Goal: Information Seeking & Learning: Learn about a topic

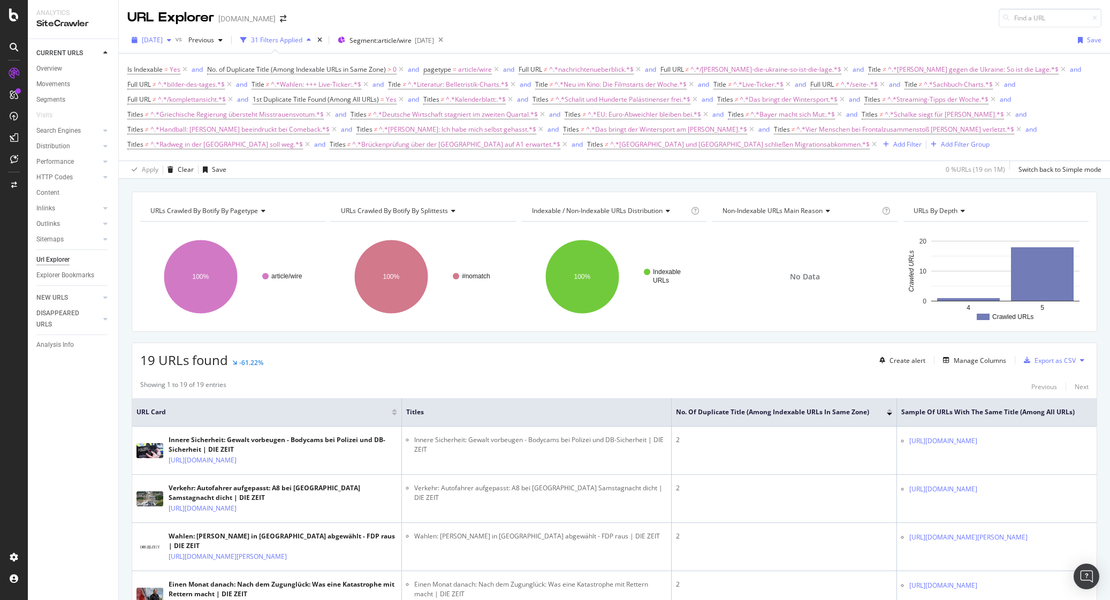
click at [176, 35] on div "[DATE]" at bounding box center [151, 40] width 48 height 16
click at [188, 79] on div "2025 Oct. 7th" at bounding box center [171, 79] width 57 height 10
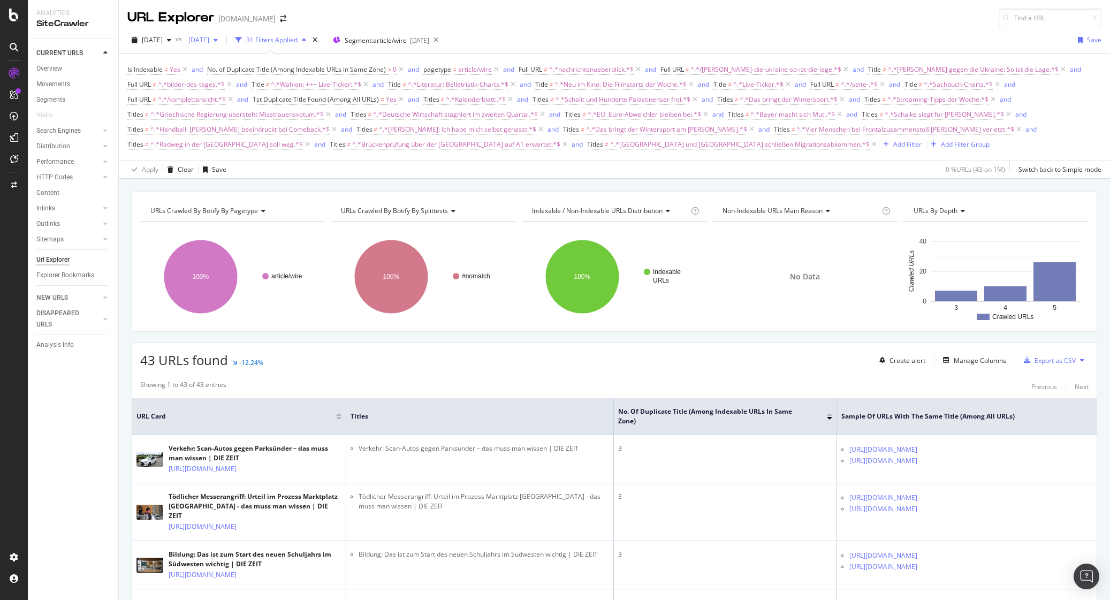
click at [222, 36] on div "2025 Aug. 5th" at bounding box center [203, 40] width 38 height 16
click at [272, 93] on div "2025 Sep. 2nd 1.3M URLs" at bounding box center [259, 98] width 127 height 16
drag, startPoint x: 225, startPoint y: 365, endPoint x: 138, endPoint y: 365, distance: 87.2
click at [137, 365] on div "43 URLs found +126.31% Create alert Manage Columns Export as CSV" at bounding box center [614, 356] width 965 height 26
copy span "43 URLs found"
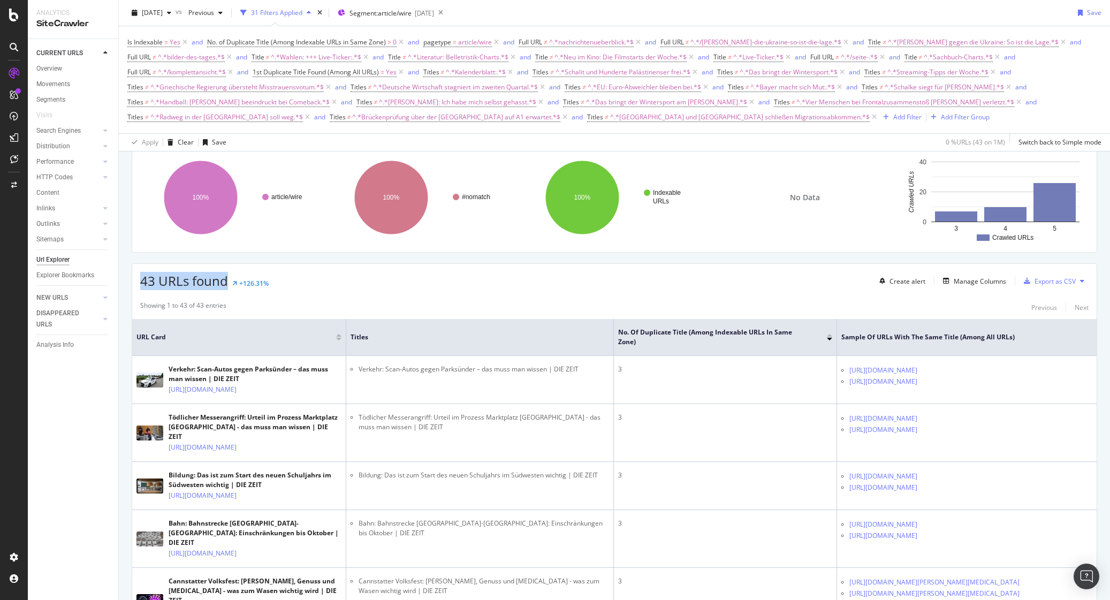
scroll to position [81, 0]
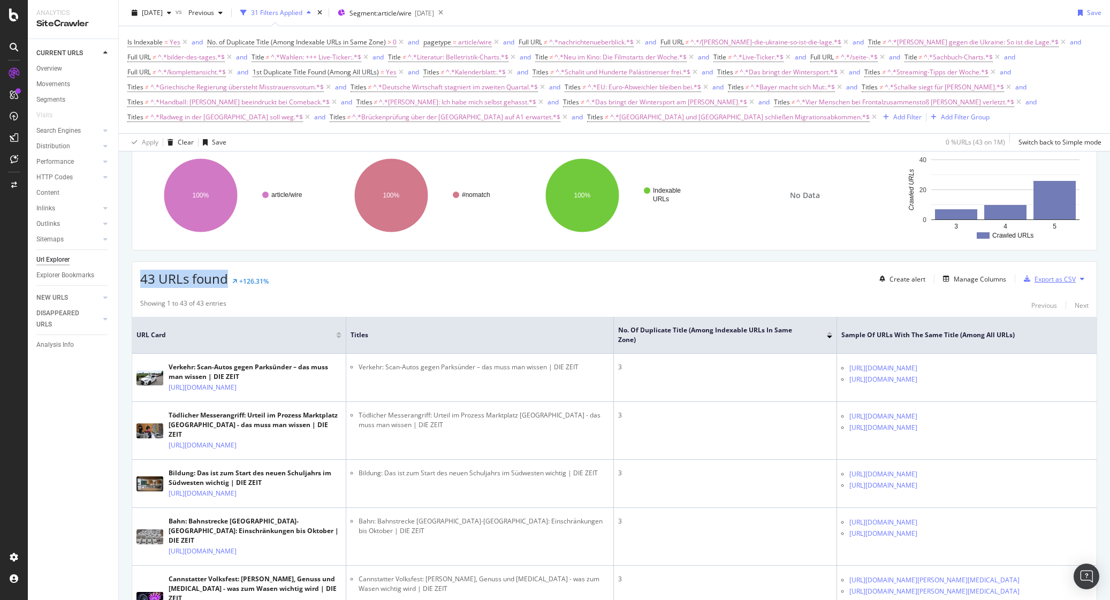
click at [1061, 284] on div "Export as CSV" at bounding box center [1055, 279] width 41 height 9
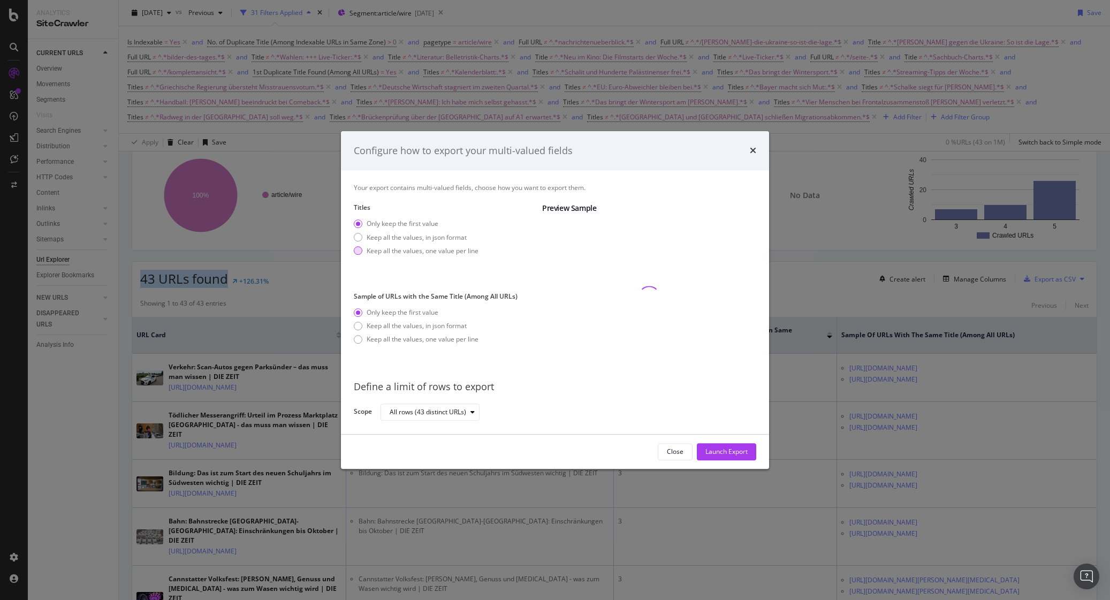
click at [374, 247] on div "Keep all the values, one value per line" at bounding box center [423, 250] width 112 height 9
click at [739, 452] on div "Launch Export" at bounding box center [726, 451] width 42 height 9
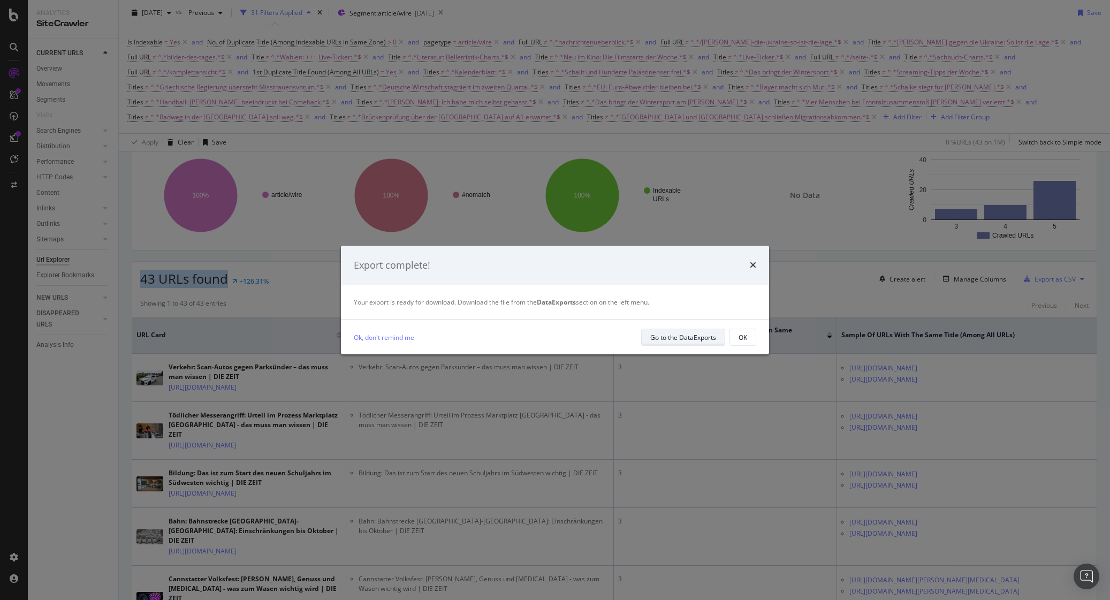
click at [702, 338] on div "Go to the DataExports" at bounding box center [683, 337] width 66 height 9
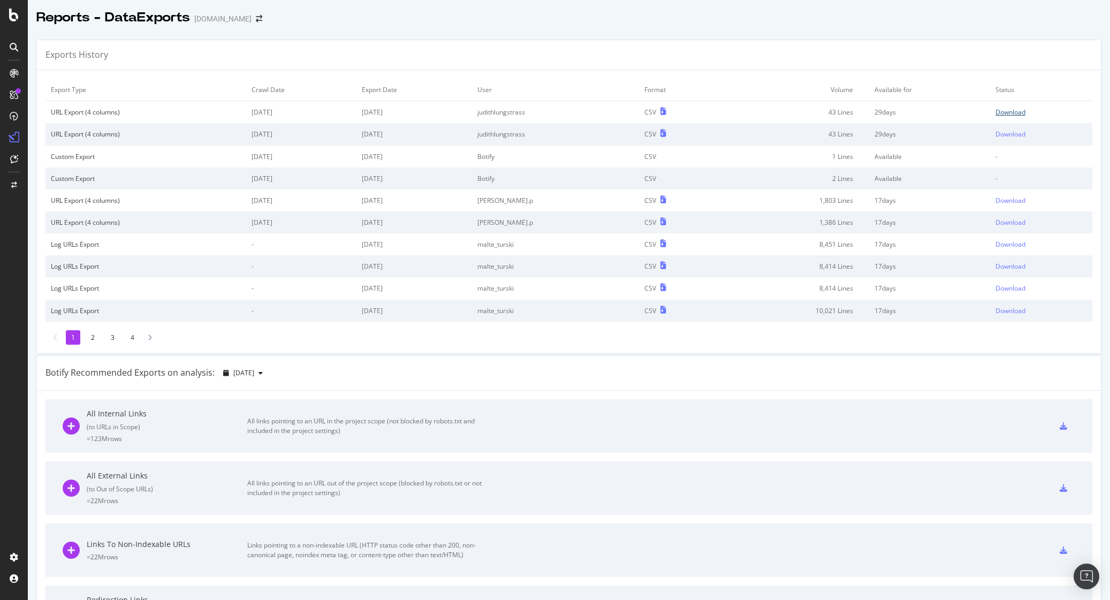
click at [999, 110] on div "Download" at bounding box center [1011, 112] width 30 height 9
click at [72, 117] on div "SiteCrawler" at bounding box center [59, 118] width 38 height 11
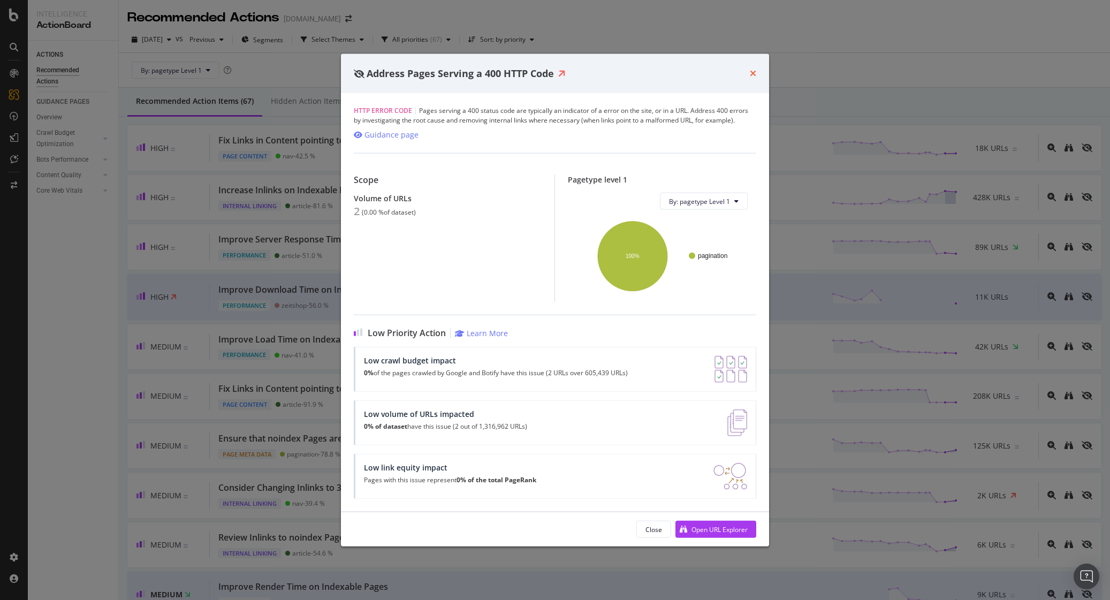
click at [755, 73] on icon "times" at bounding box center [753, 73] width 6 height 9
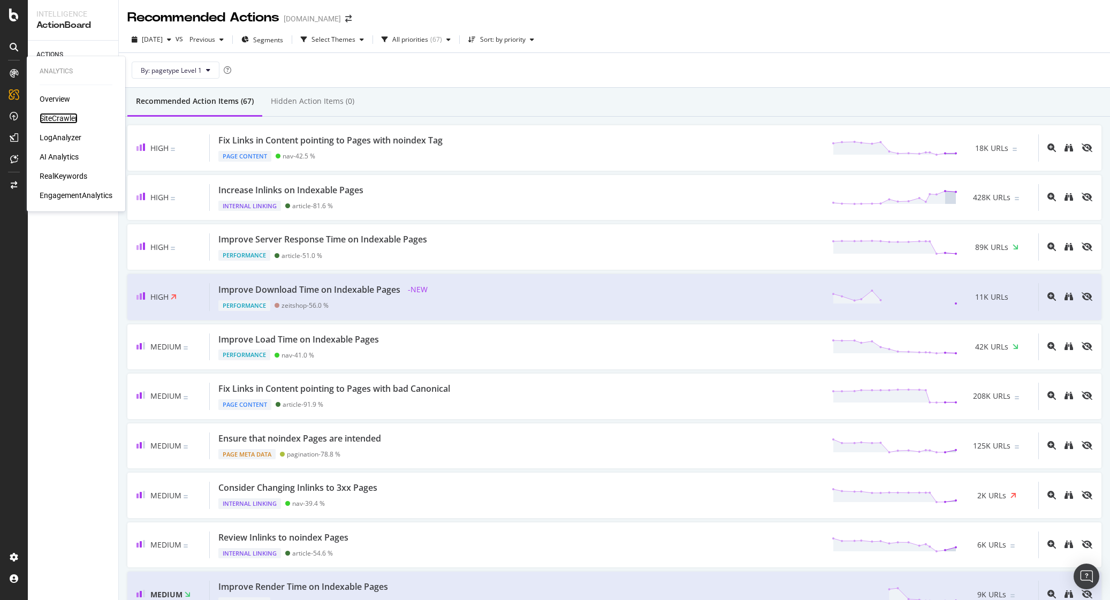
click at [60, 121] on div "SiteCrawler" at bounding box center [59, 118] width 38 height 11
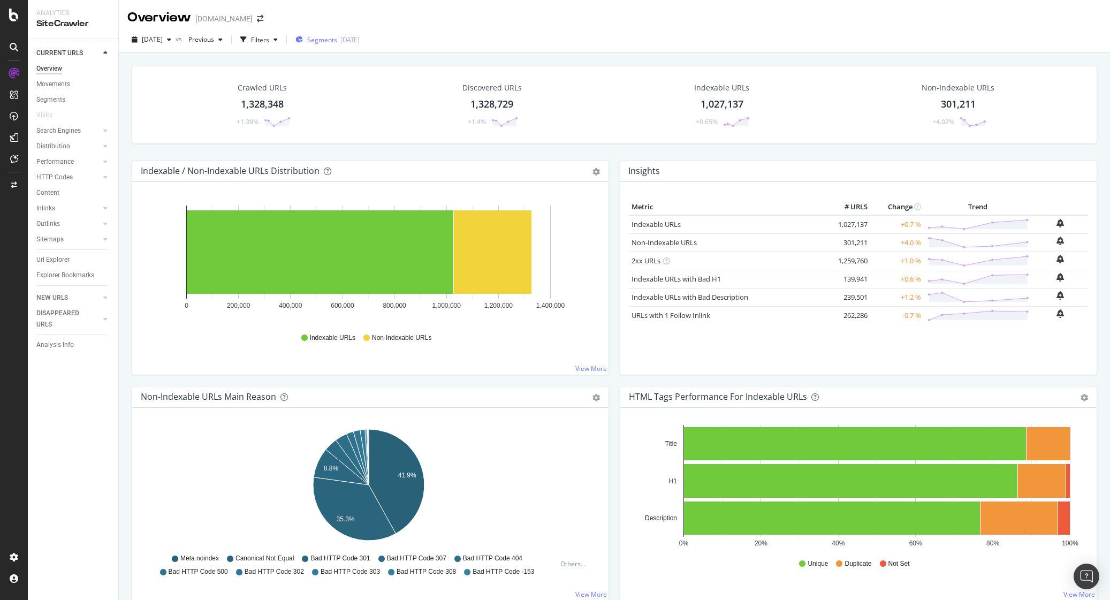
click at [337, 40] on span "Segments" at bounding box center [322, 39] width 30 height 9
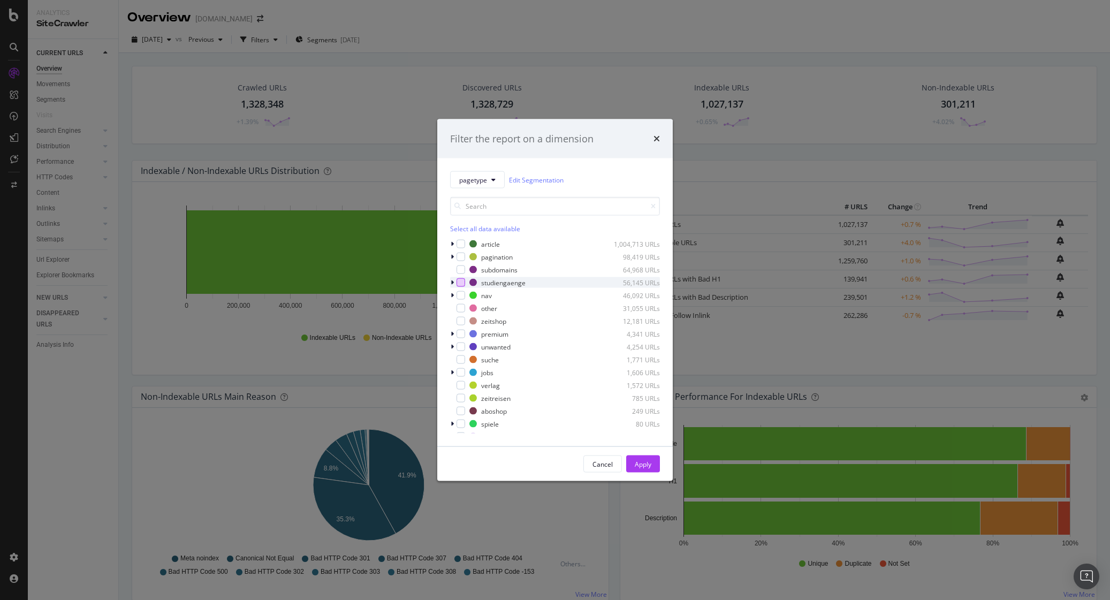
click at [458, 283] on div "modal" at bounding box center [461, 282] width 9 height 9
click at [636, 466] on div "Apply" at bounding box center [643, 463] width 17 height 9
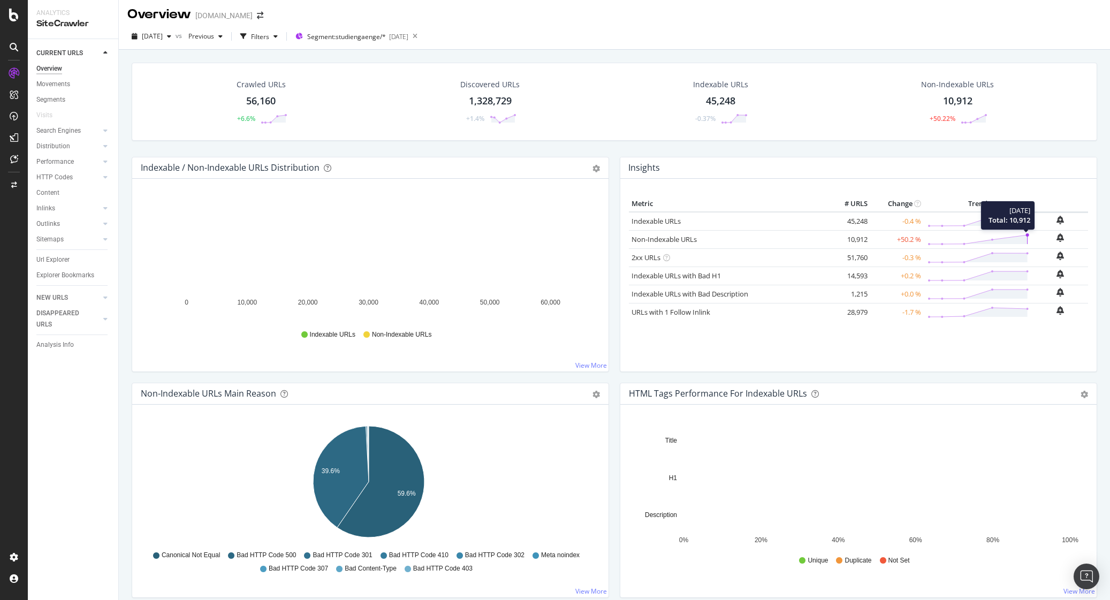
scroll to position [1, 0]
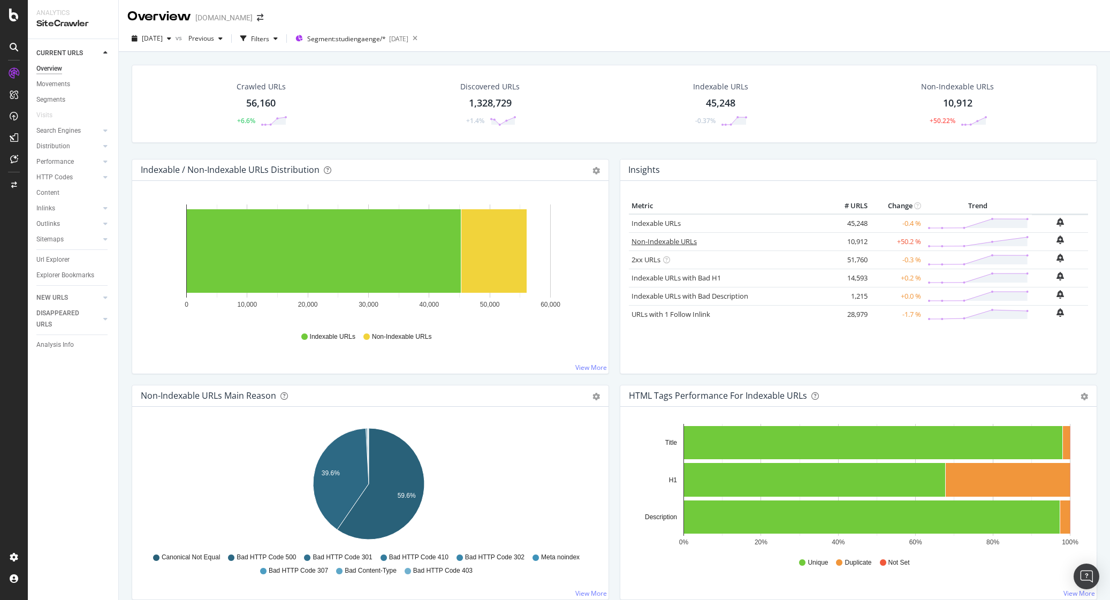
click at [681, 240] on link "Non-Indexable URLs" at bounding box center [664, 242] width 65 height 10
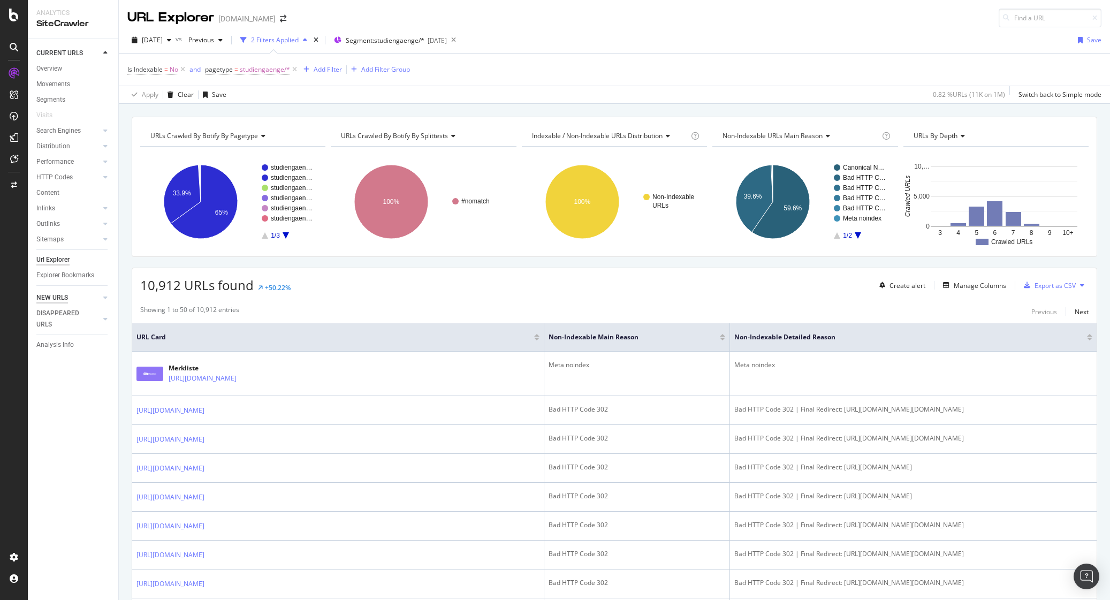
click at [62, 295] on div "NEW URLS" at bounding box center [52, 297] width 32 height 11
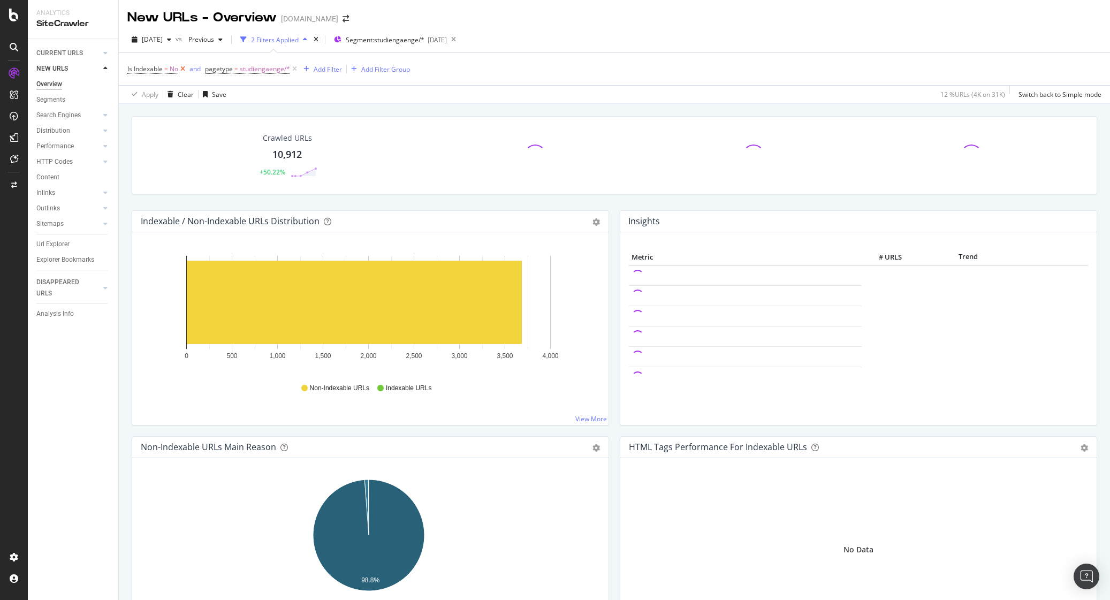
click at [185, 70] on icon at bounding box center [182, 69] width 9 height 11
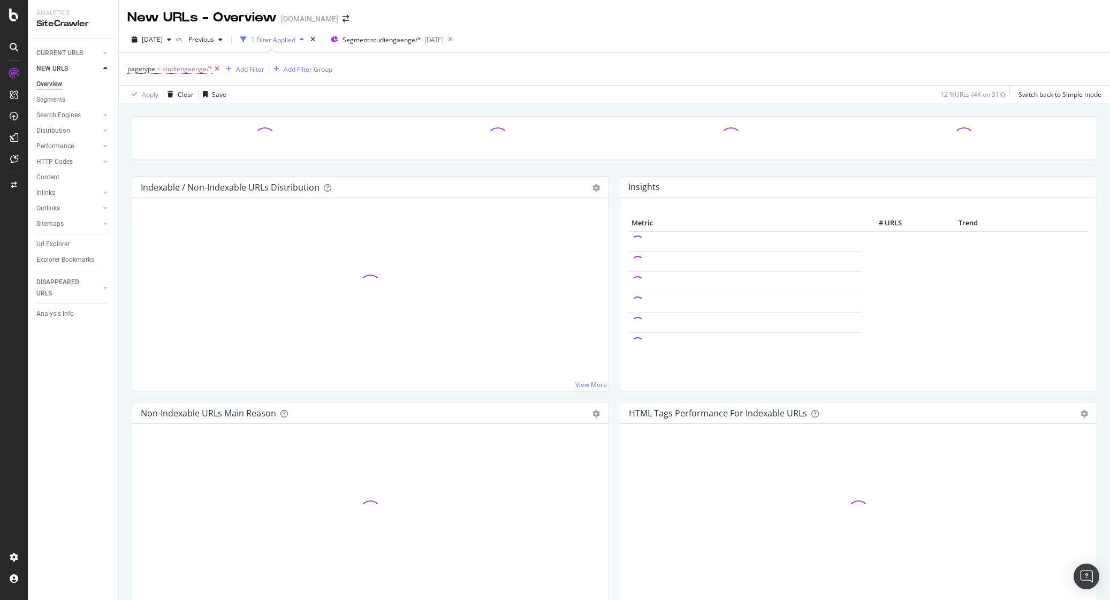
click at [218, 70] on icon at bounding box center [216, 69] width 9 height 11
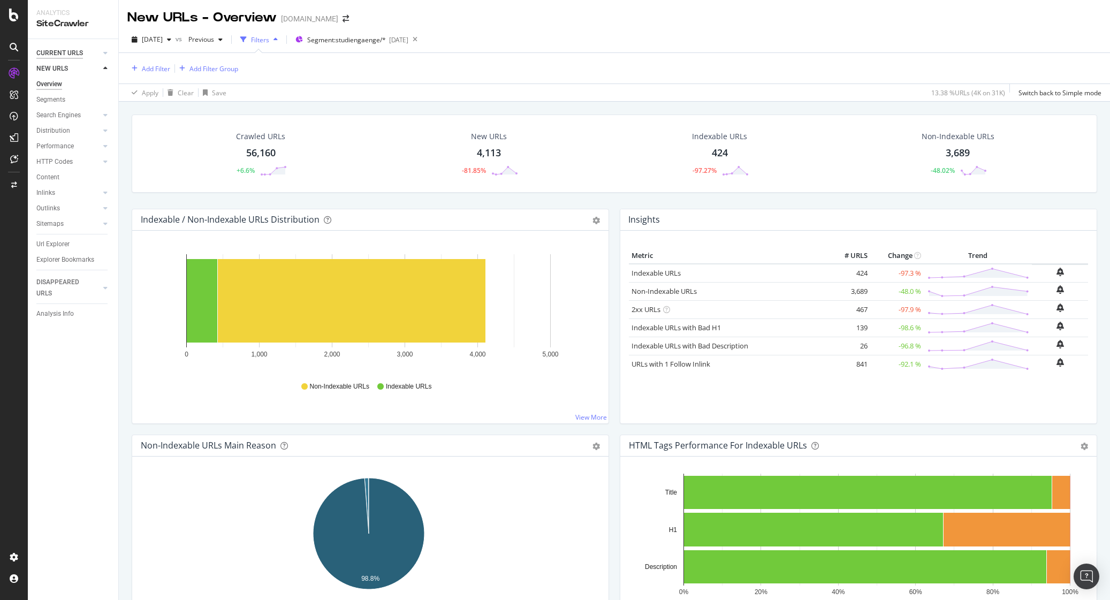
click at [60, 52] on div "CURRENT URLS" at bounding box center [59, 53] width 47 height 11
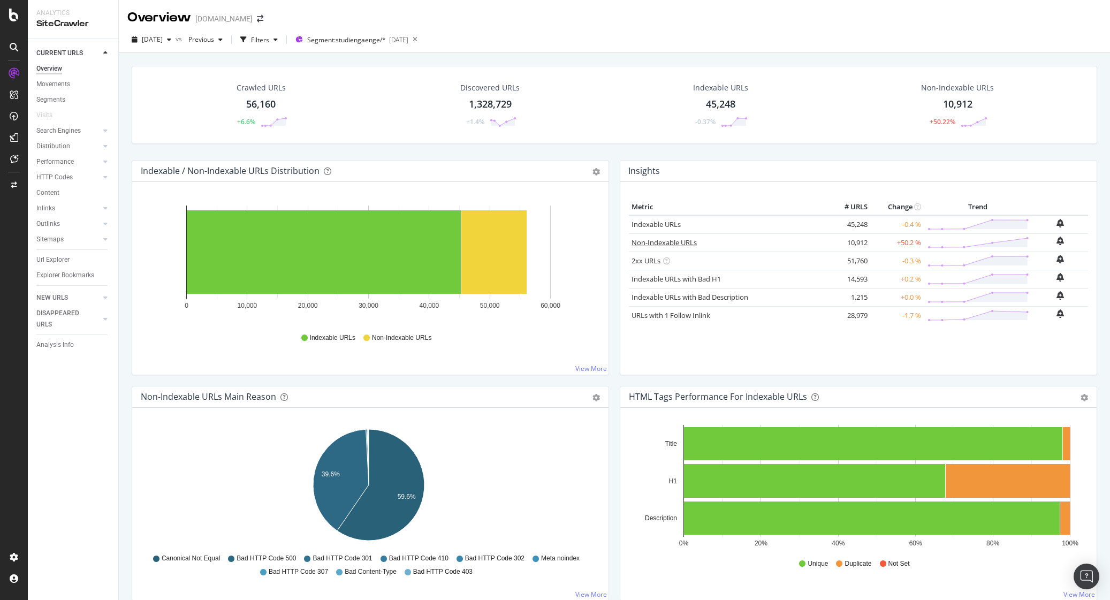
click at [683, 243] on link "Non-Indexable URLs" at bounding box center [664, 243] width 65 height 10
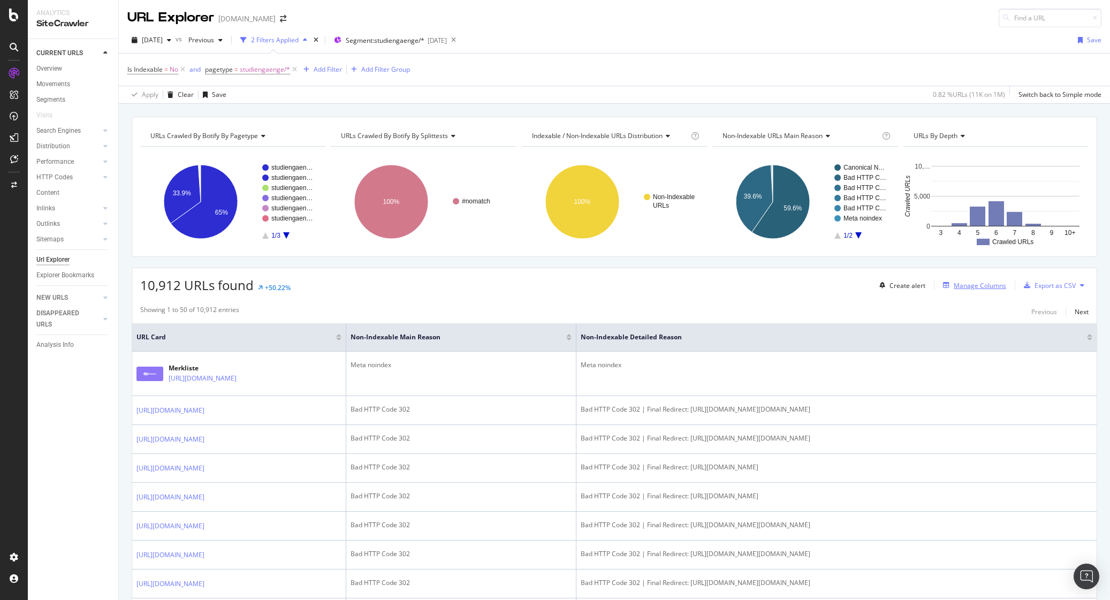
click at [979, 281] on div "Manage Columns" at bounding box center [980, 285] width 52 height 9
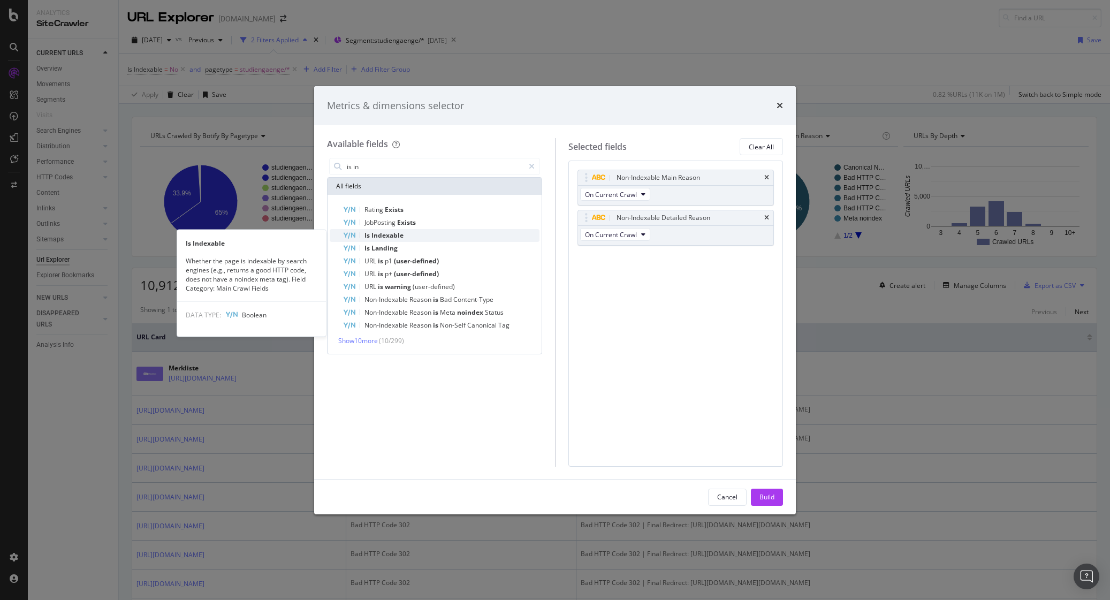
type input "is in"
click at [412, 236] on div "Is Indexable" at bounding box center [441, 235] width 197 height 13
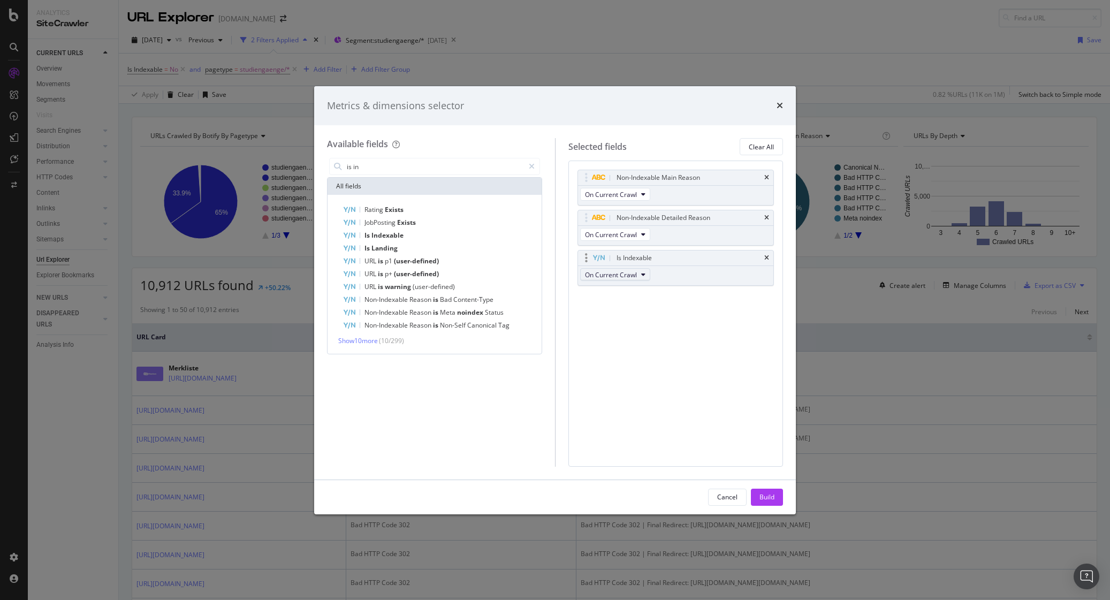
click at [637, 273] on button "On Current Crawl" at bounding box center [615, 274] width 70 height 13
click at [633, 314] on span "On Compared Crawl" at bounding box center [619, 314] width 60 height 10
click at [768, 500] on div "Build" at bounding box center [767, 496] width 15 height 9
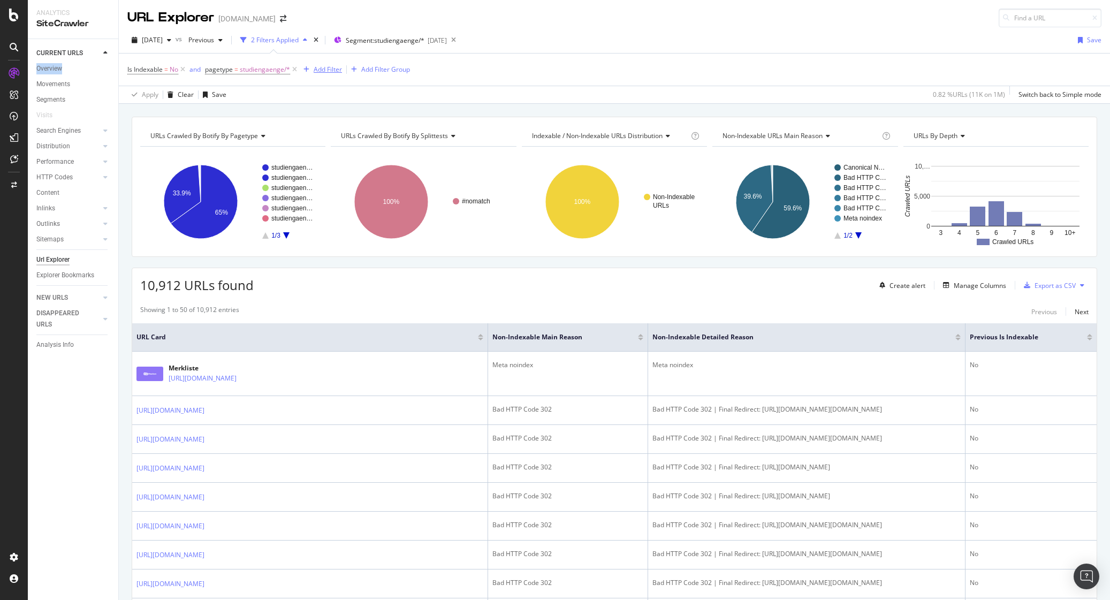
click at [323, 70] on div "Add Filter" at bounding box center [328, 69] width 28 height 9
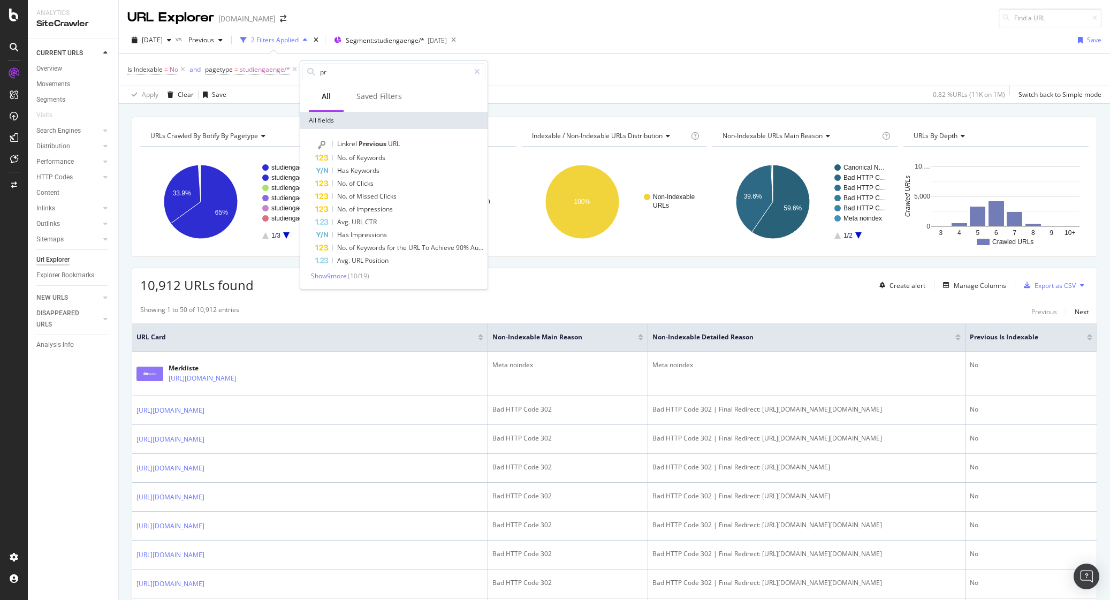
type input "p"
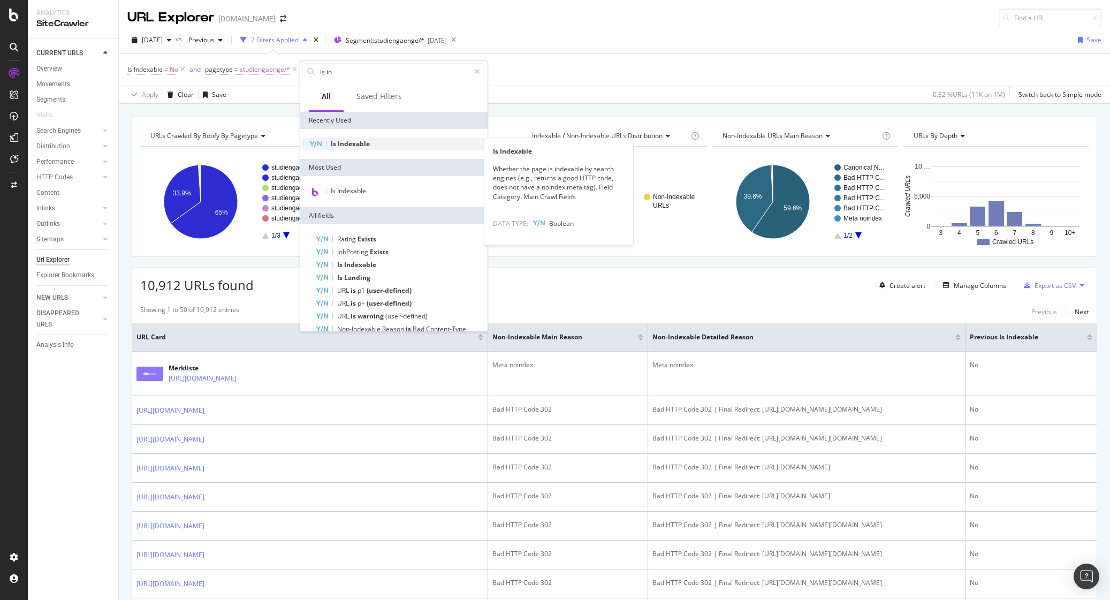
type input "is in"
click at [393, 144] on div "Is Indexable" at bounding box center [393, 144] width 183 height 13
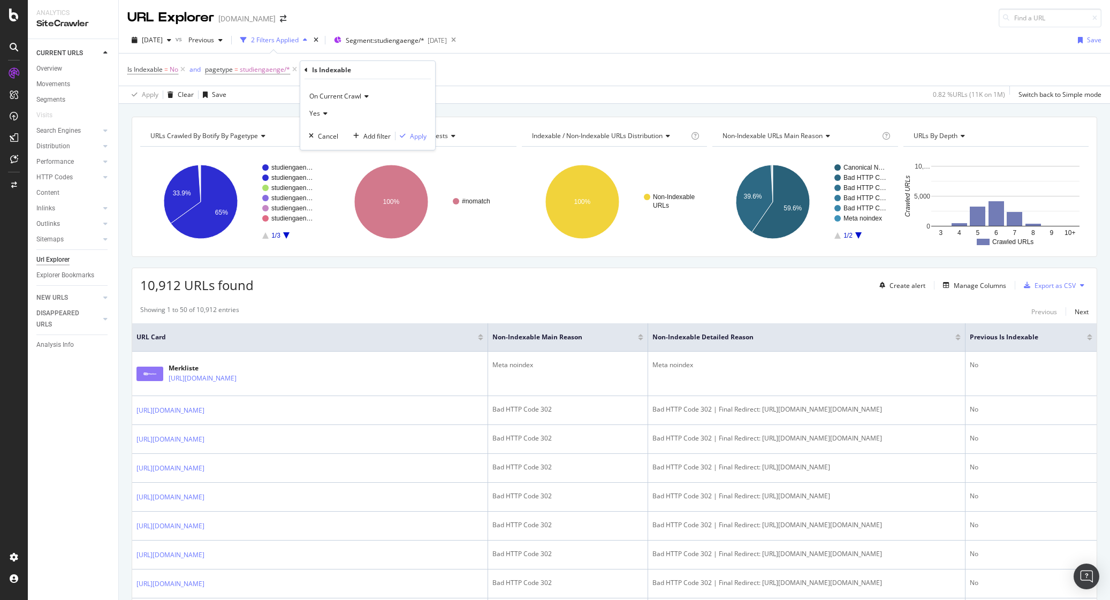
click at [363, 98] on icon at bounding box center [364, 96] width 7 height 6
click at [360, 134] on span "On Compared Crawl" at bounding box center [344, 132] width 60 height 9
click at [418, 138] on div "Apply" at bounding box center [418, 136] width 17 height 9
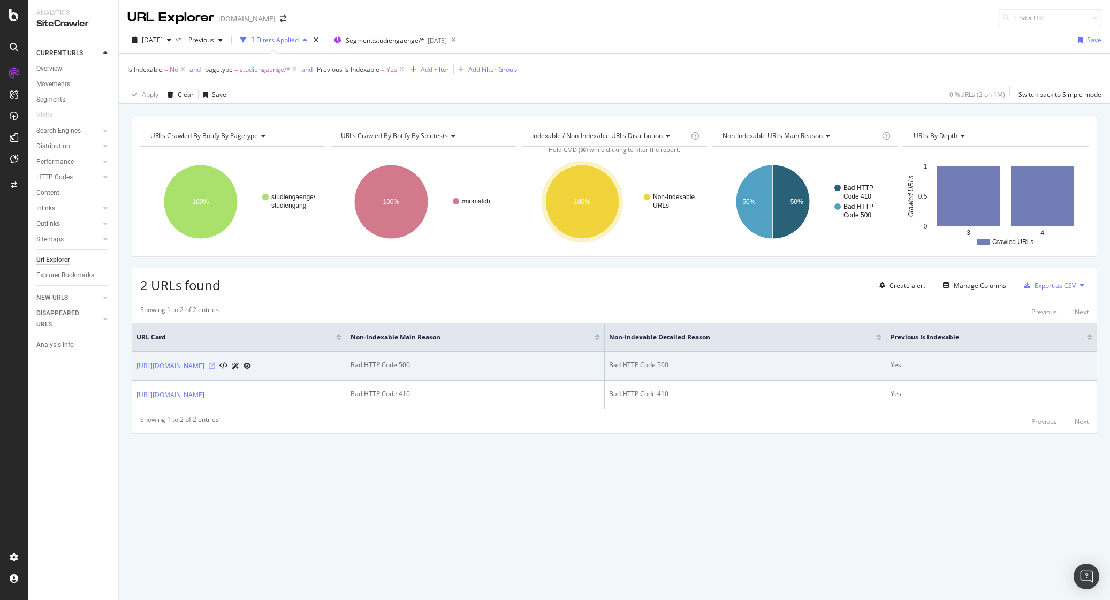
click at [215, 369] on icon at bounding box center [212, 366] width 6 height 6
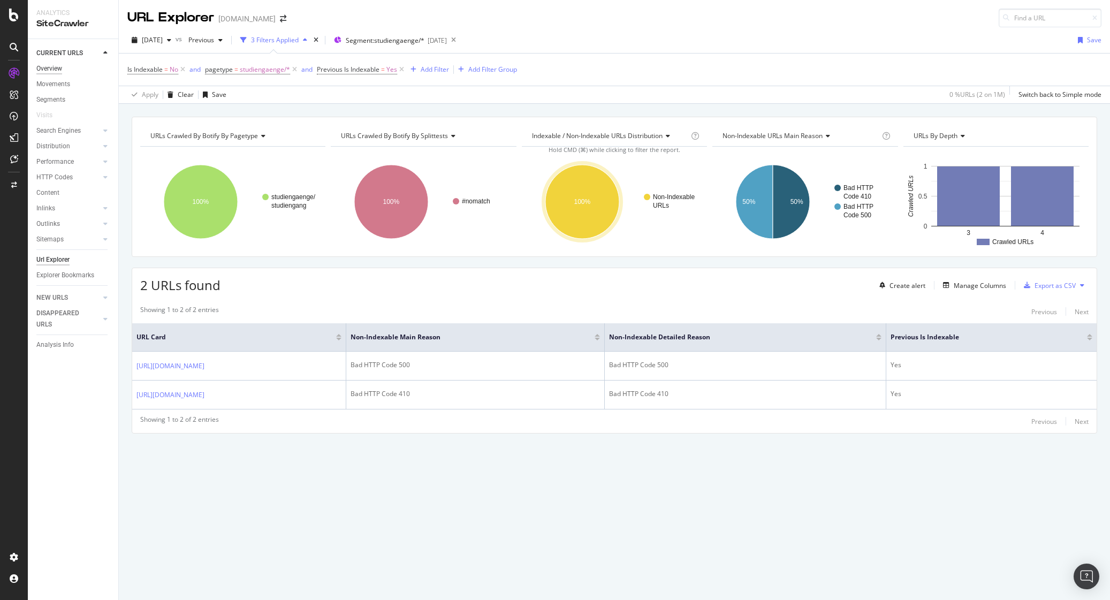
click at [50, 73] on div "Overview" at bounding box center [49, 68] width 26 height 11
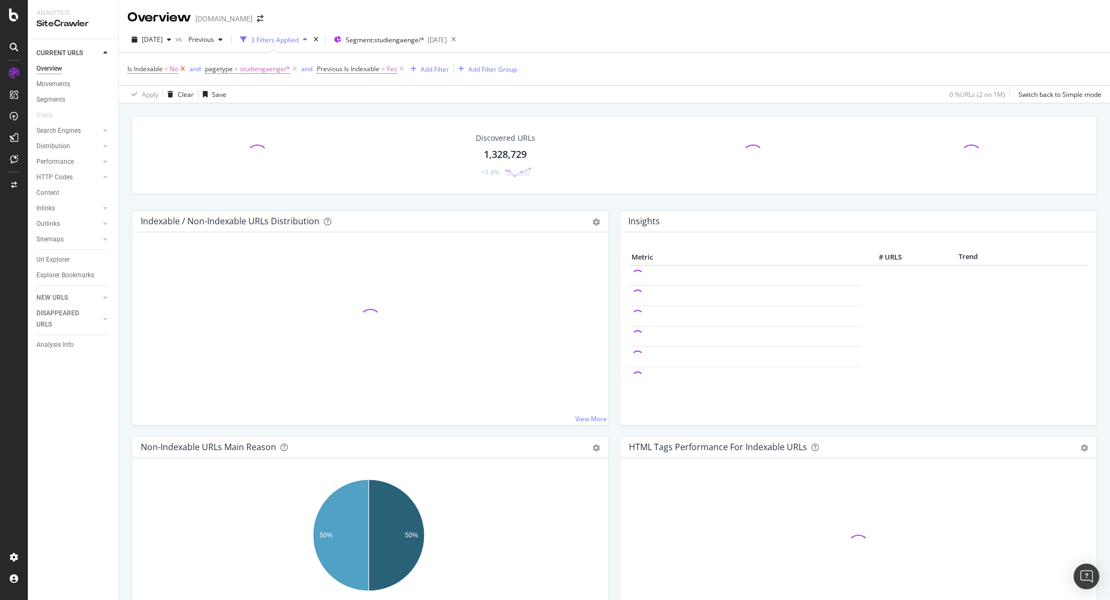
click at [181, 67] on icon at bounding box center [182, 69] width 9 height 11
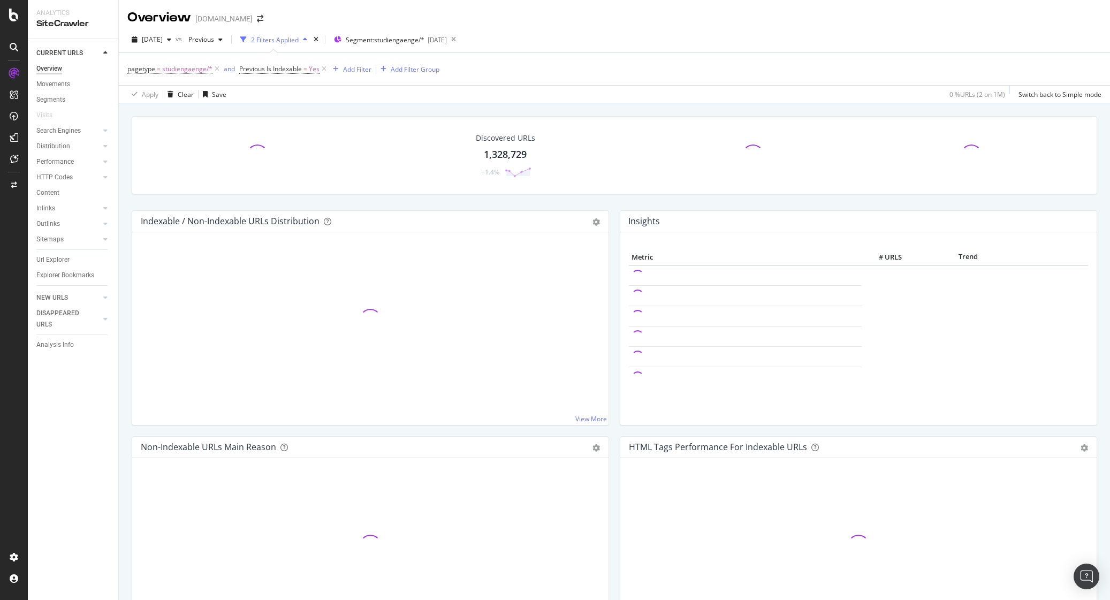
click at [211, 67] on span "studiengaenge/*" at bounding box center [187, 69] width 50 height 15
drag, startPoint x: 329, startPoint y: 115, endPoint x: 293, endPoint y: 92, distance: 41.9
click at [218, 67] on icon at bounding box center [216, 69] width 9 height 11
click at [212, 67] on icon at bounding box center [212, 69] width 9 height 11
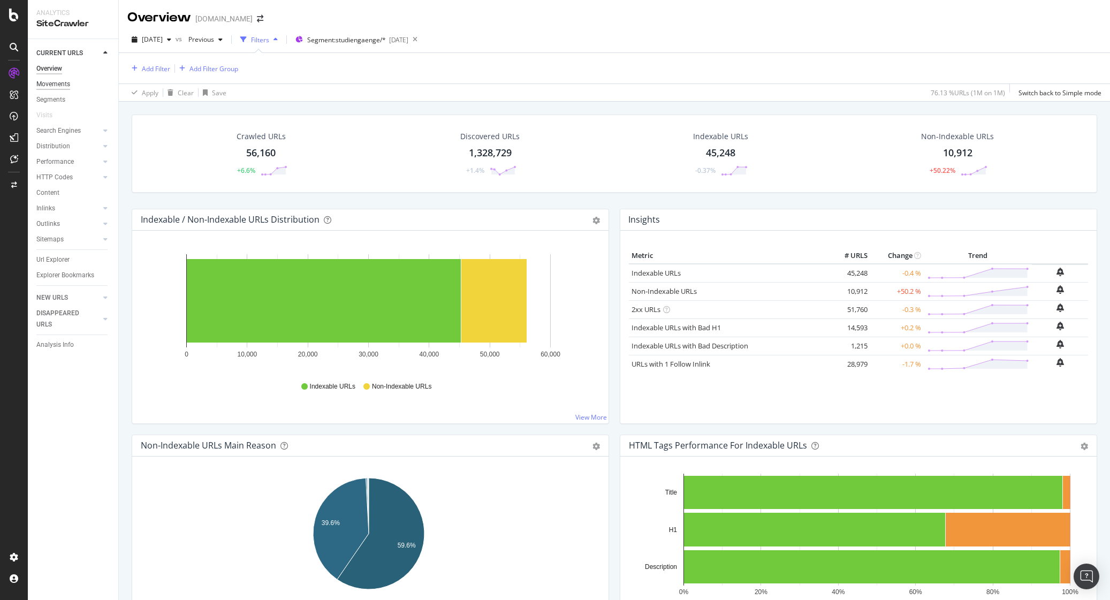
click at [59, 82] on div "Movements" at bounding box center [53, 84] width 34 height 11
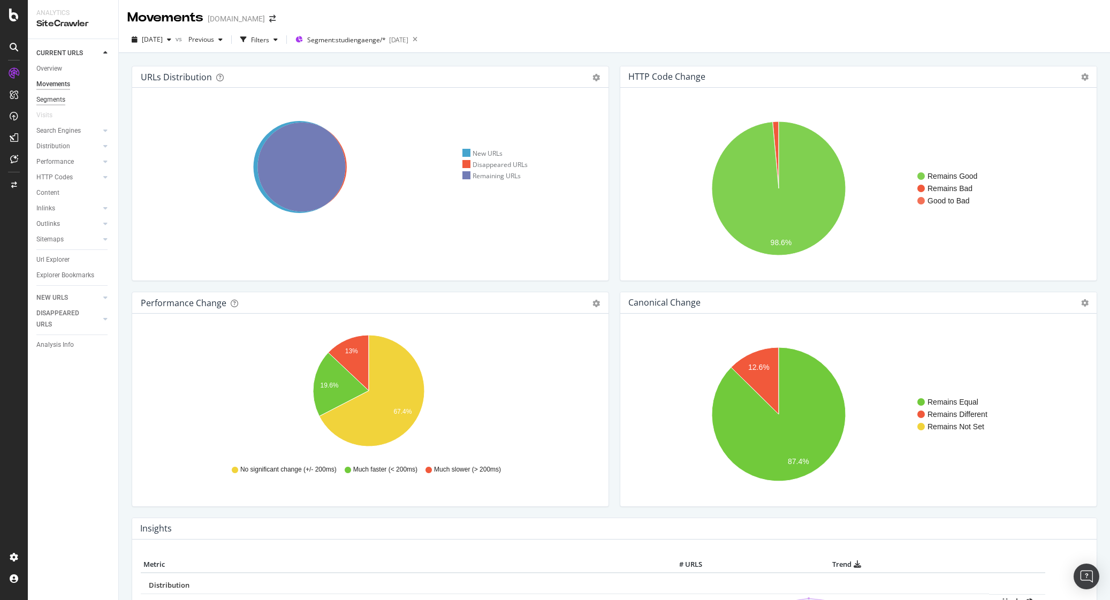
click at [52, 97] on div "Segments" at bounding box center [50, 99] width 29 height 11
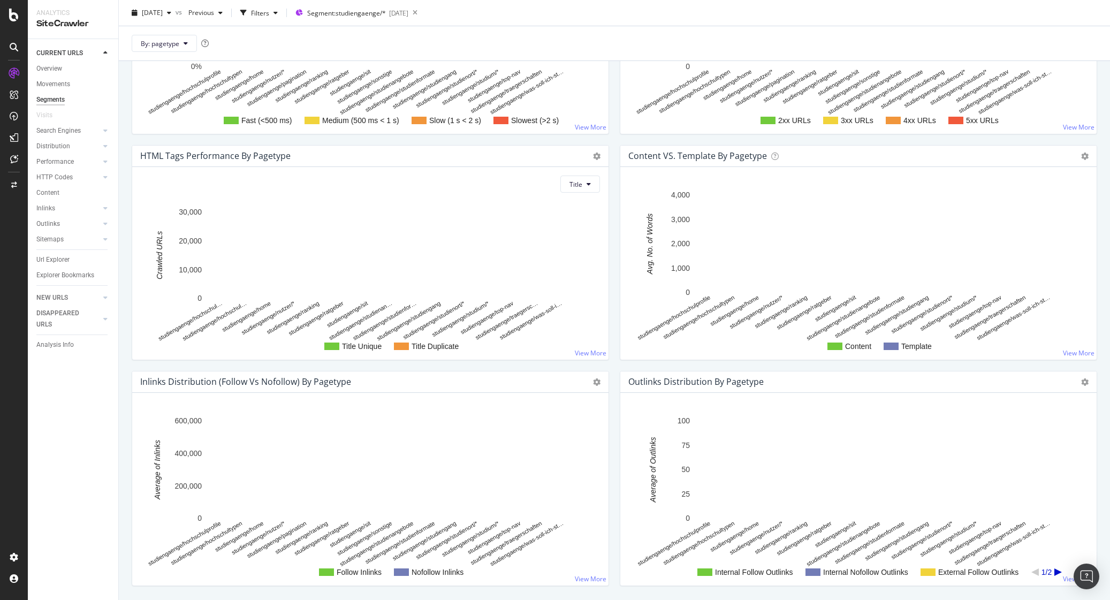
scroll to position [844, 0]
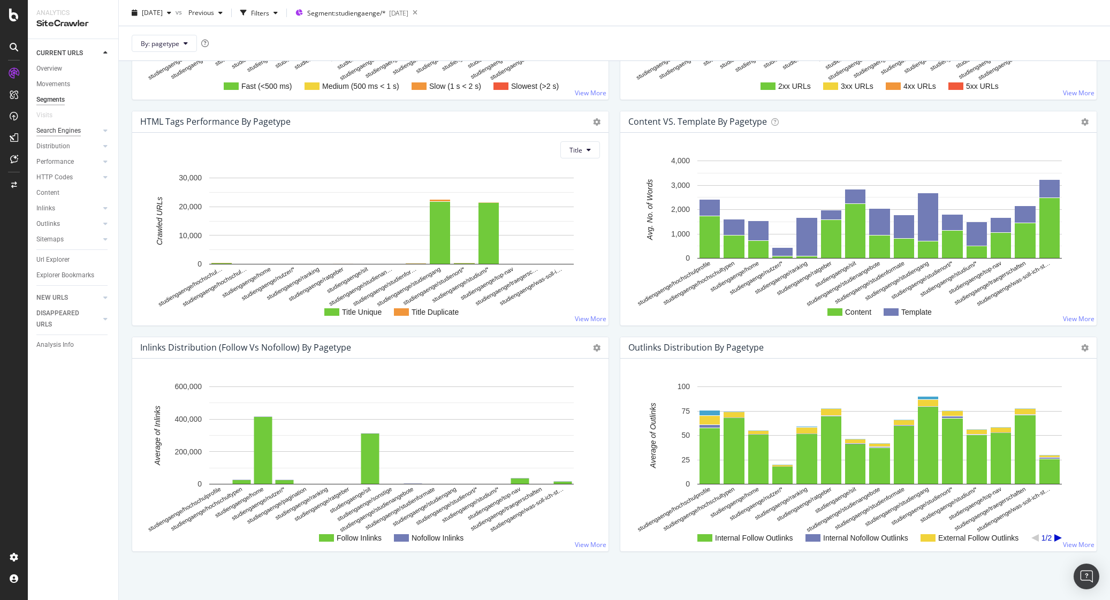
click at [63, 130] on div "Search Engines" at bounding box center [58, 130] width 44 height 11
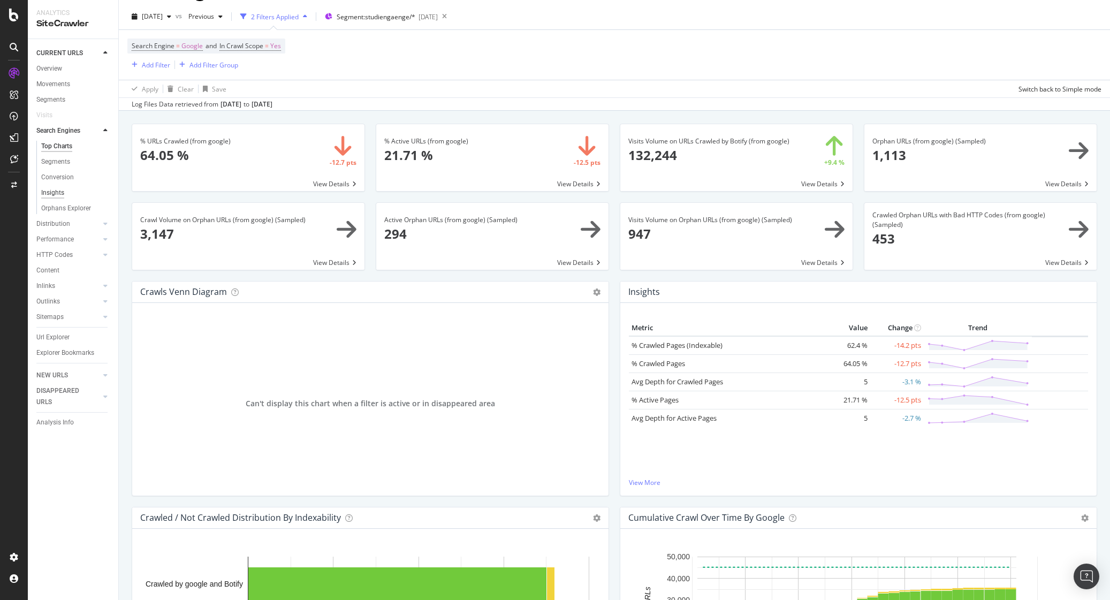
scroll to position [34, 0]
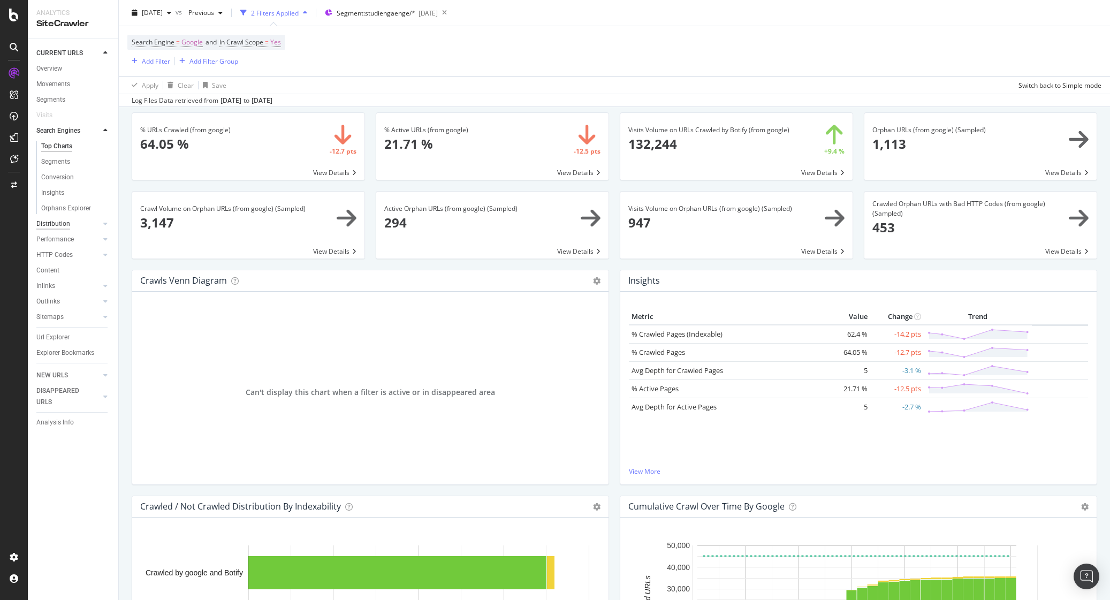
click at [60, 224] on div "Distribution" at bounding box center [53, 223] width 34 height 11
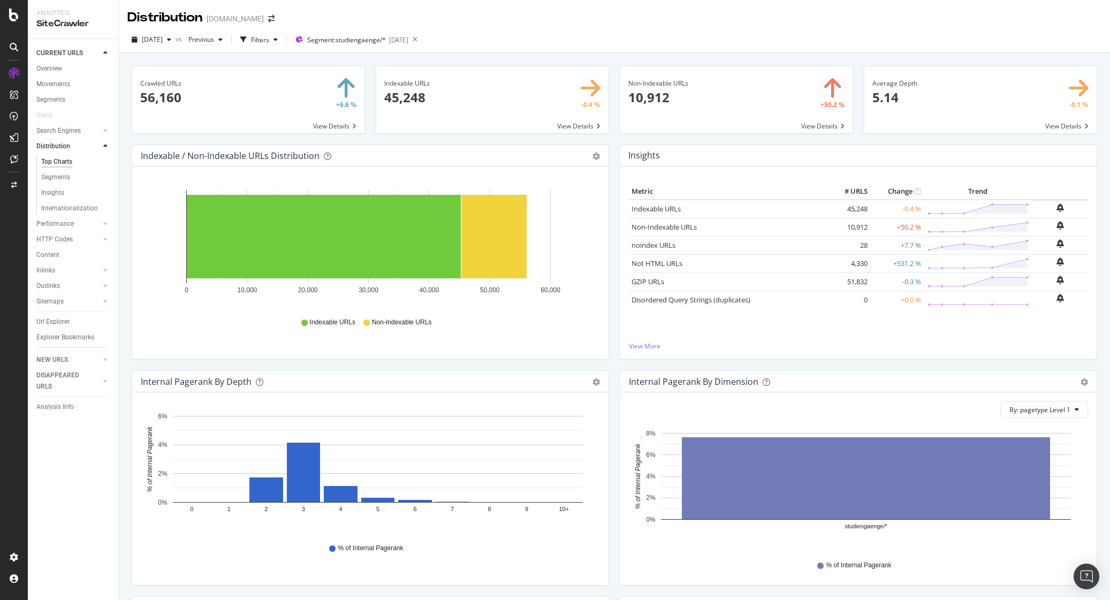
click at [917, 309] on div "Metric # URLS Change Trend Indexable URLs 45,248 -0.4 % Non-Indexable URLs 10,9…" at bounding box center [858, 263] width 459 height 158
click at [658, 264] on link "Not HTML URLs" at bounding box center [657, 264] width 51 height 10
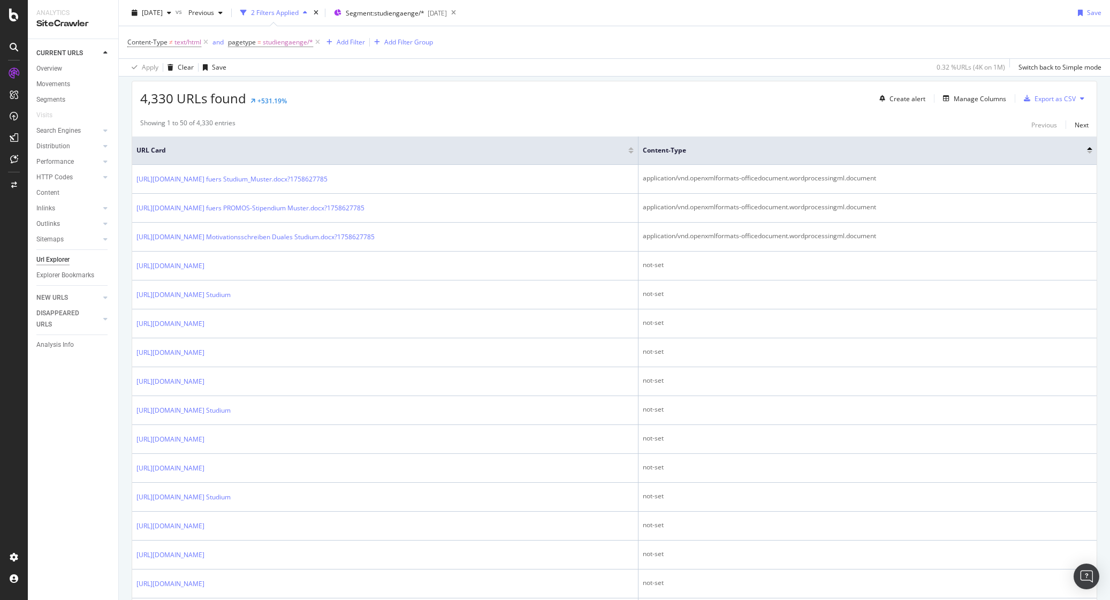
scroll to position [188, 0]
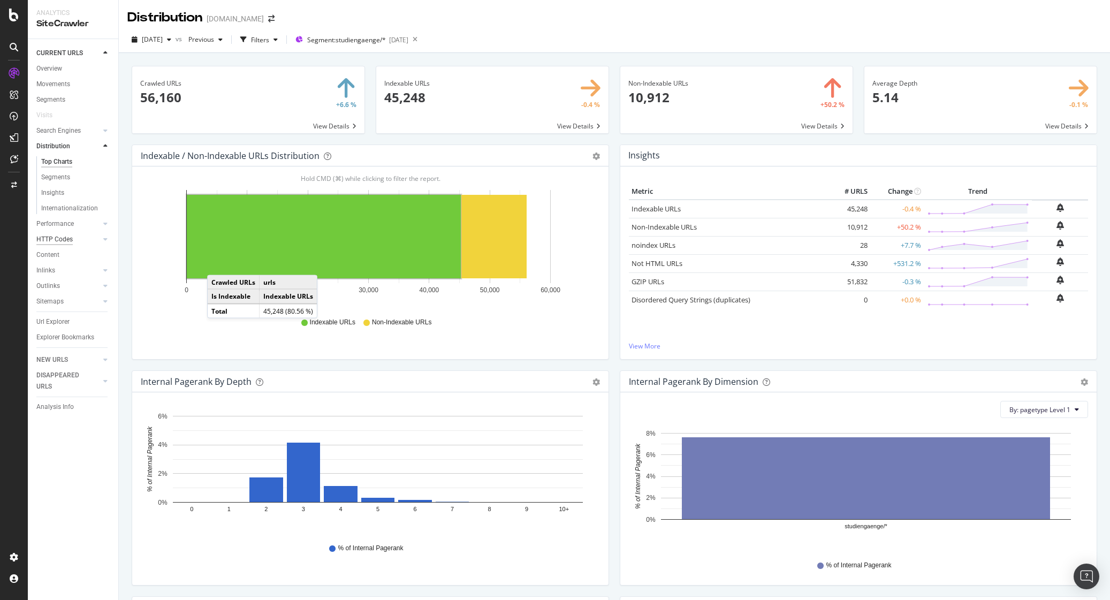
click at [65, 225] on div "Performance" at bounding box center [54, 223] width 37 height 11
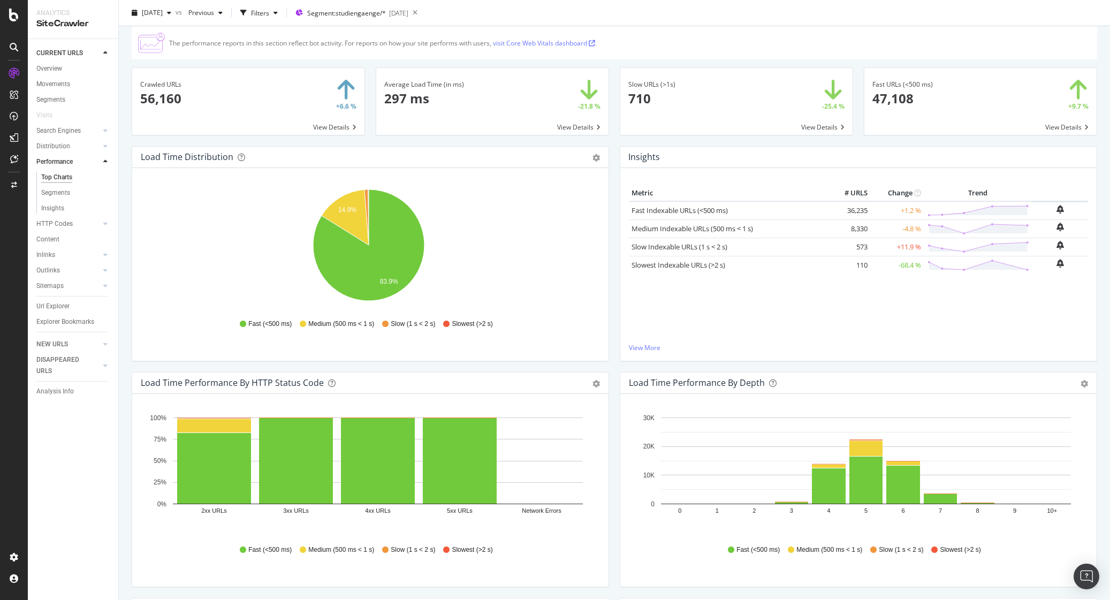
scroll to position [41, 0]
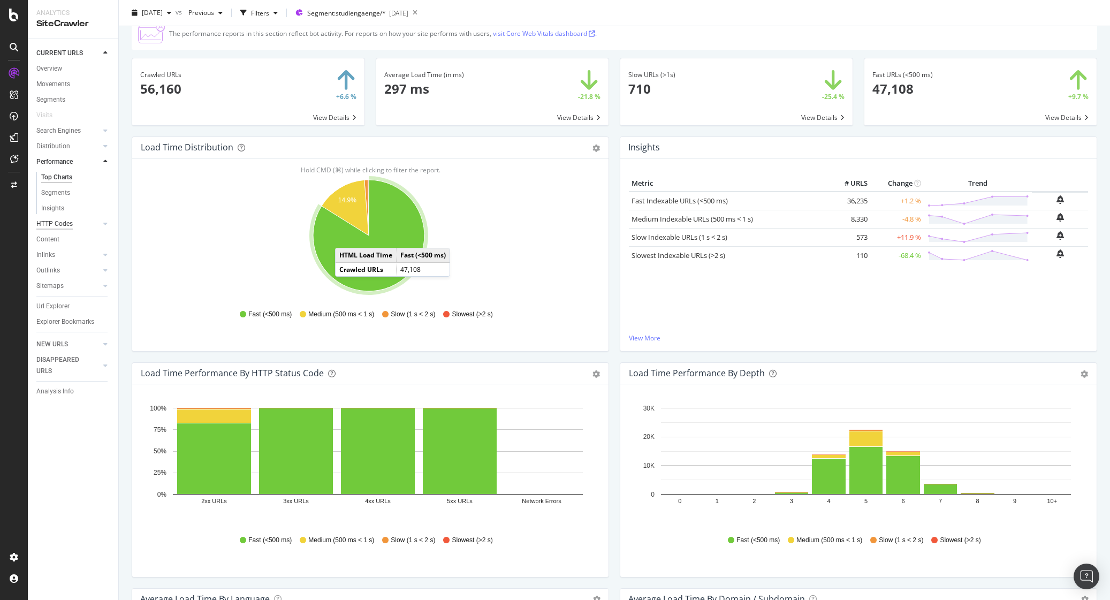
click at [57, 225] on div "HTTP Codes" at bounding box center [54, 223] width 36 height 11
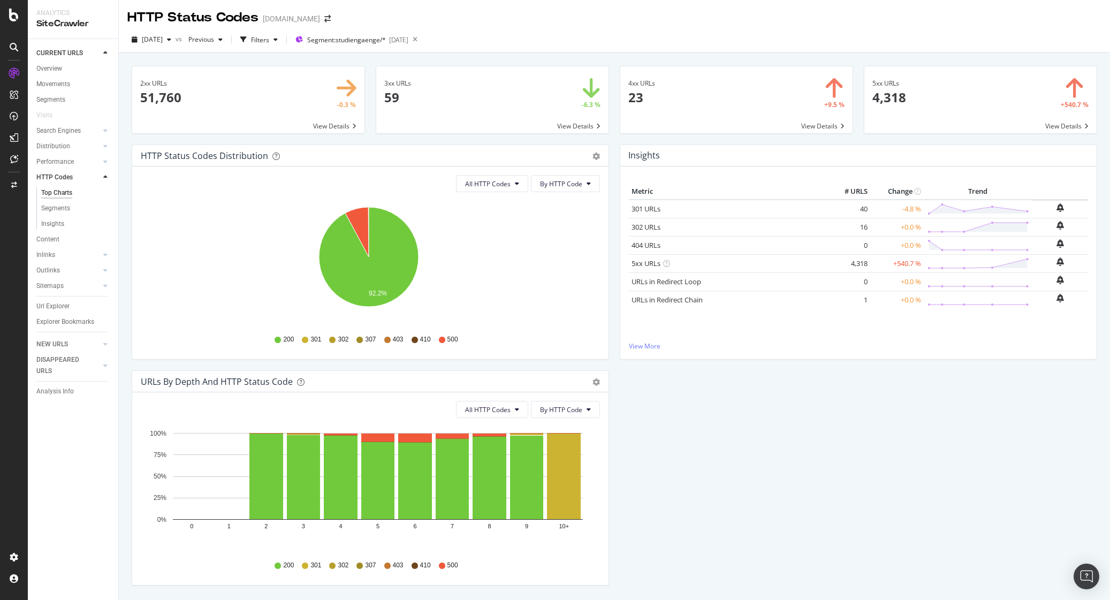
click at [51, 258] on div "Inlinks" at bounding box center [45, 254] width 19 height 11
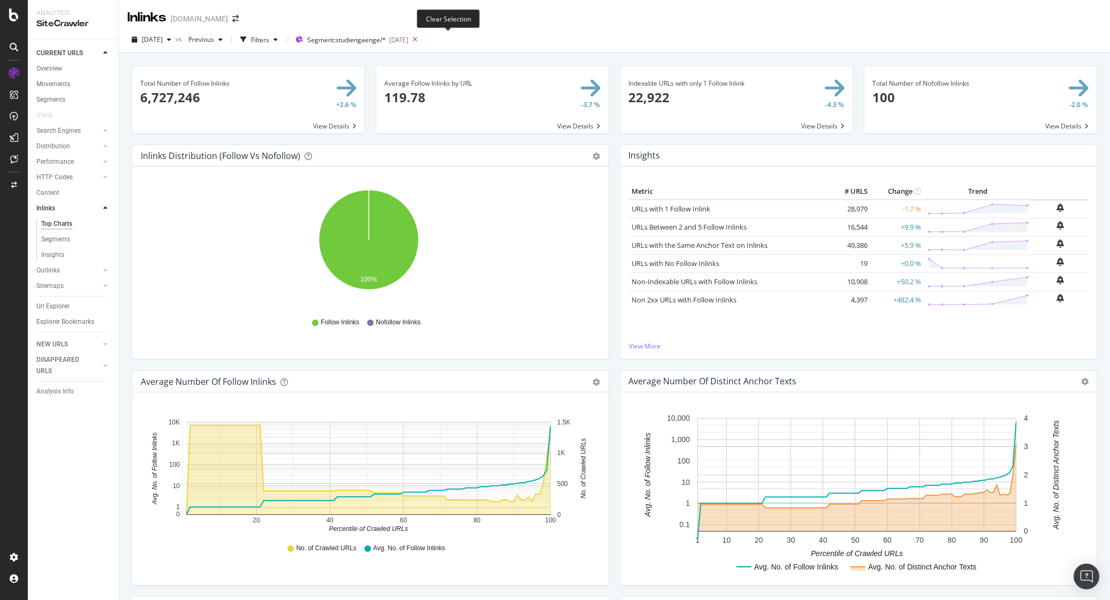
click at [422, 40] on icon at bounding box center [414, 39] width 13 height 15
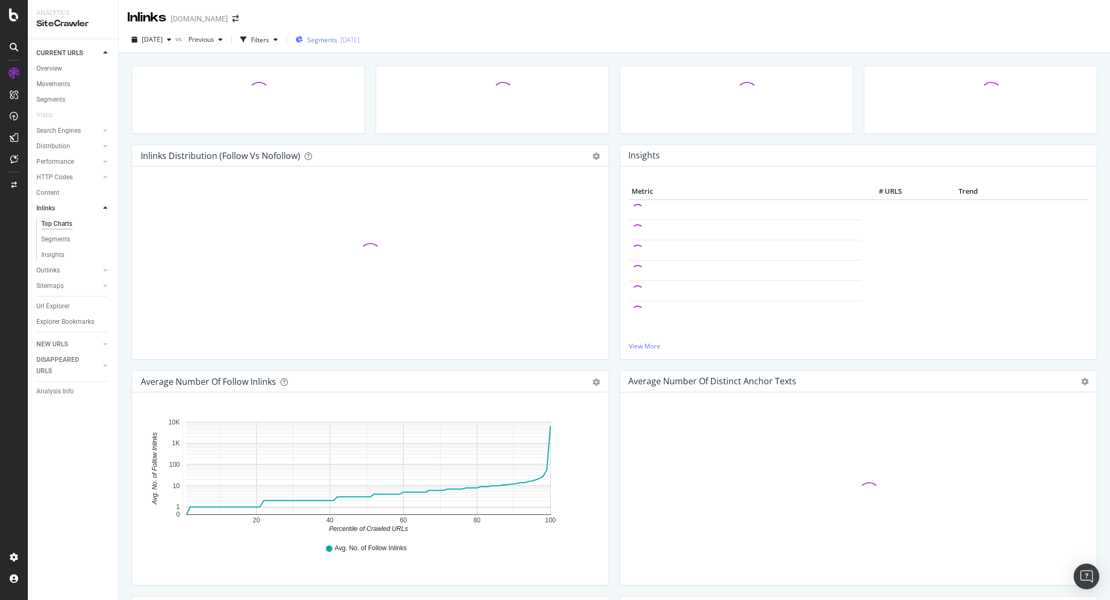
click at [358, 40] on div "[DATE]" at bounding box center [349, 39] width 19 height 9
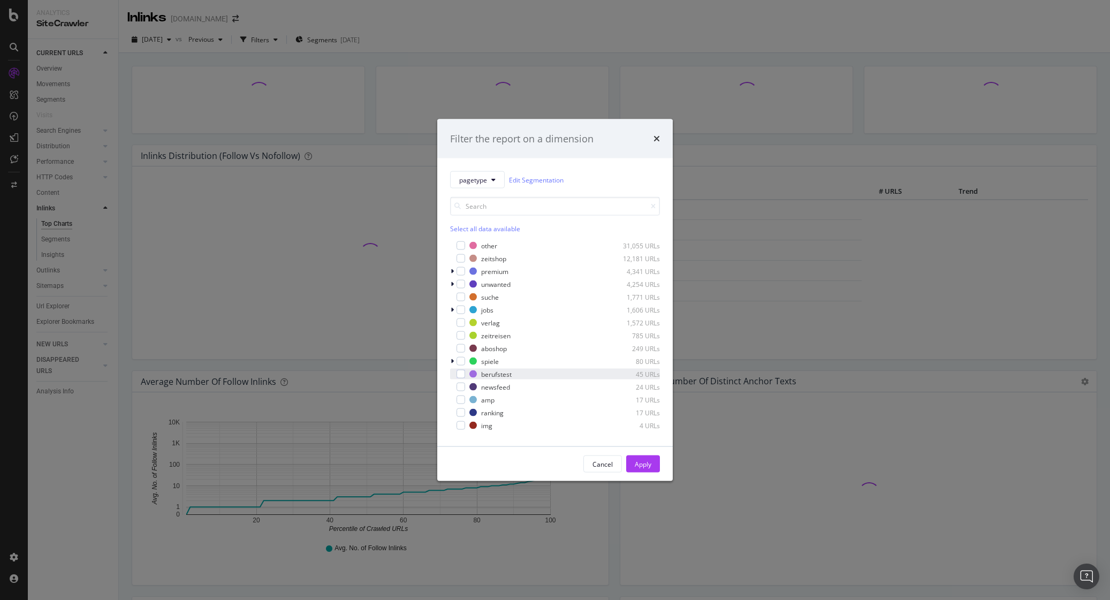
scroll to position [73, 0]
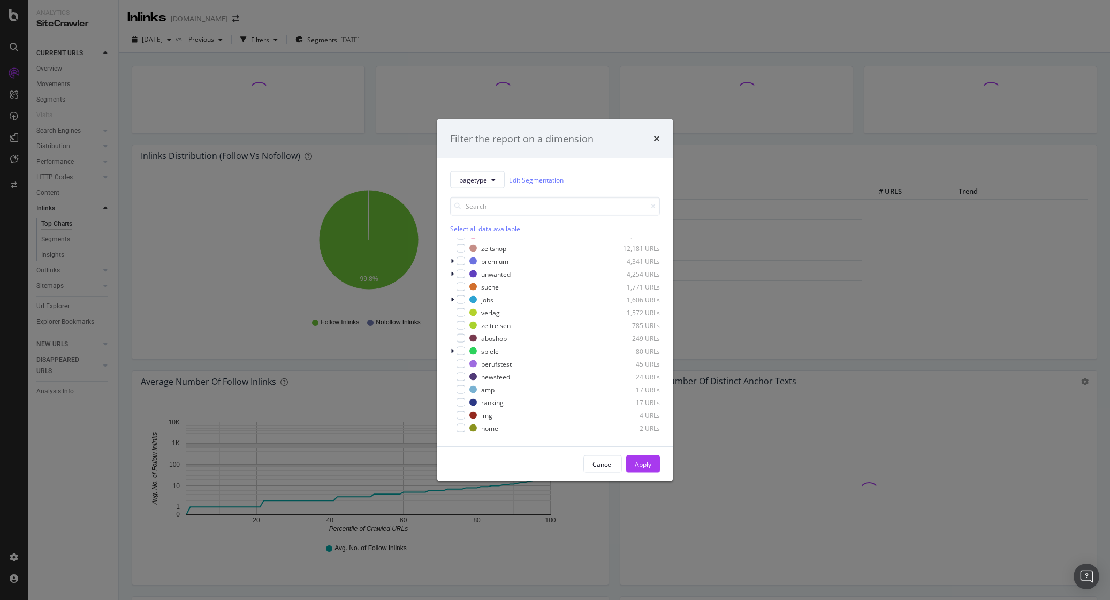
drag, startPoint x: 460, startPoint y: 351, endPoint x: 468, endPoint y: 356, distance: 10.4
click at [460, 351] on div "modal" at bounding box center [461, 351] width 9 height 9
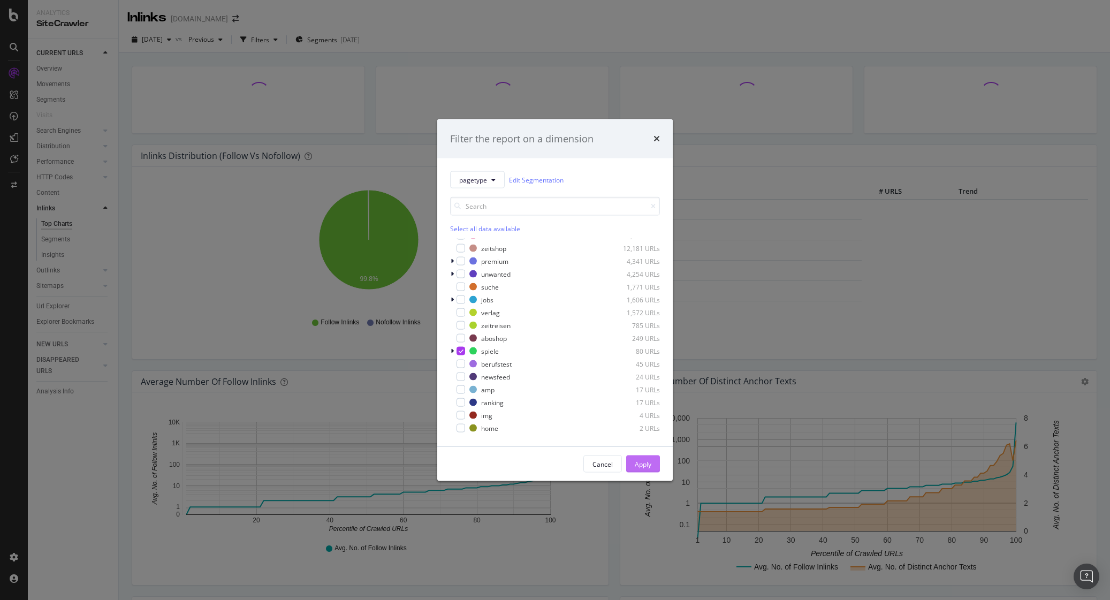
click at [648, 463] on div "Apply" at bounding box center [643, 463] width 17 height 9
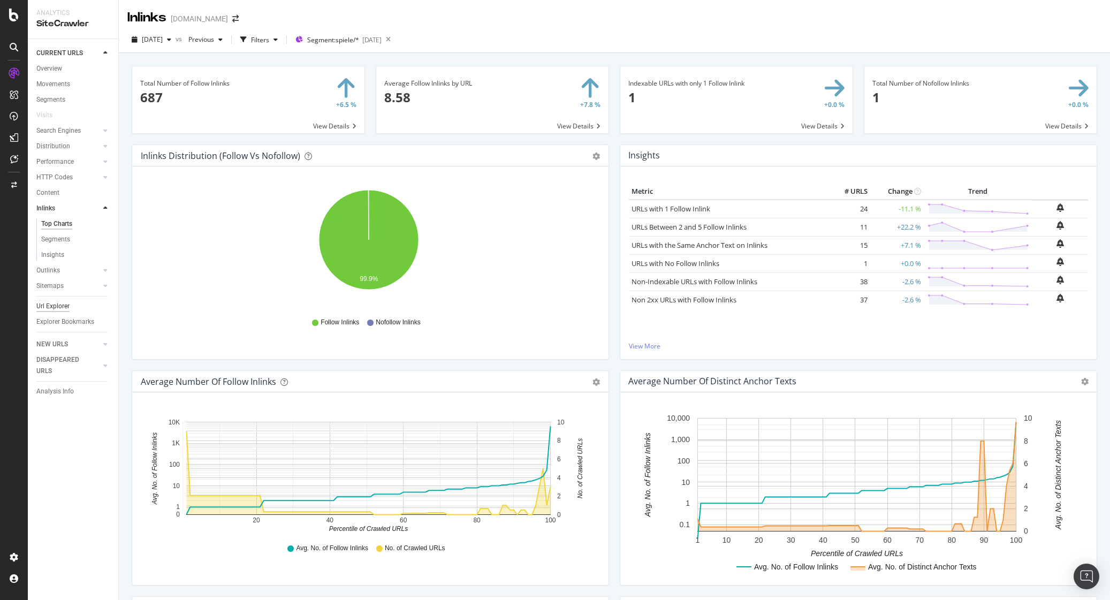
click at [49, 303] on div "Url Explorer" at bounding box center [52, 306] width 33 height 11
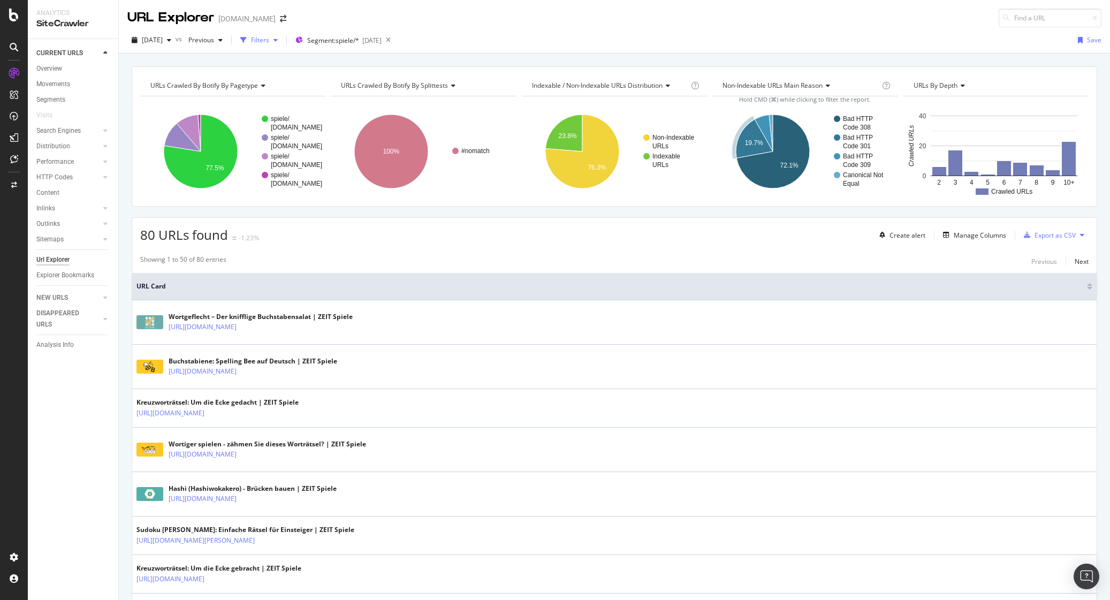
click at [282, 39] on div "button" at bounding box center [275, 40] width 13 height 6
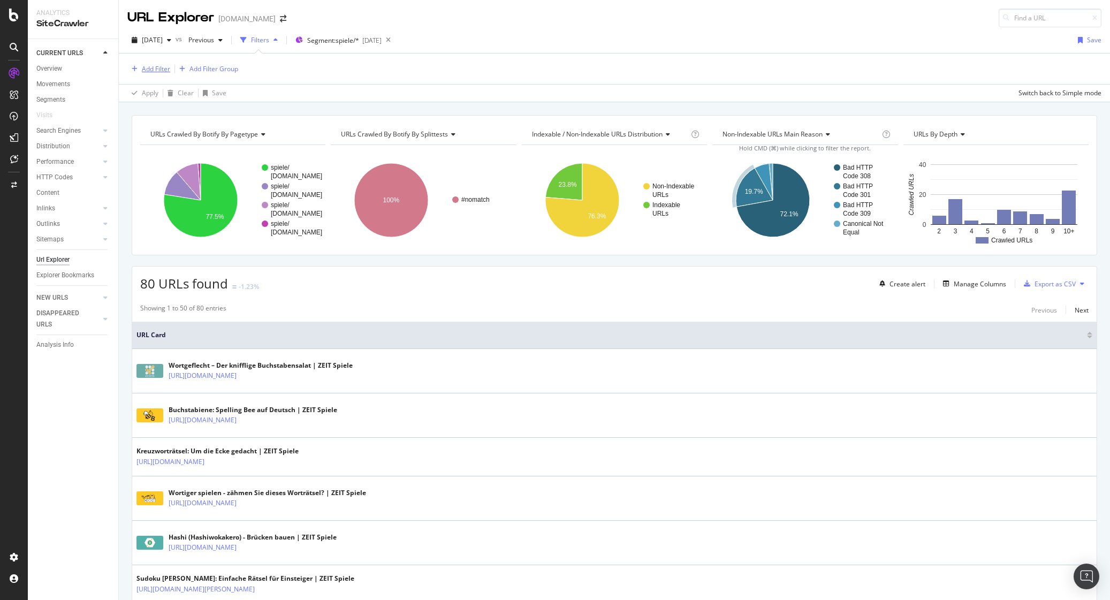
click at [143, 70] on div "Add Filter" at bounding box center [156, 68] width 28 height 9
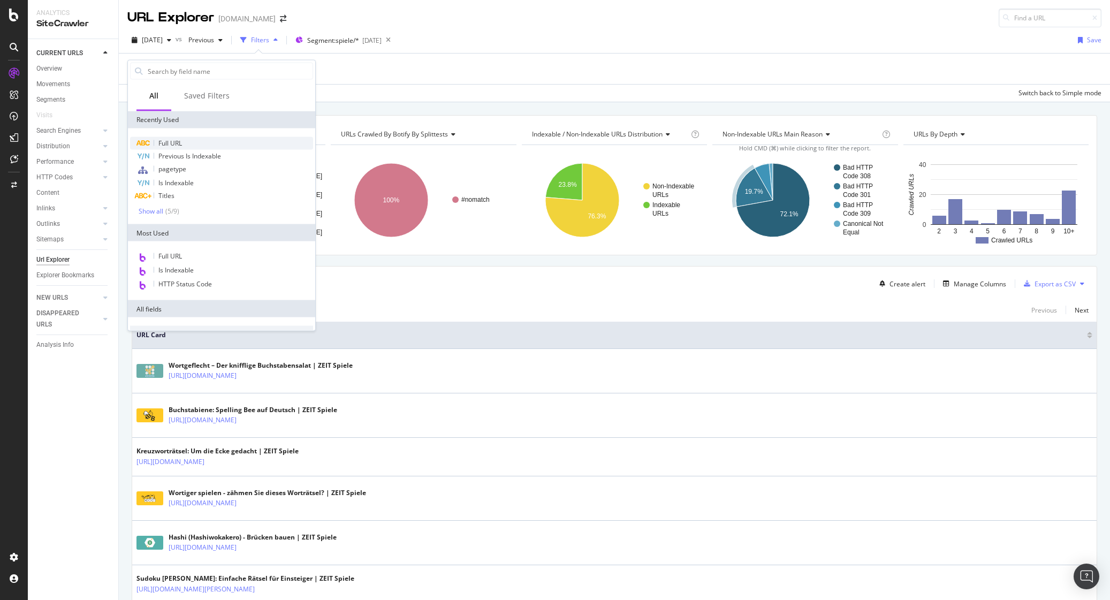
click at [187, 143] on div "Full URL" at bounding box center [221, 143] width 183 height 13
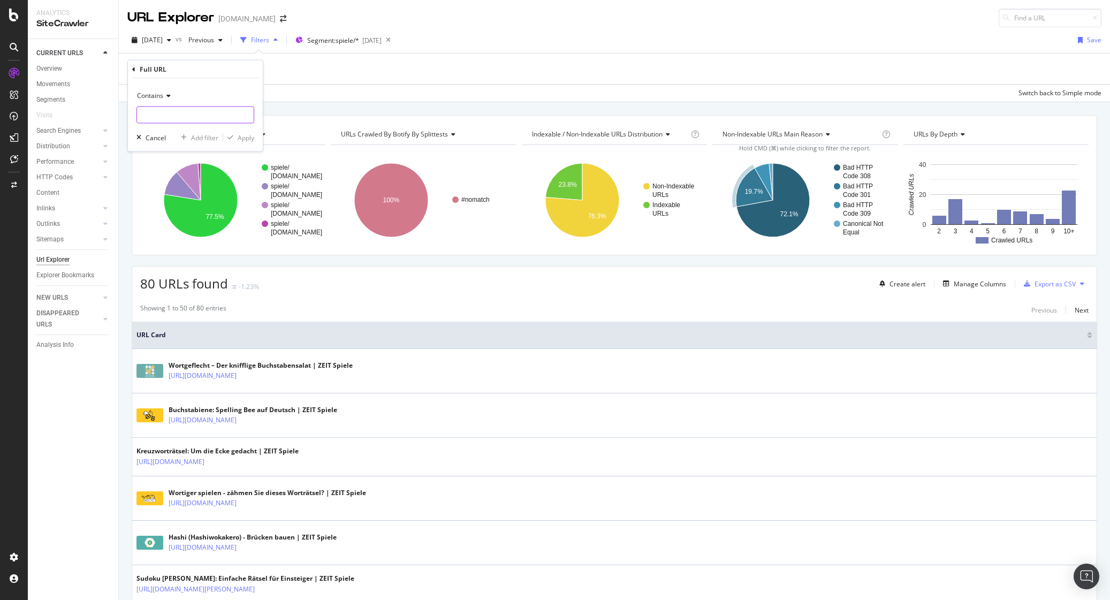
click at [211, 119] on input "text" at bounding box center [195, 115] width 117 height 17
type input "/bridges"
click at [231, 134] on icon "button" at bounding box center [230, 137] width 6 height 6
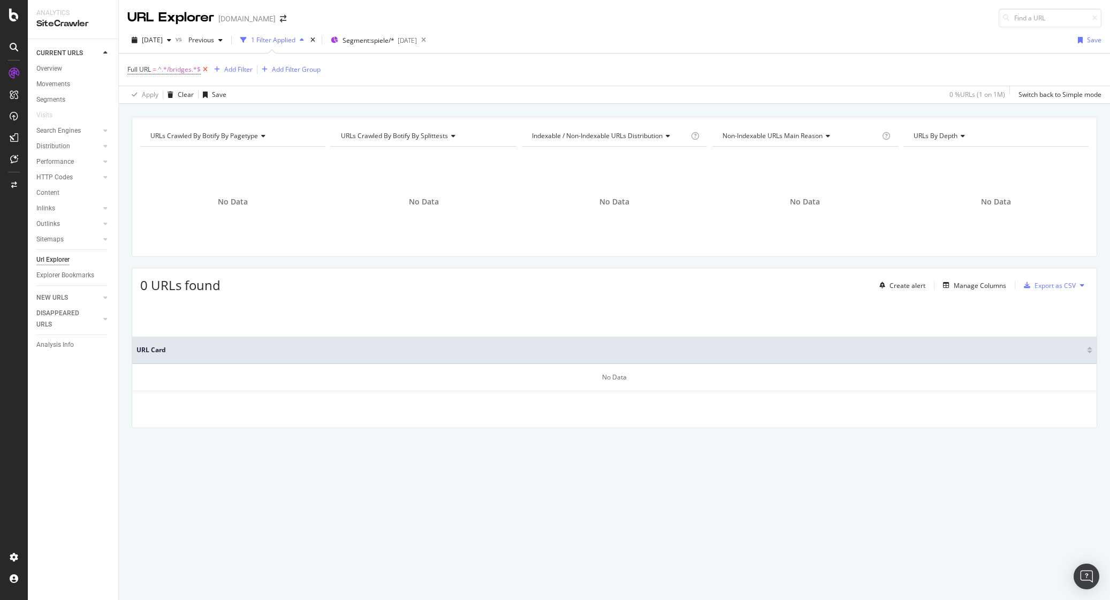
click at [204, 69] on icon at bounding box center [205, 69] width 9 height 11
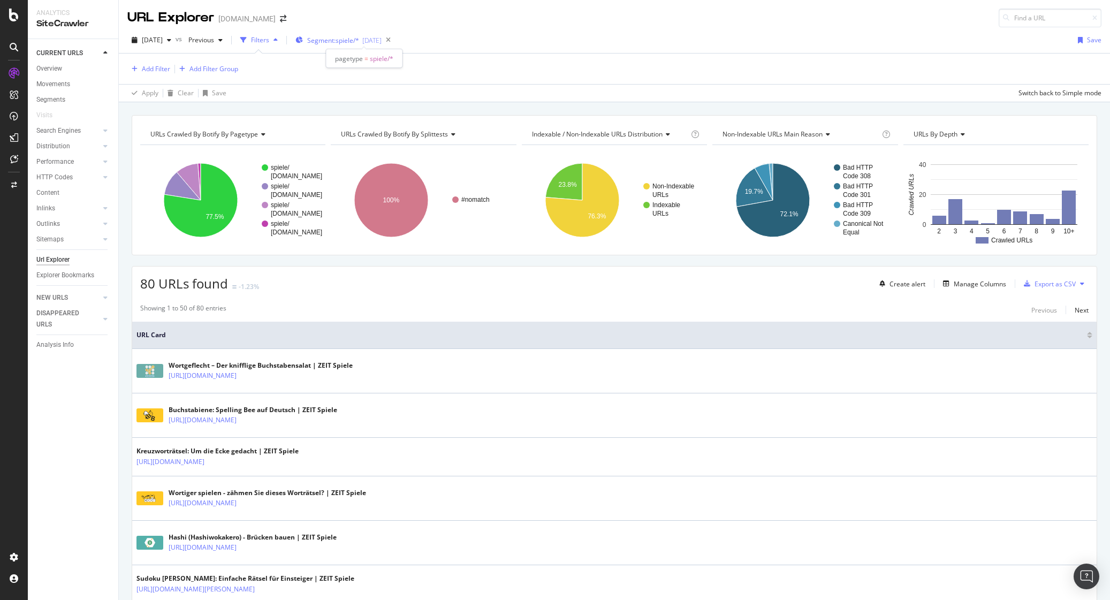
click at [381, 41] on div "Segment: spiele/* 2025-09-22" at bounding box center [338, 40] width 86 height 9
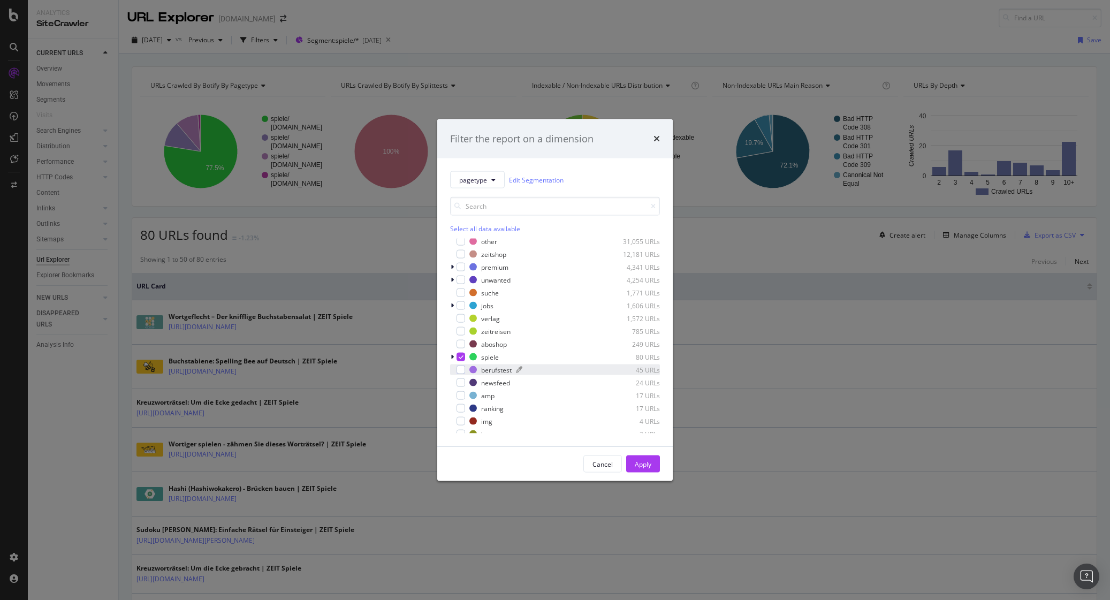
scroll to position [73, 0]
click at [453, 351] on icon "modal" at bounding box center [452, 351] width 3 height 6
click at [651, 466] on button "Apply" at bounding box center [643, 463] width 34 height 17
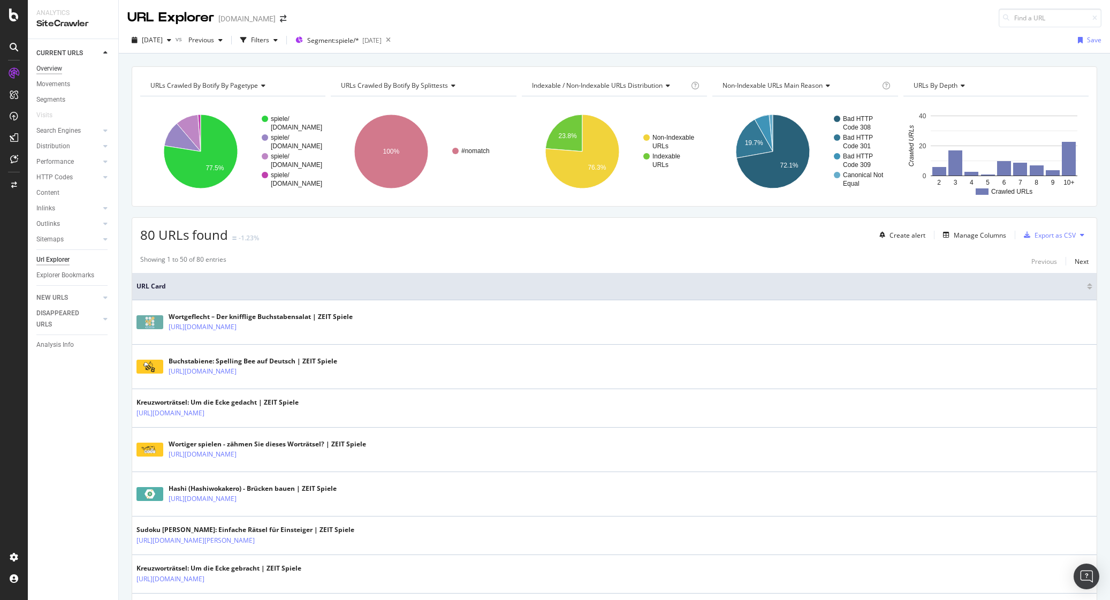
click at [48, 69] on div "Overview" at bounding box center [49, 68] width 26 height 11
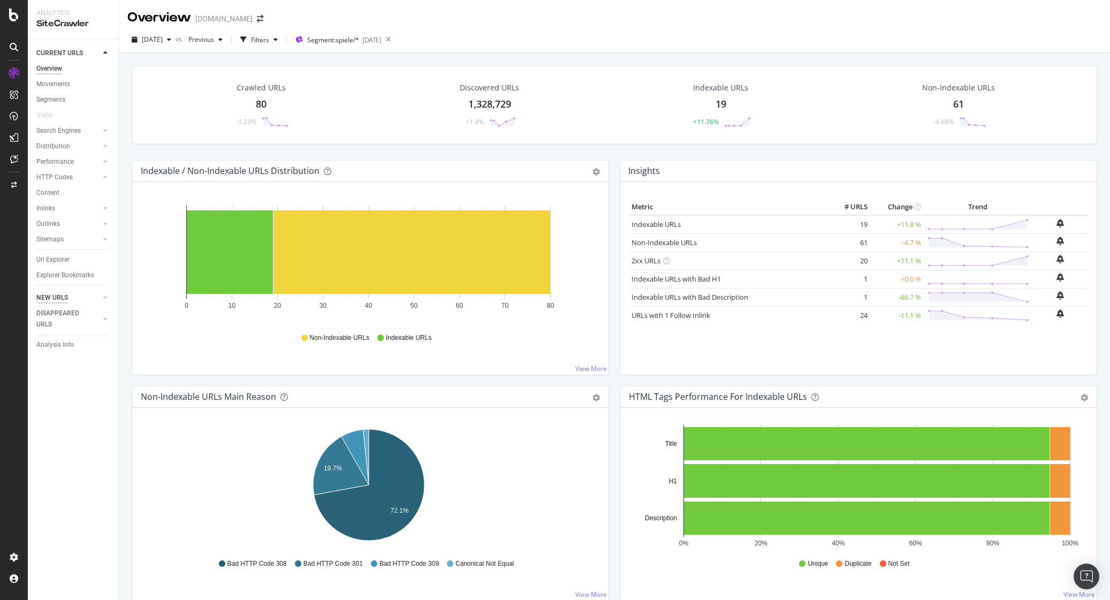
click at [52, 298] on div "NEW URLS" at bounding box center [52, 297] width 32 height 11
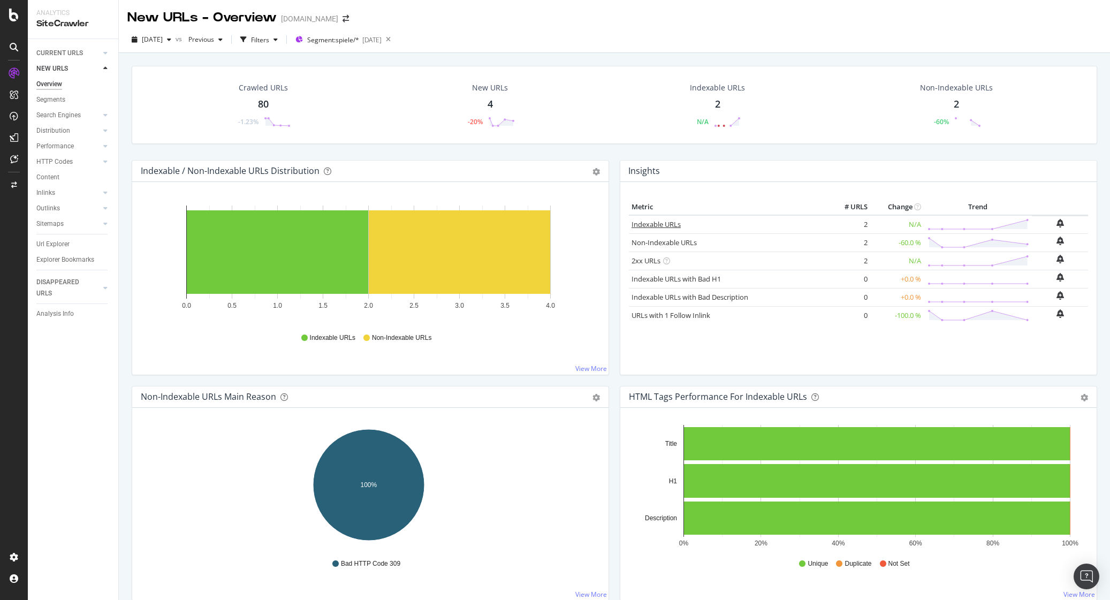
click at [670, 222] on link "Indexable URLs" at bounding box center [656, 224] width 49 height 10
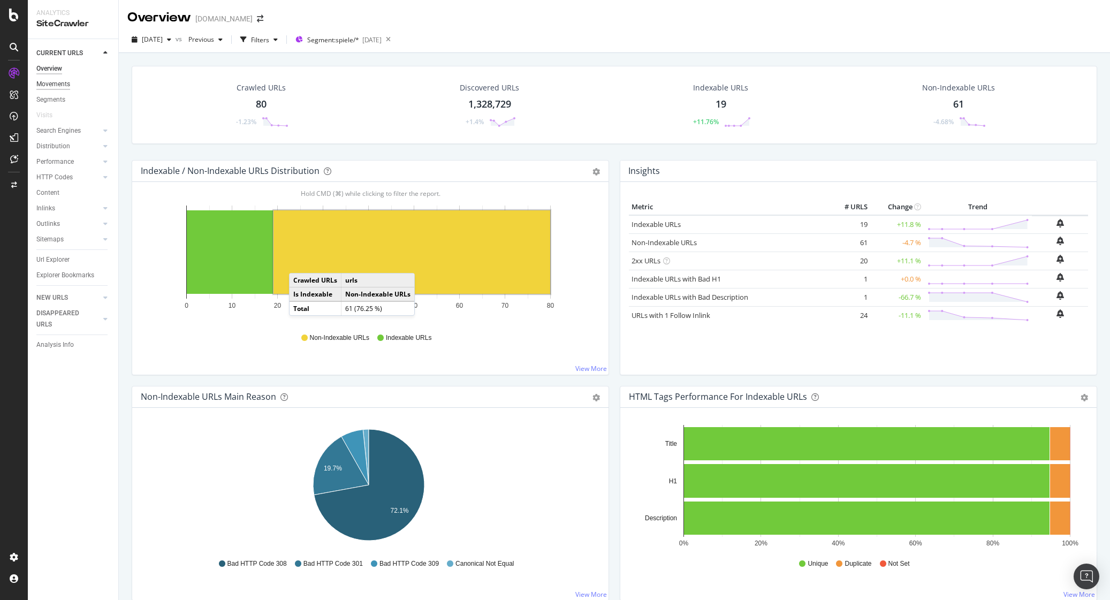
click at [64, 88] on div "Movements" at bounding box center [53, 84] width 34 height 11
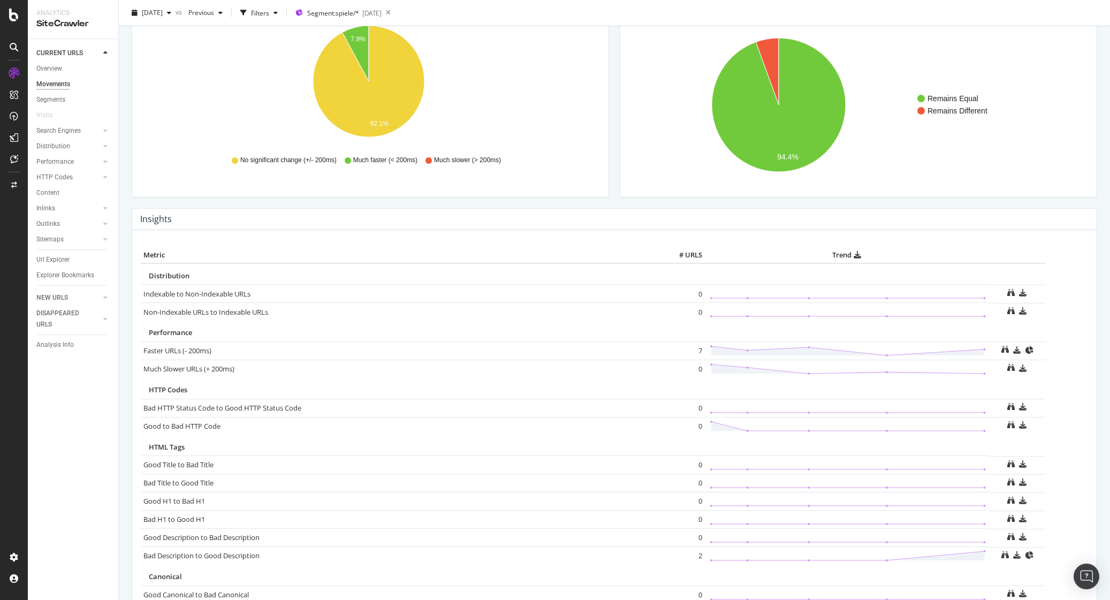
scroll to position [308, 0]
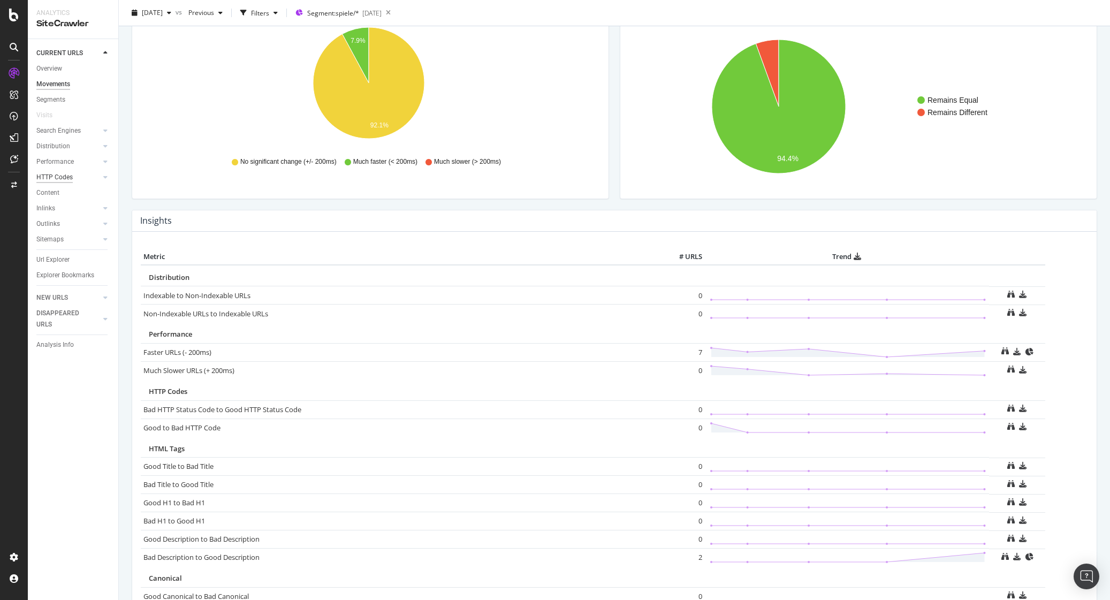
click at [58, 180] on div "HTTP Codes" at bounding box center [54, 177] width 36 height 11
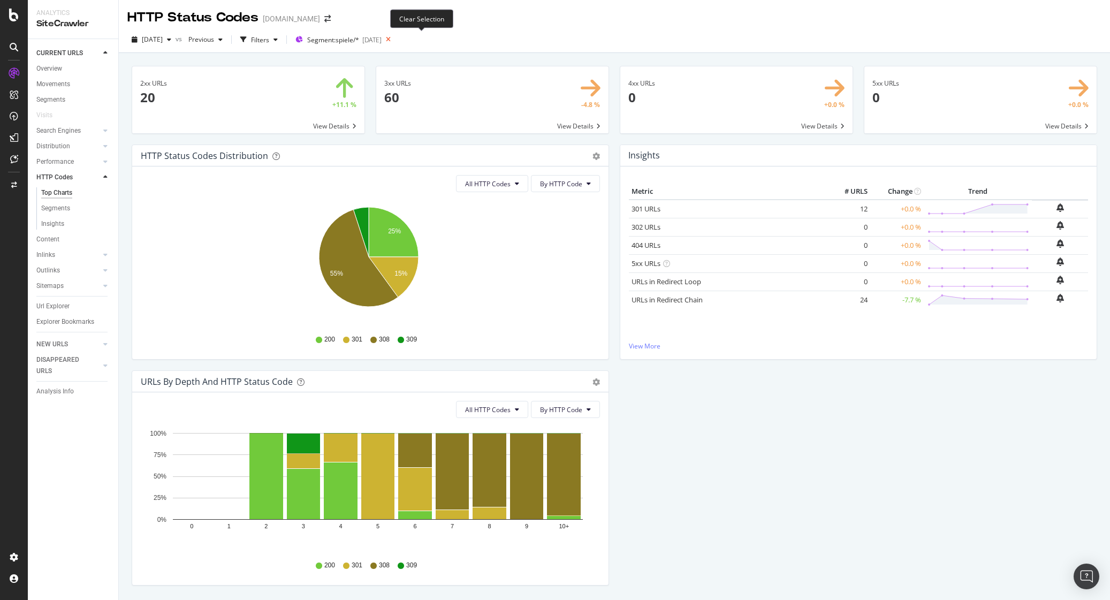
click at [395, 39] on icon at bounding box center [388, 39] width 13 height 15
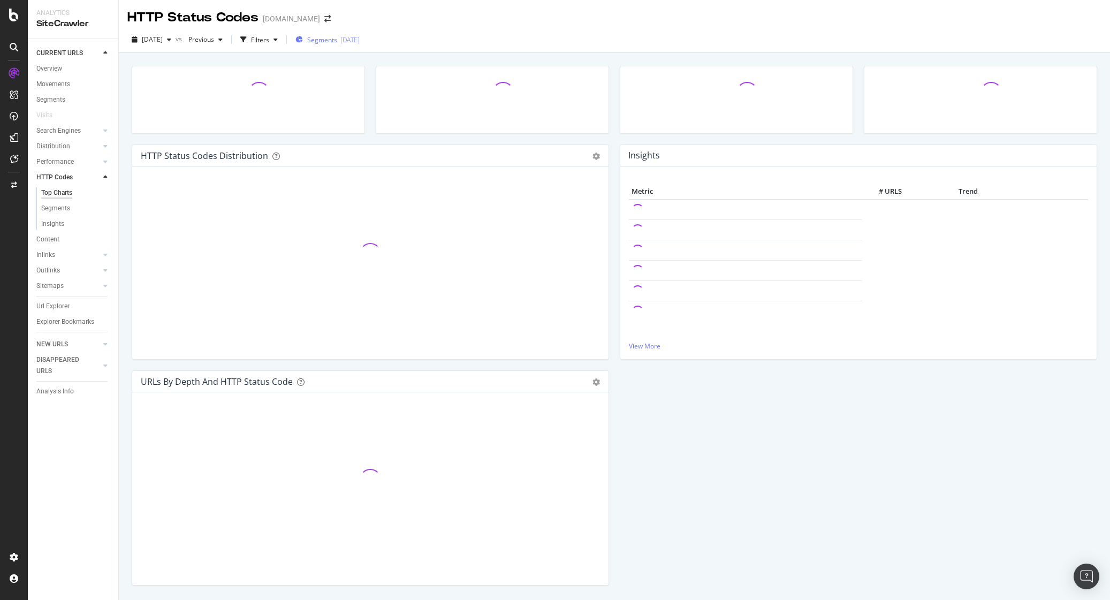
click at [337, 39] on span "Segments" at bounding box center [322, 39] width 30 height 9
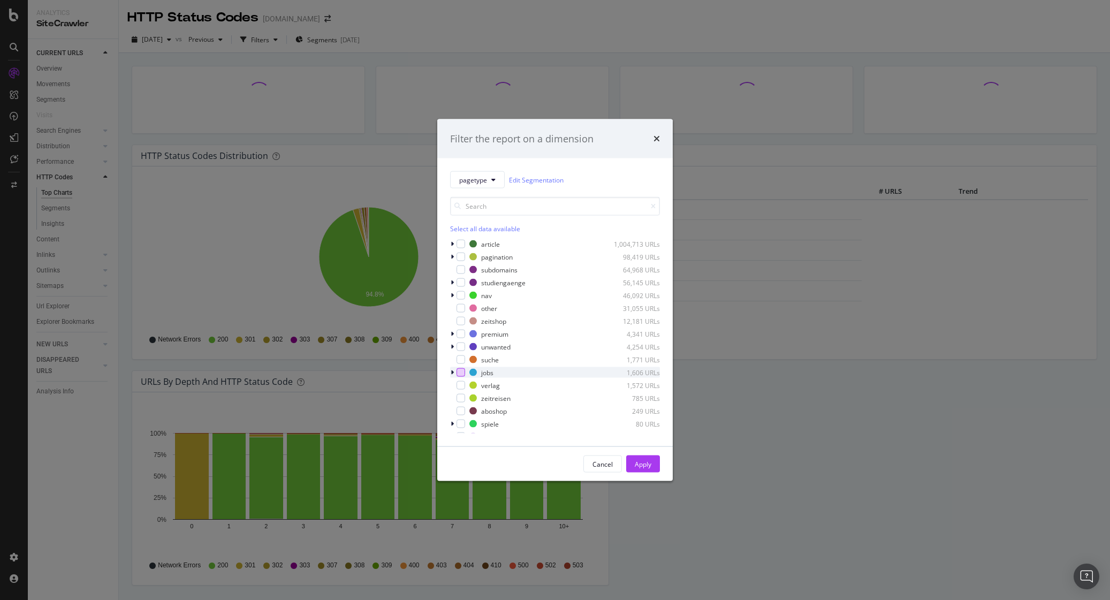
click at [462, 373] on div "modal" at bounding box center [461, 372] width 9 height 9
click at [648, 464] on div "Apply" at bounding box center [643, 463] width 17 height 9
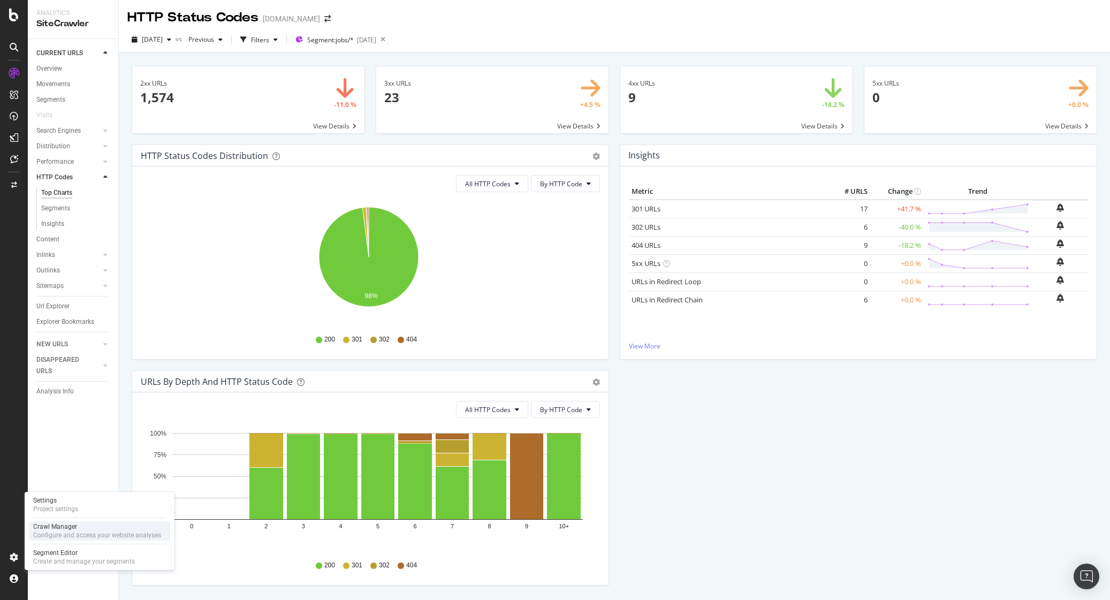
click at [57, 526] on div "Crawl Manager" at bounding box center [97, 526] width 128 height 9
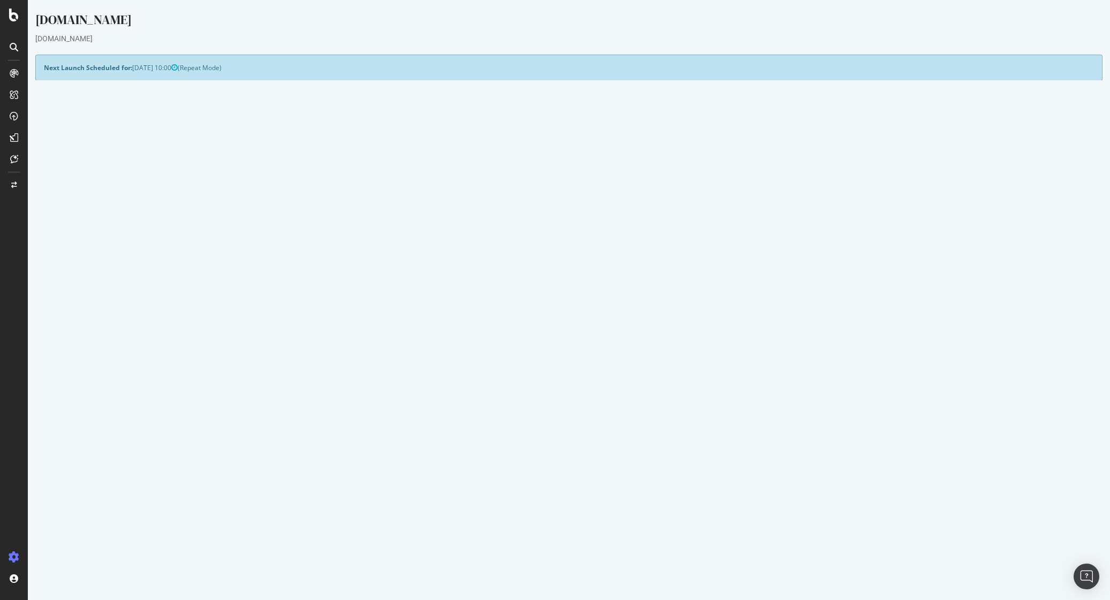
click at [283, 397] on link "Report" at bounding box center [271, 398] width 24 height 9
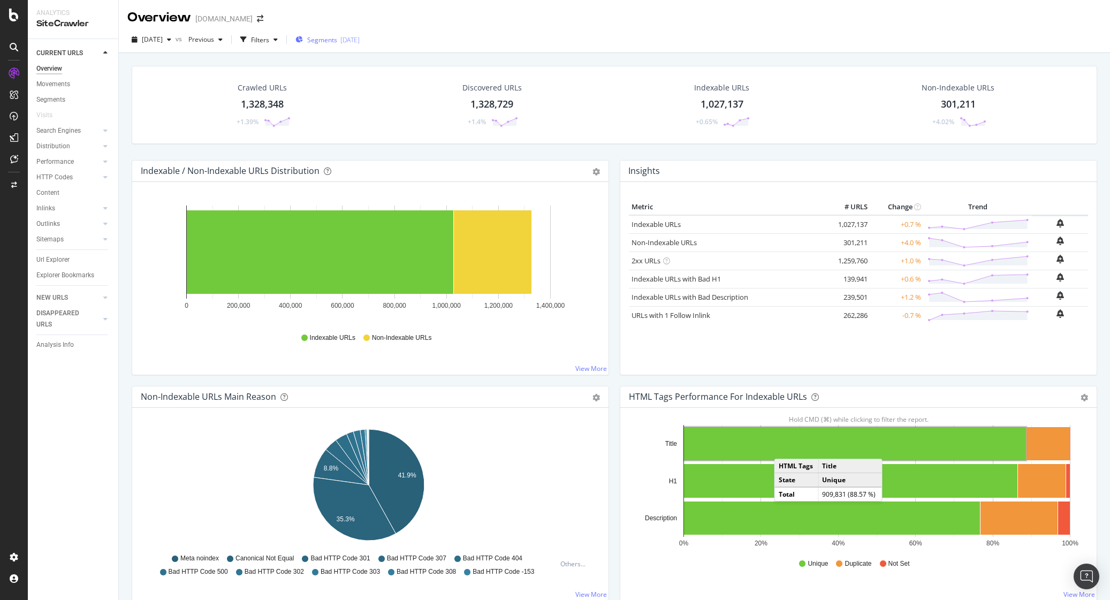
click at [341, 47] on div "Segments 2025-09-22" at bounding box center [327, 40] width 64 height 16
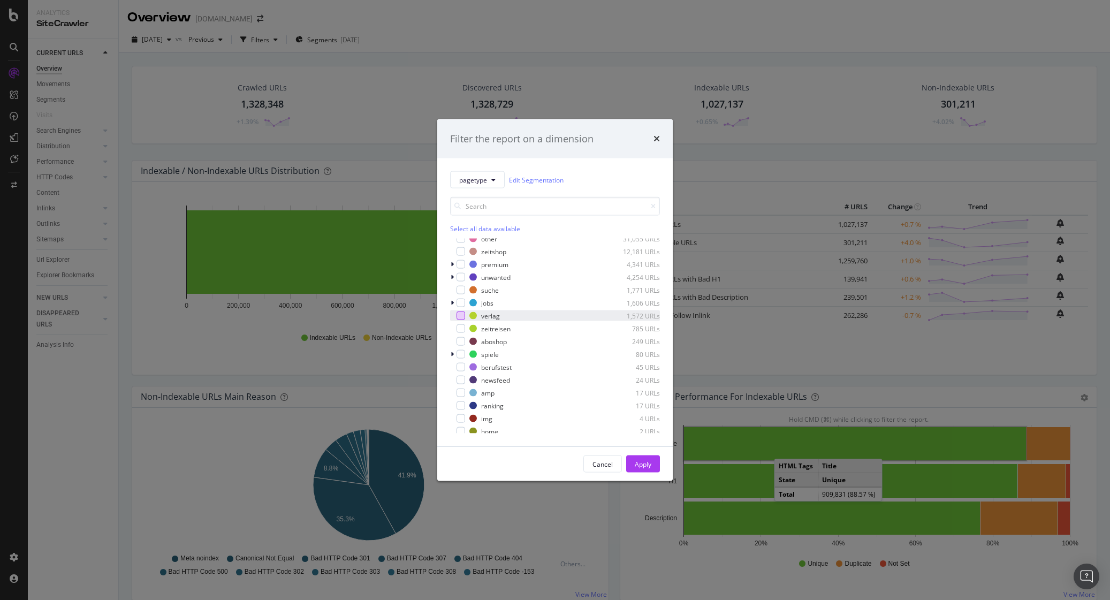
scroll to position [73, 0]
click at [462, 302] on div "modal" at bounding box center [461, 299] width 9 height 9
click at [642, 472] on div "Apply" at bounding box center [643, 464] width 17 height 16
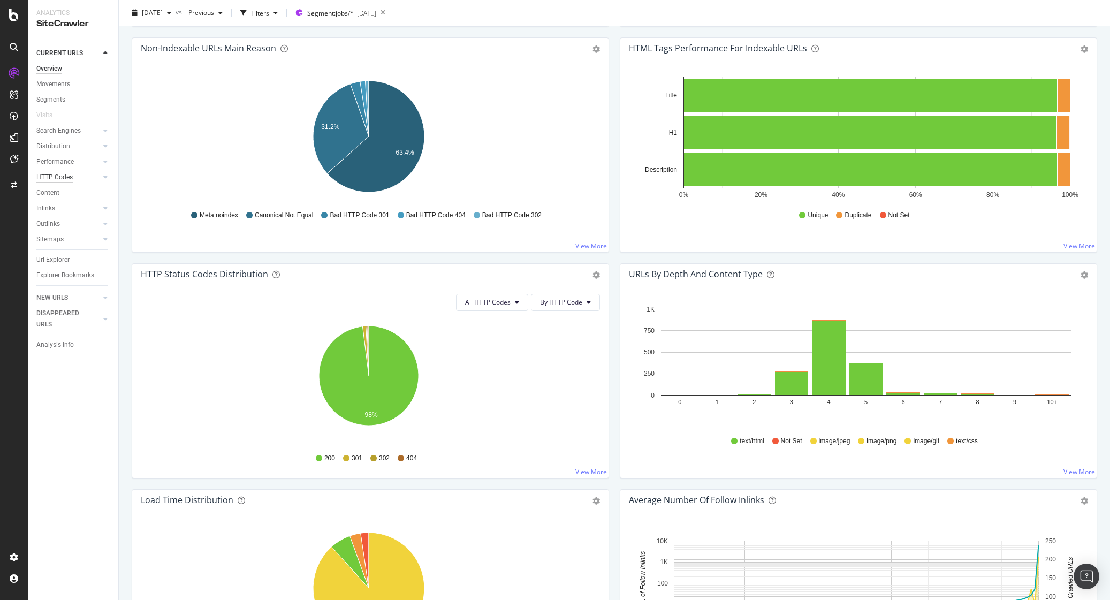
scroll to position [347, 0]
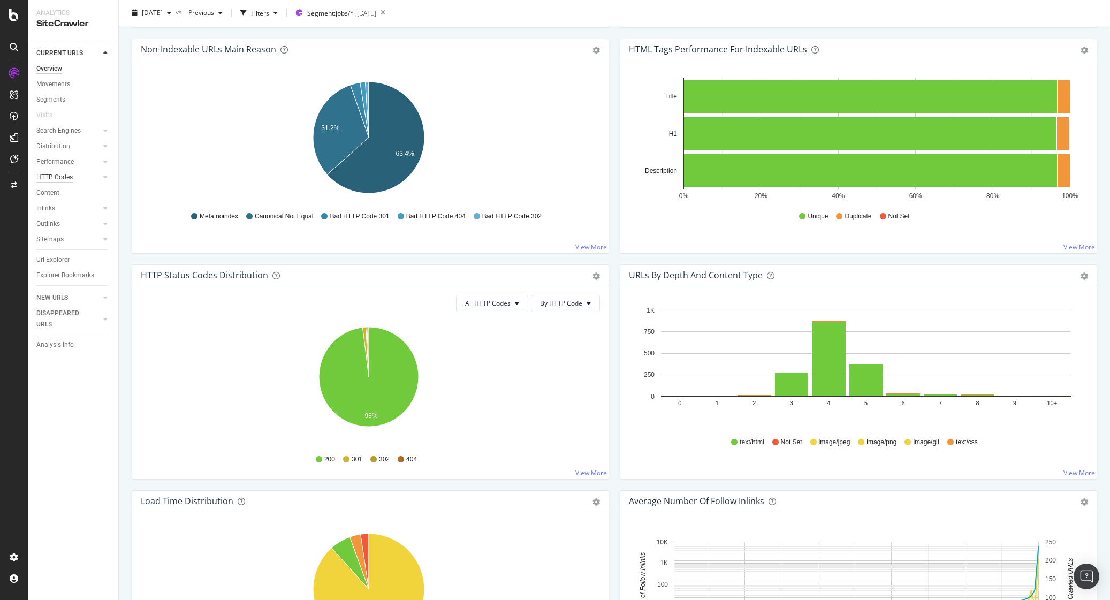
click at [64, 177] on div "HTTP Codes" at bounding box center [54, 177] width 36 height 11
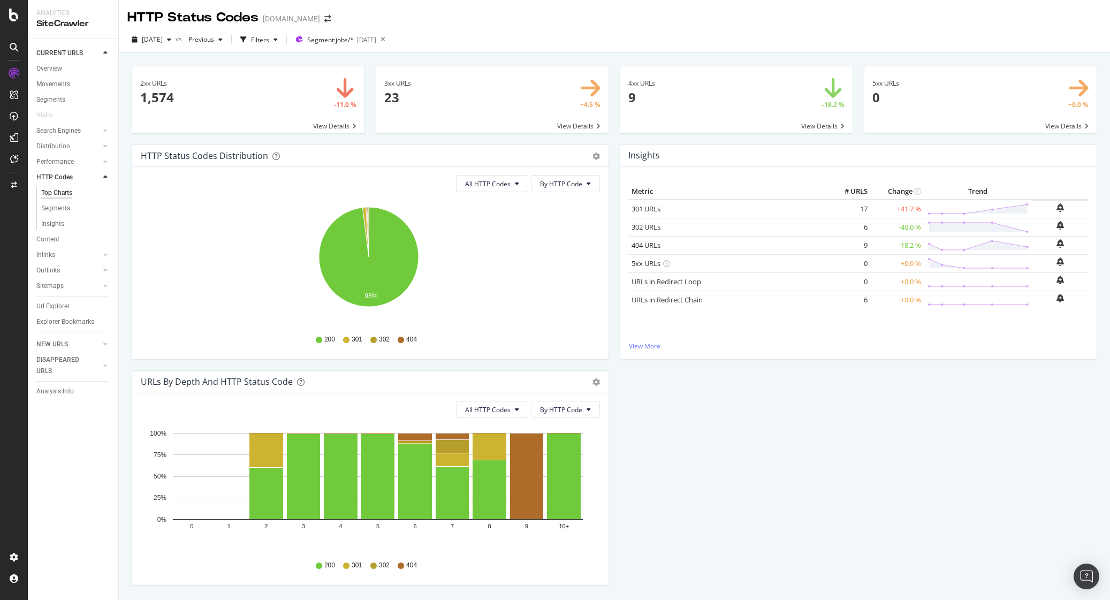
drag, startPoint x: 59, startPoint y: 70, endPoint x: 229, endPoint y: 19, distance: 177.5
click at [59, 70] on div "Overview" at bounding box center [49, 68] width 26 height 11
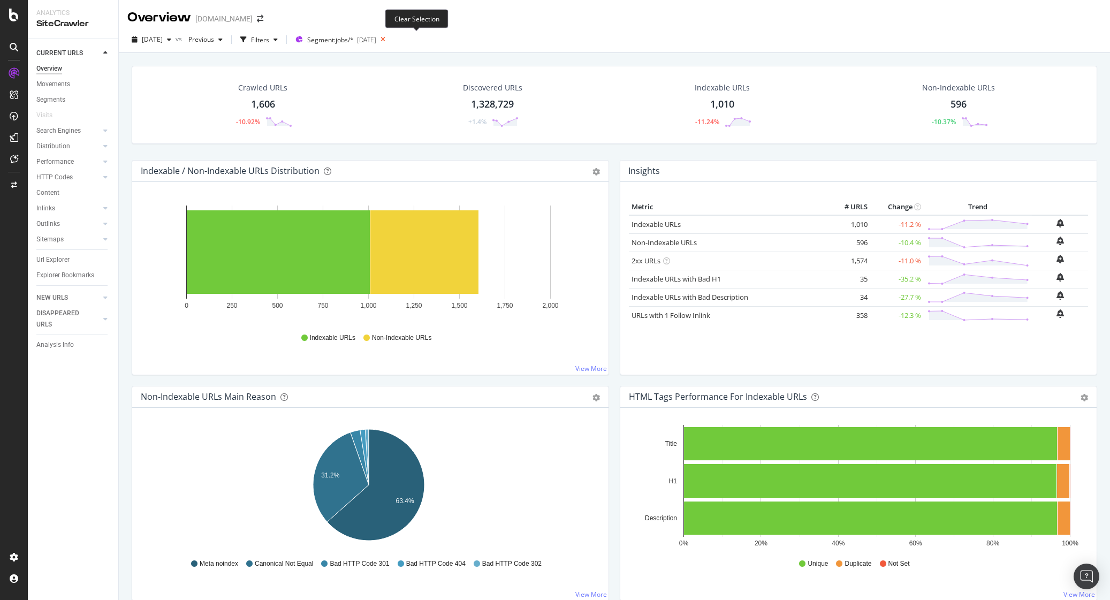
click at [390, 39] on icon at bounding box center [382, 39] width 13 height 15
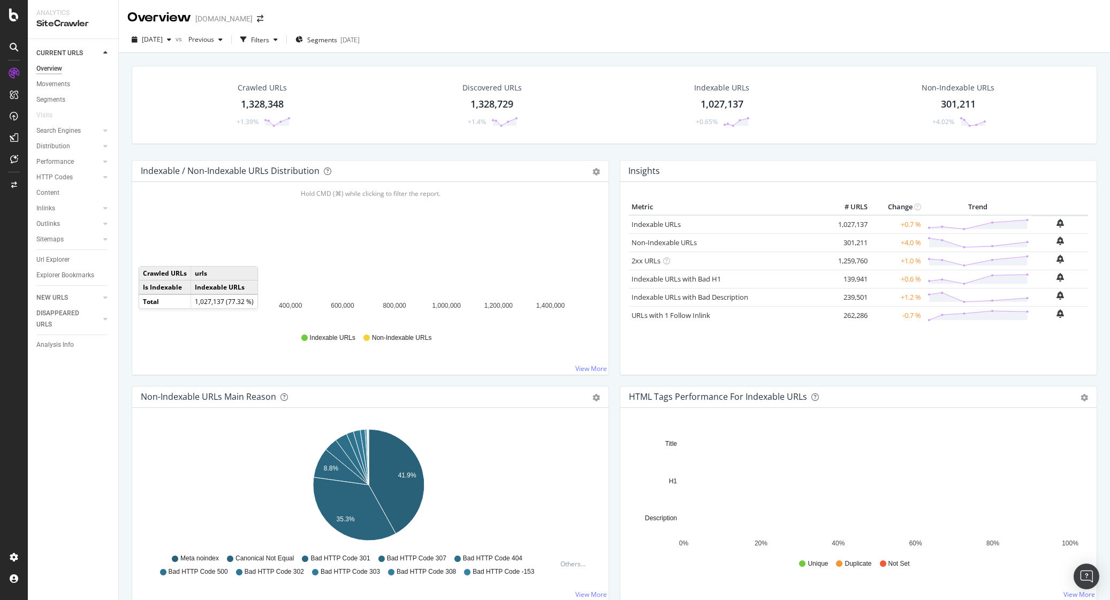
scroll to position [1, 0]
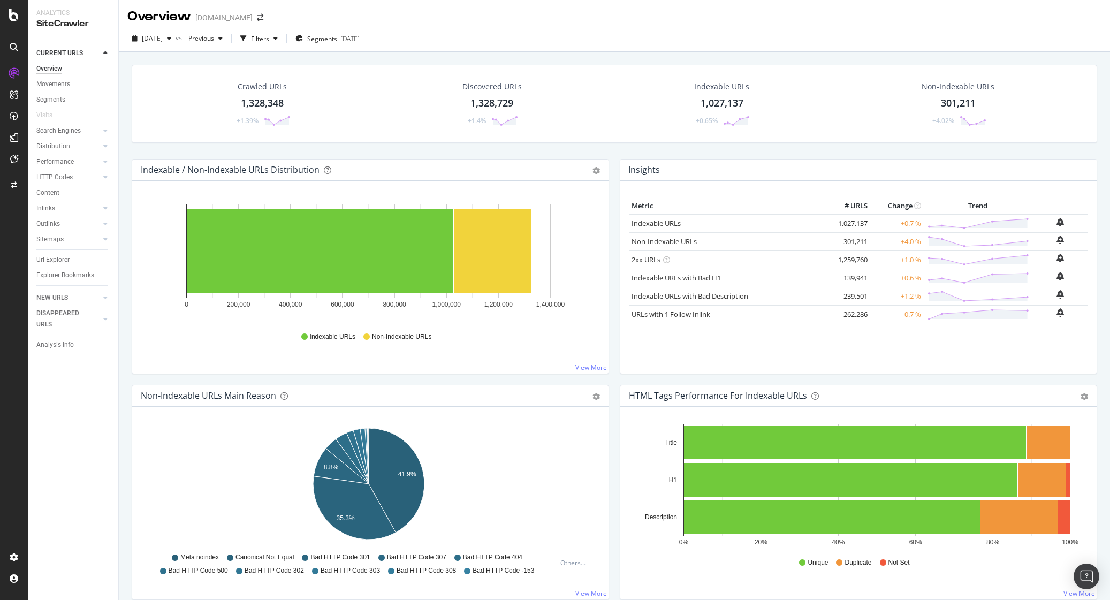
drag, startPoint x: 48, startPoint y: 261, endPoint x: 102, endPoint y: 138, distance: 134.2
click at [48, 261] on div "Url Explorer" at bounding box center [52, 259] width 33 height 11
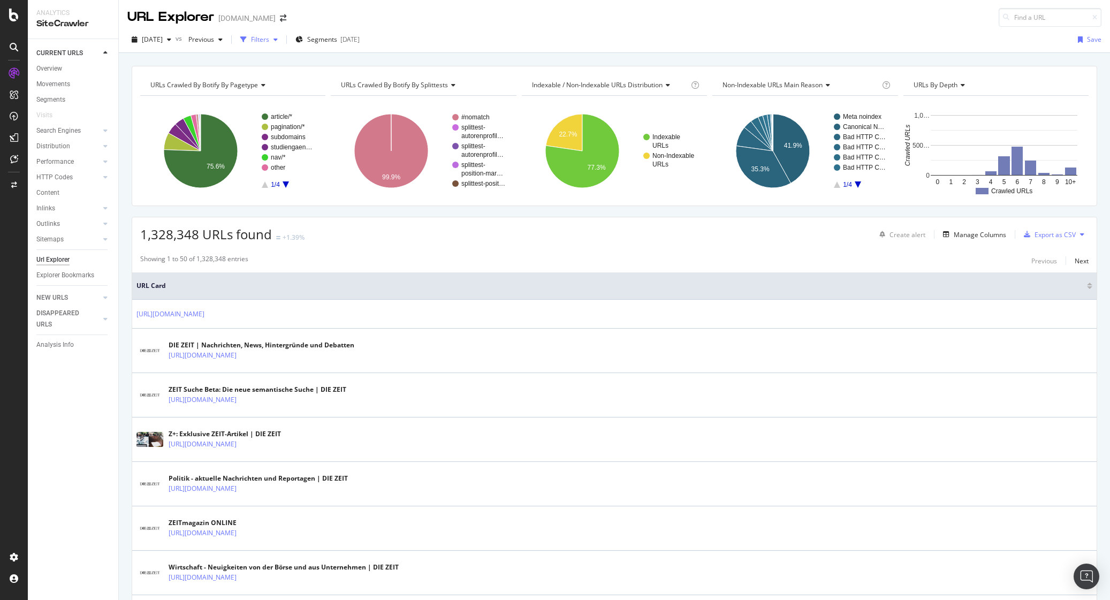
scroll to position [1, 0]
click at [282, 42] on div "Filters" at bounding box center [259, 39] width 46 height 16
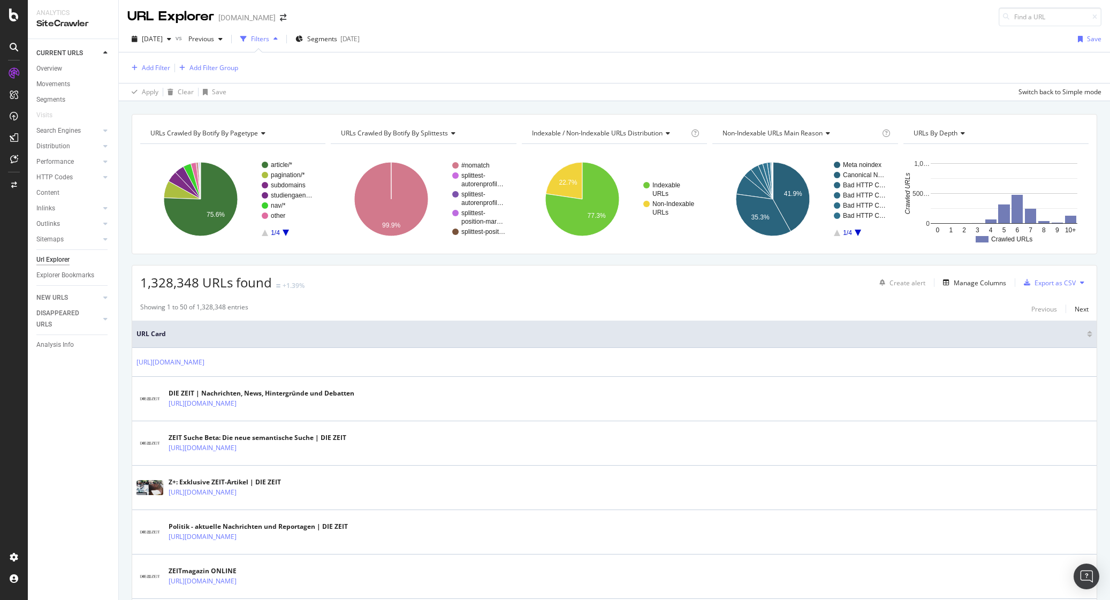
scroll to position [0, 0]
click at [158, 69] on div "Add Filter" at bounding box center [156, 68] width 28 height 9
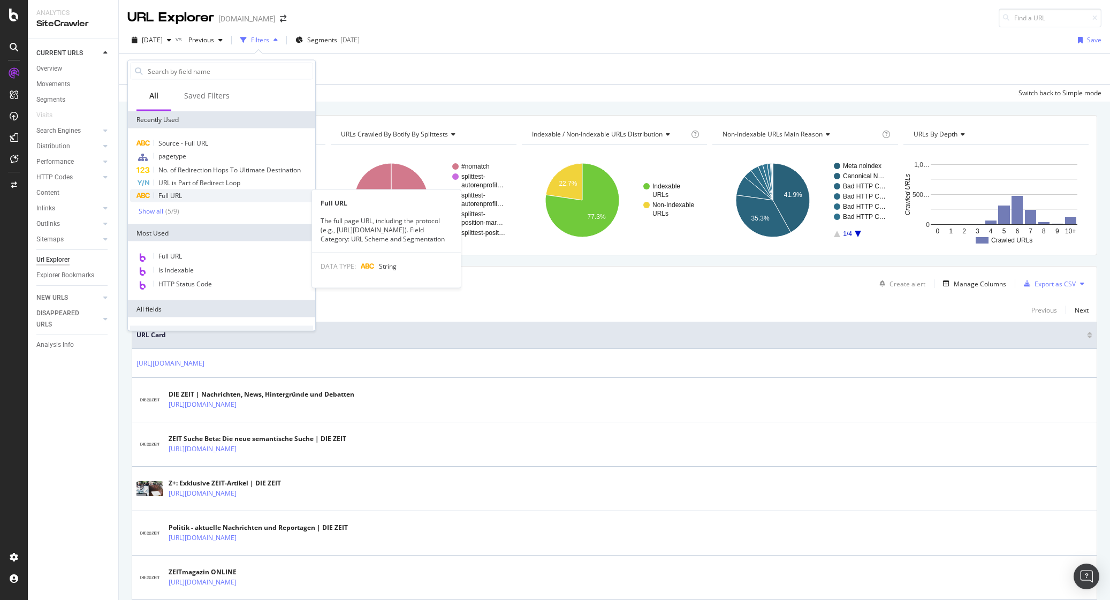
click at [202, 193] on div "Full URL" at bounding box center [221, 195] width 183 height 13
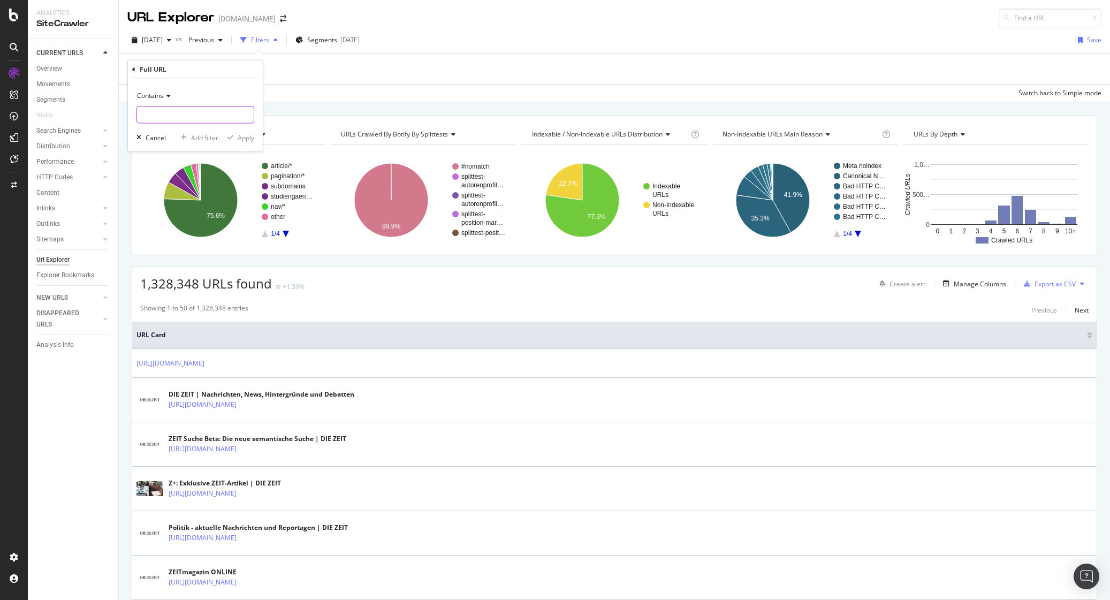
click at [178, 113] on input "text" at bounding box center [195, 115] width 117 height 17
type input "kickerticker"
click at [250, 138] on div "Apply" at bounding box center [246, 137] width 17 height 9
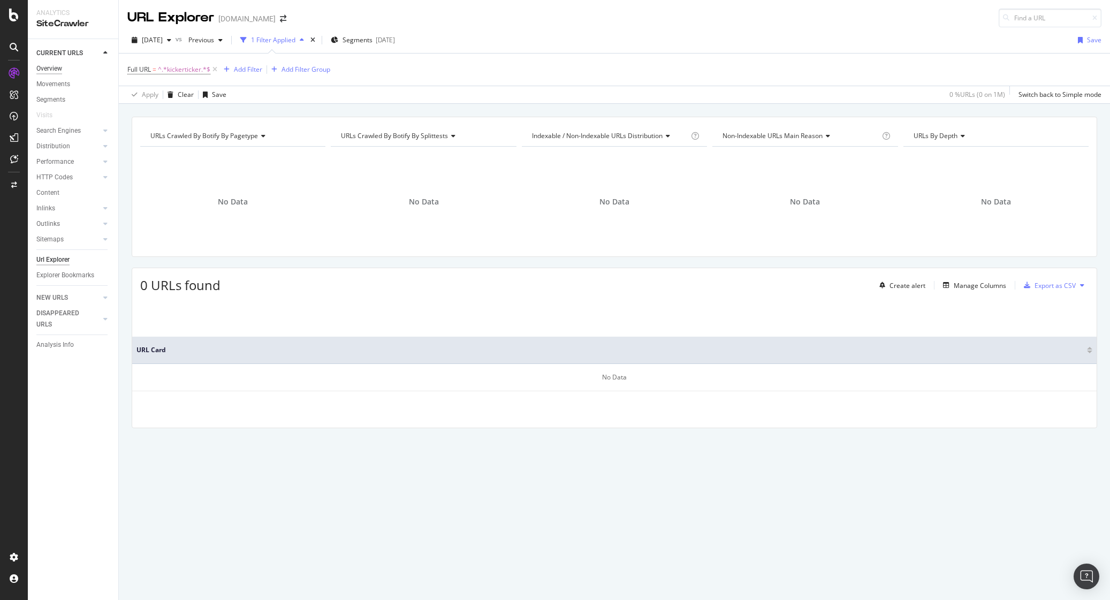
click at [50, 70] on div "Overview" at bounding box center [49, 68] width 26 height 11
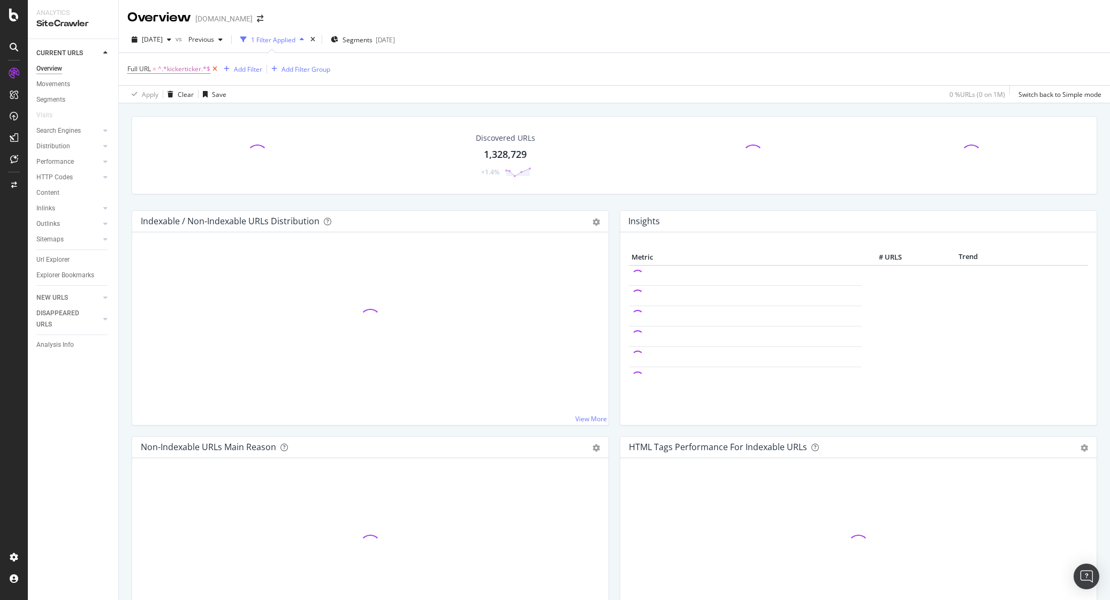
click at [216, 69] on icon at bounding box center [214, 69] width 9 height 11
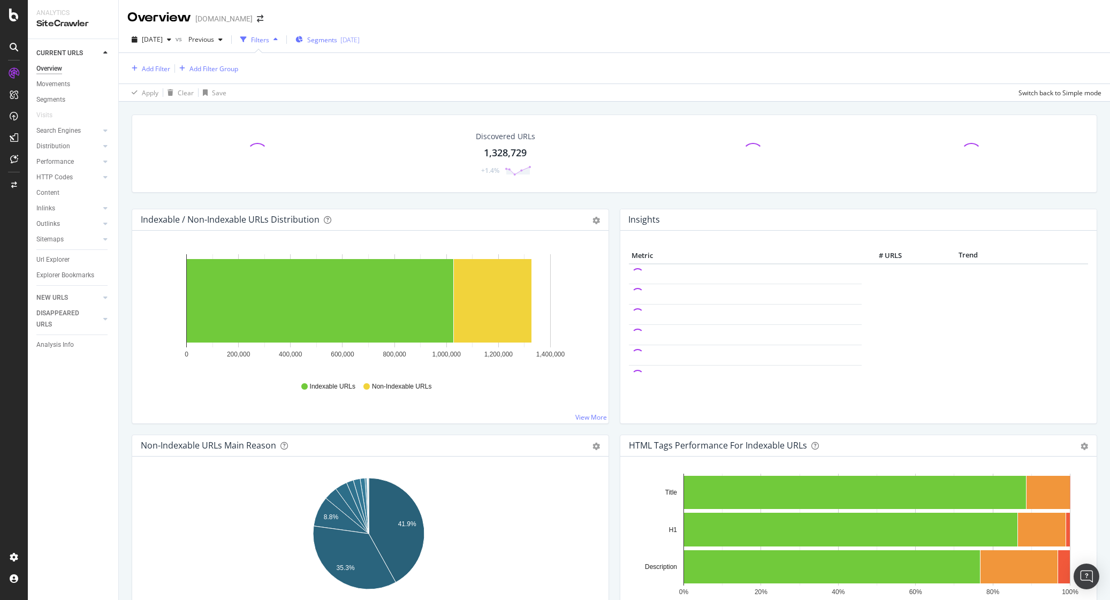
click at [356, 41] on div "Segments 2025-09-22" at bounding box center [327, 39] width 64 height 9
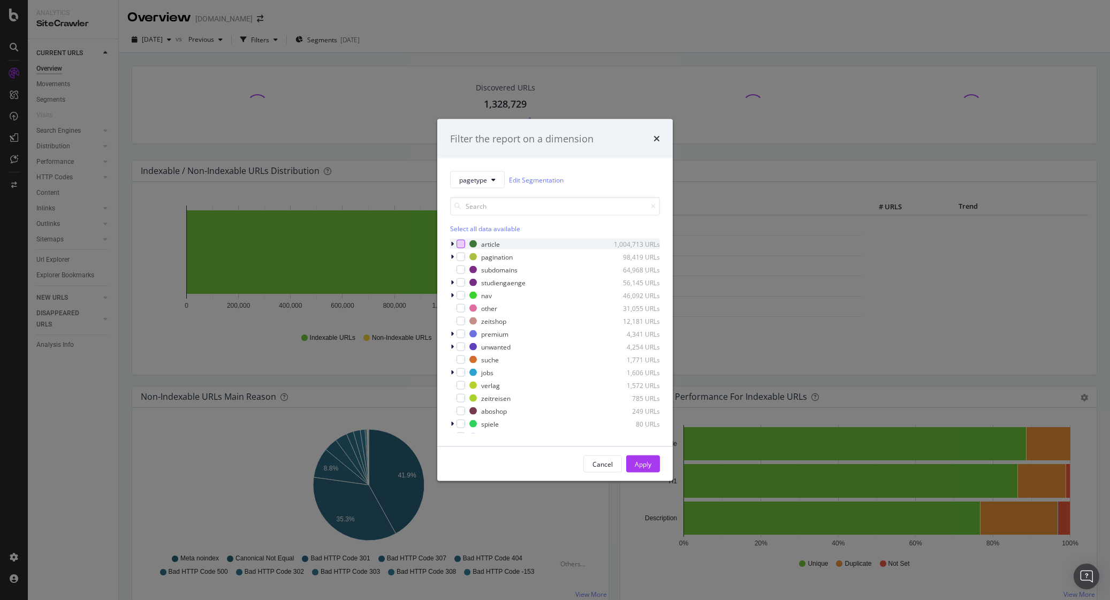
click at [462, 241] on div "modal" at bounding box center [461, 244] width 9 height 9
click at [652, 464] on button "Apply" at bounding box center [643, 463] width 34 height 17
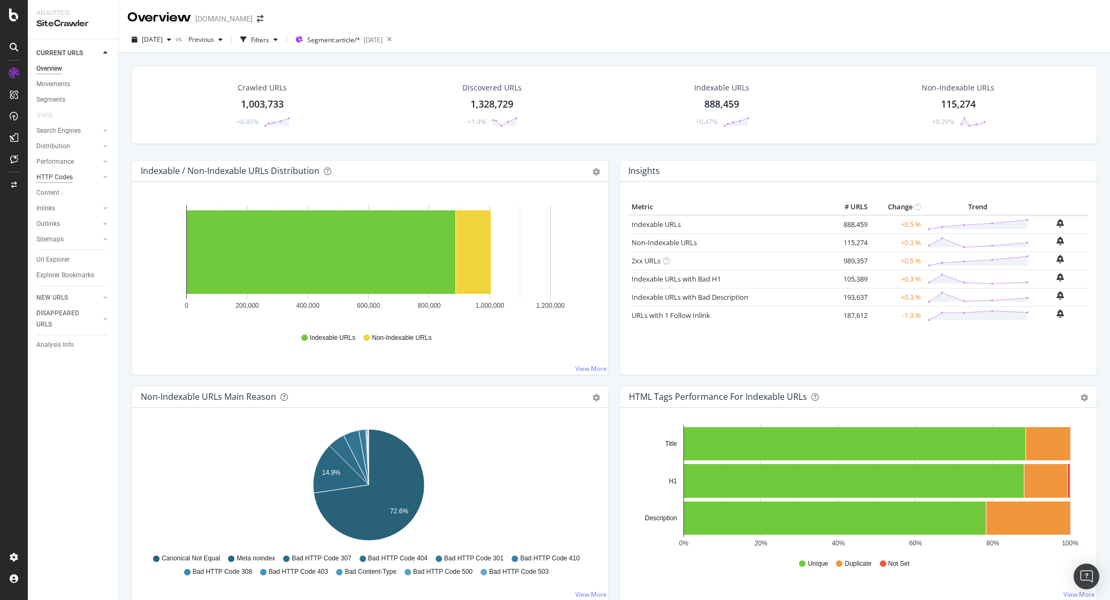
click at [62, 179] on div "HTTP Codes" at bounding box center [54, 177] width 36 height 11
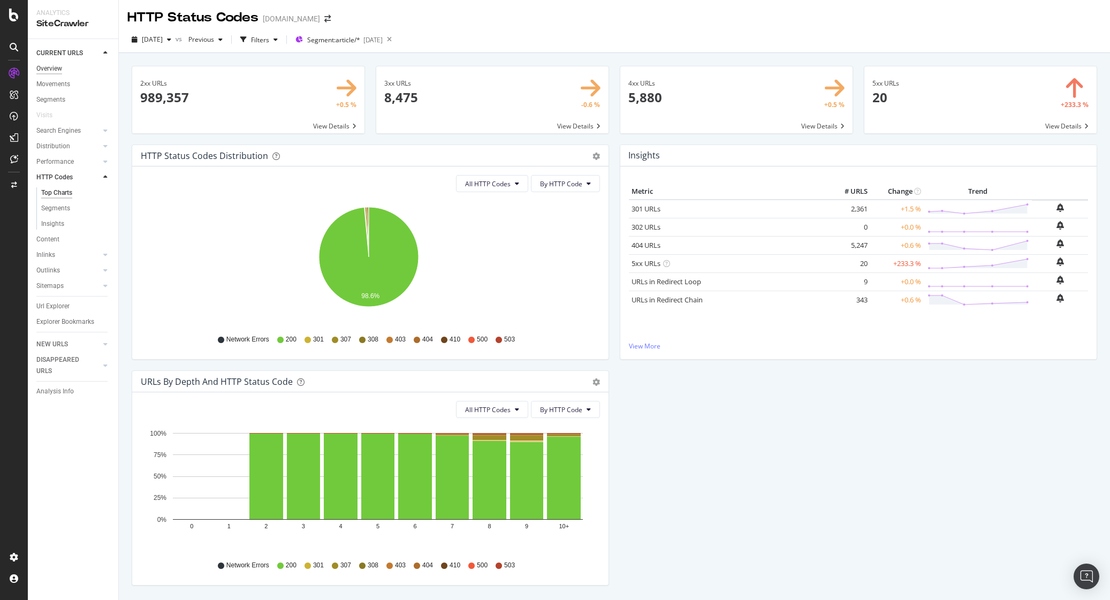
click at [50, 67] on div "Overview" at bounding box center [49, 68] width 26 height 11
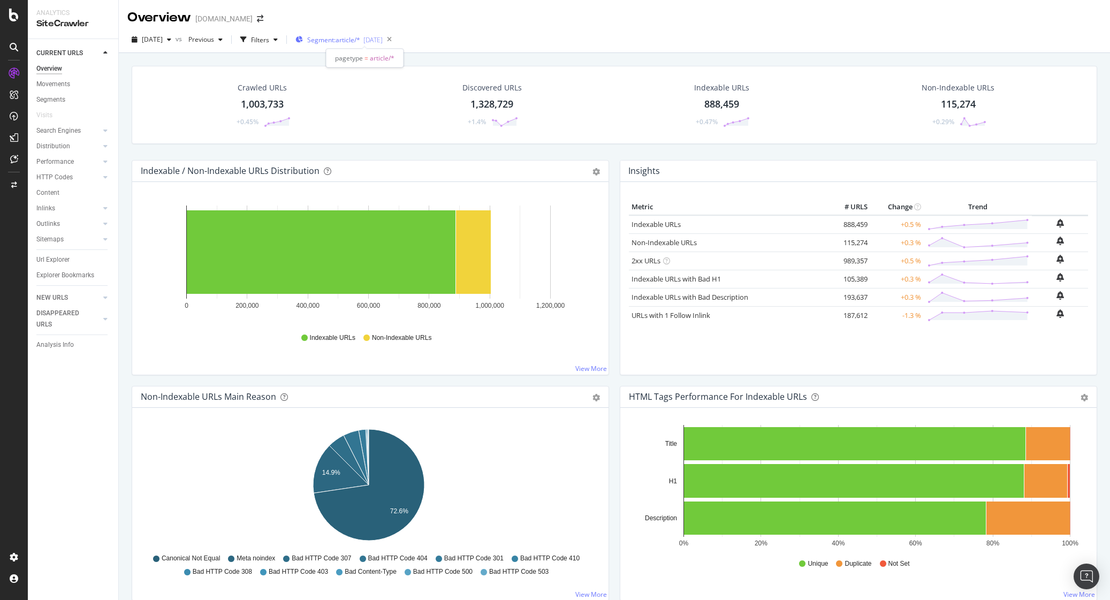
click at [343, 36] on span "Segment: article/*" at bounding box center [333, 39] width 53 height 9
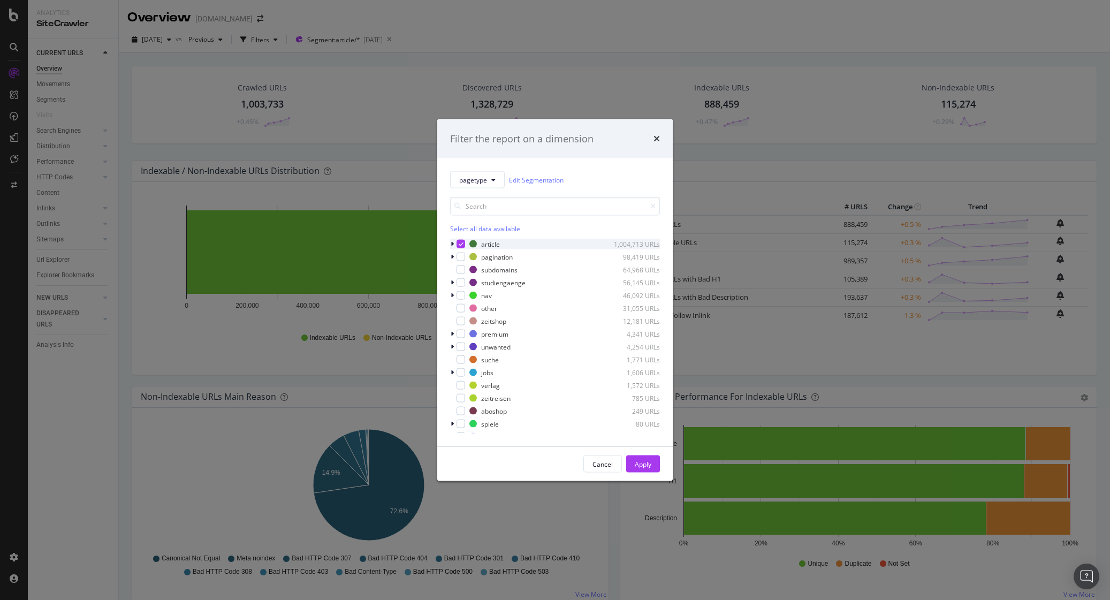
click at [461, 242] on icon "modal" at bounding box center [461, 243] width 5 height 5
click at [459, 253] on div "modal" at bounding box center [461, 257] width 9 height 9
click at [649, 464] on div "Apply" at bounding box center [643, 463] width 17 height 9
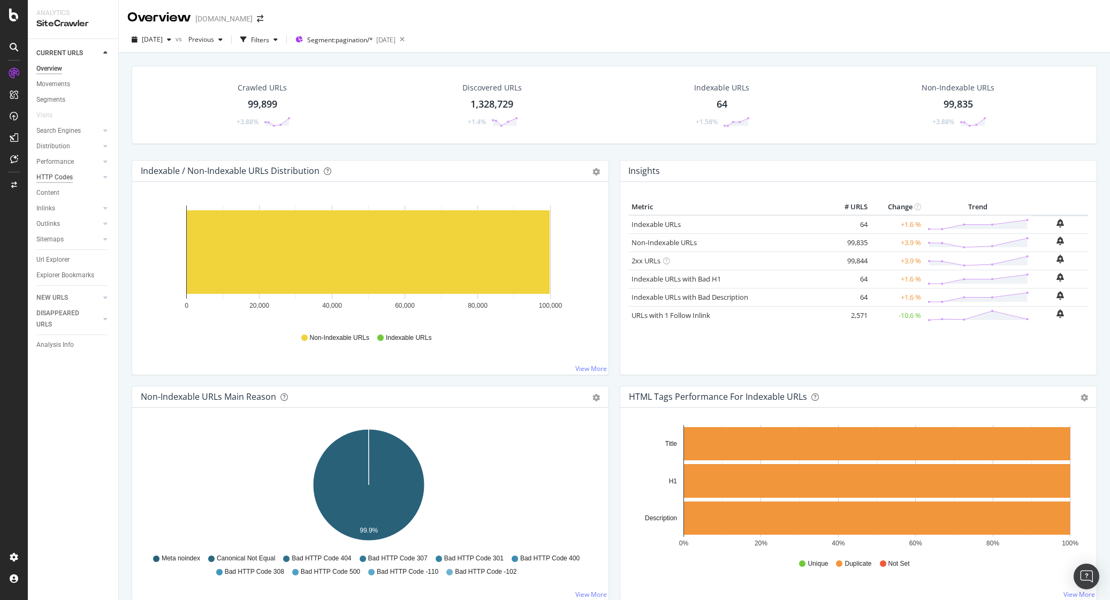
click at [55, 177] on div "HTTP Codes" at bounding box center [54, 177] width 36 height 11
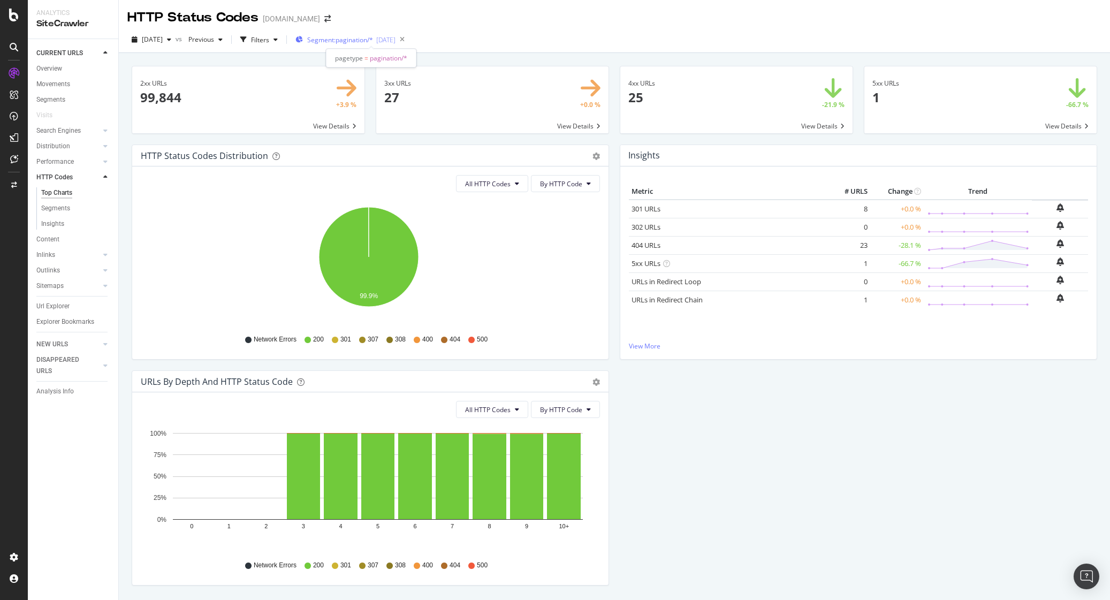
click at [370, 40] on span "Segment: pagination/*" at bounding box center [340, 39] width 66 height 9
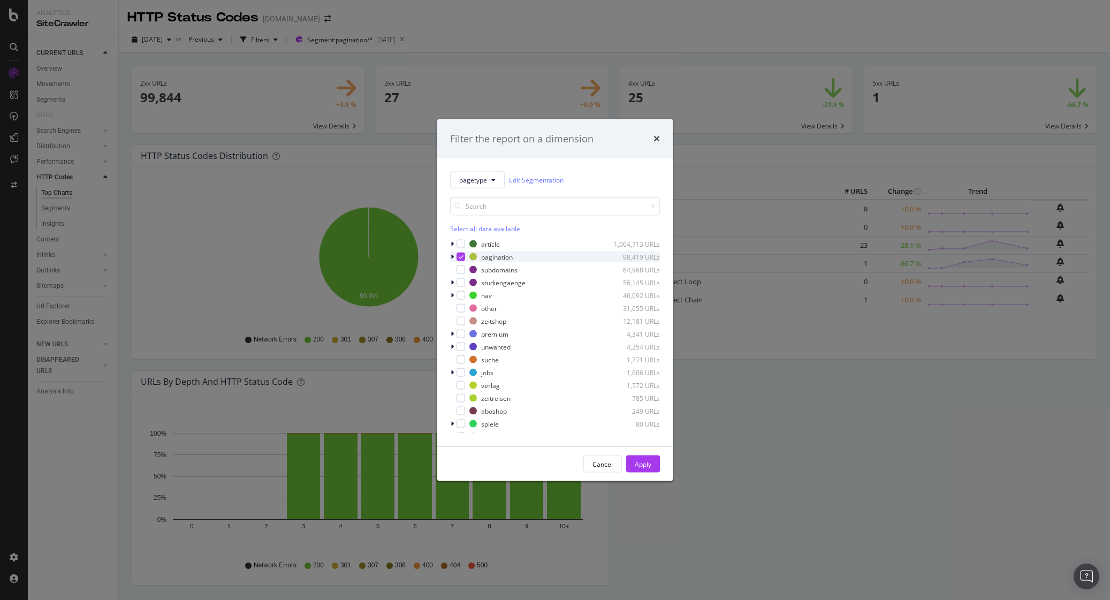
click at [461, 255] on icon "modal" at bounding box center [461, 256] width 5 height 5
click at [461, 295] on div "modal" at bounding box center [461, 295] width 9 height 9
click at [639, 459] on div "Apply" at bounding box center [643, 463] width 17 height 9
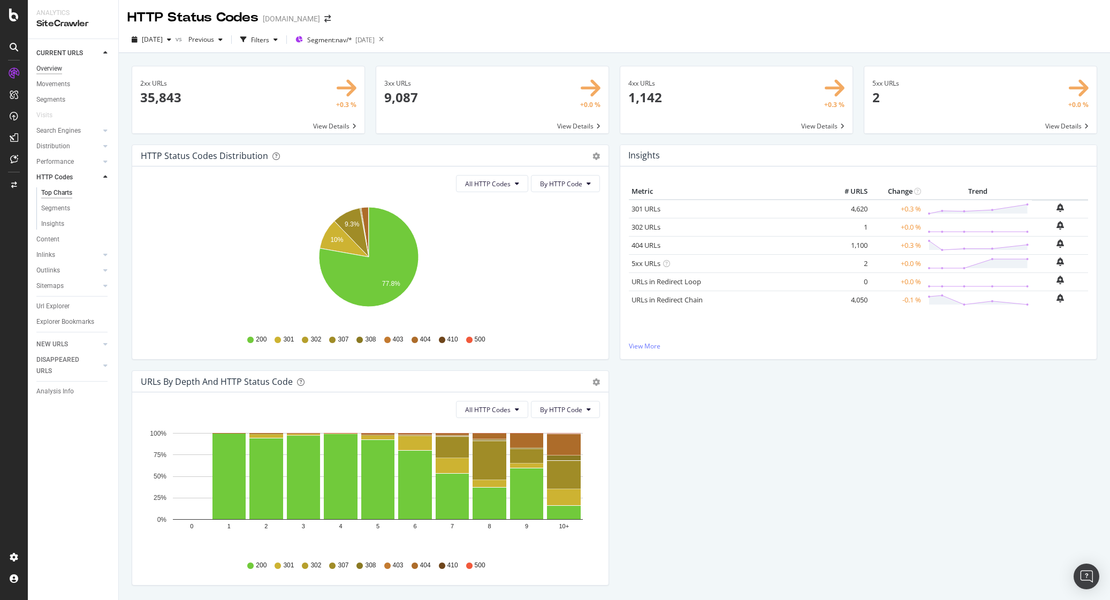
click at [58, 67] on div "Overview" at bounding box center [49, 68] width 26 height 11
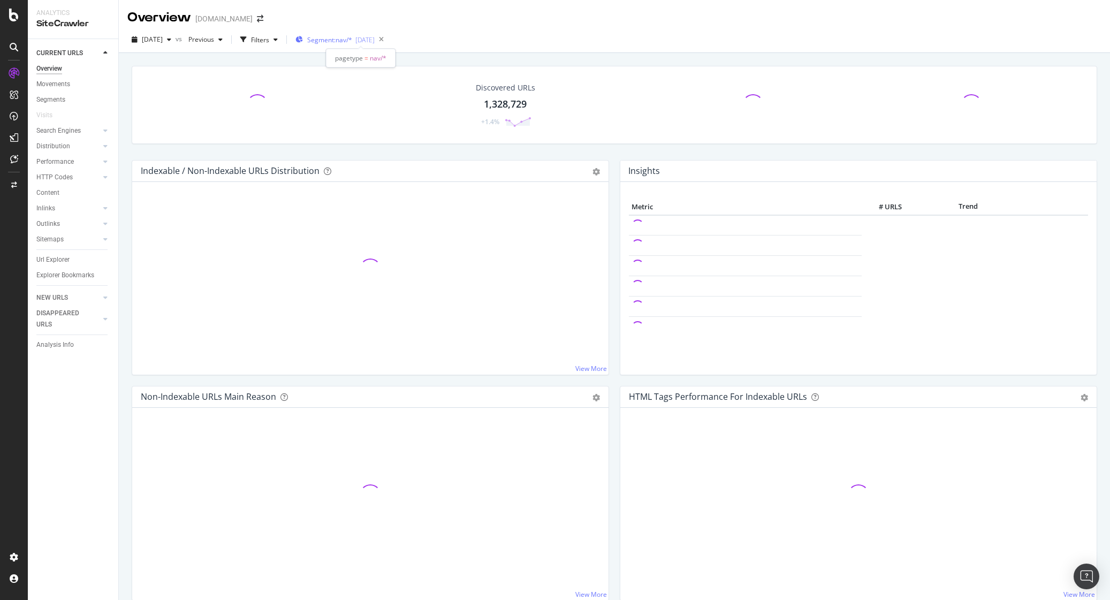
click at [352, 39] on span "Segment: nav/*" at bounding box center [329, 39] width 45 height 9
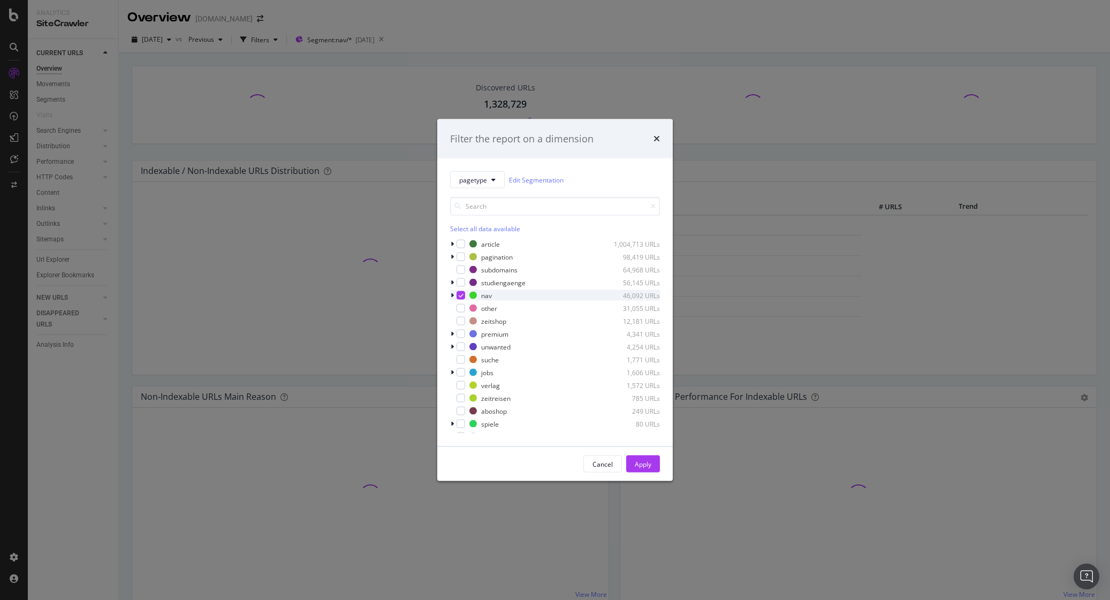
click at [457, 293] on div "modal" at bounding box center [461, 295] width 9 height 9
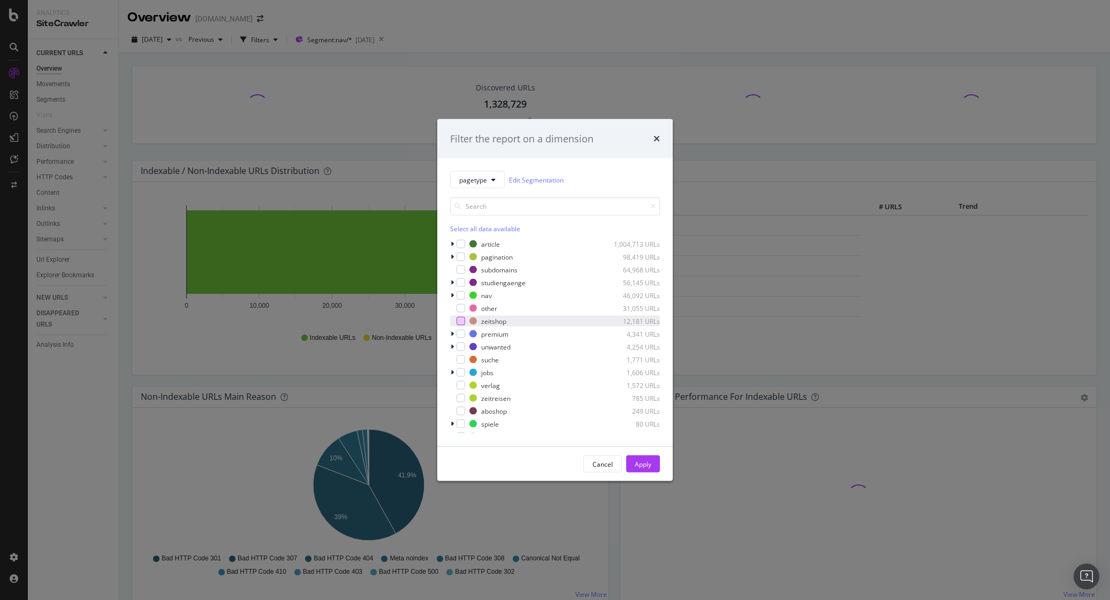
click at [459, 321] on div "modal" at bounding box center [461, 321] width 9 height 9
click at [642, 467] on div "Apply" at bounding box center [643, 463] width 17 height 9
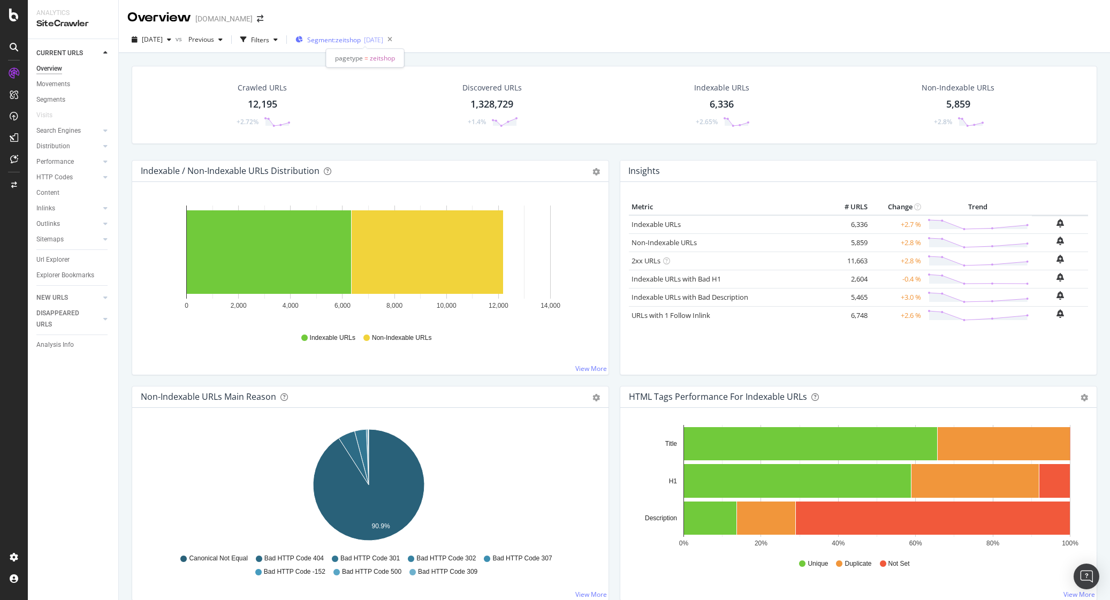
click at [335, 43] on span "Segment: zeitshop" at bounding box center [334, 39] width 54 height 9
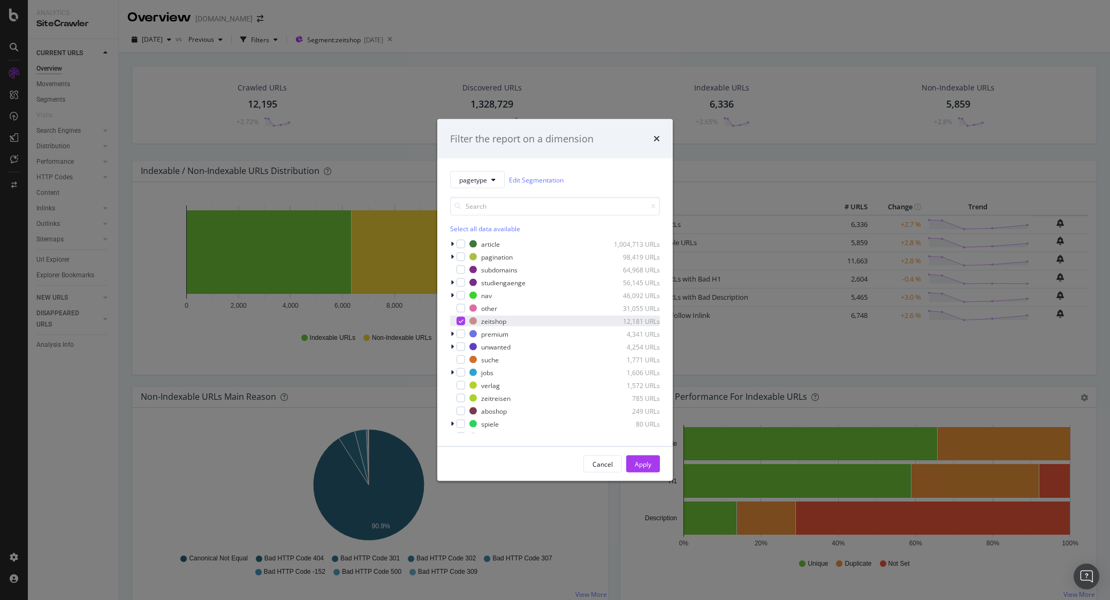
click at [465, 324] on div "modal" at bounding box center [461, 321] width 9 height 9
click at [461, 342] on div "modal" at bounding box center [461, 343] width 9 height 9
click at [642, 464] on div "Apply" at bounding box center [643, 463] width 17 height 9
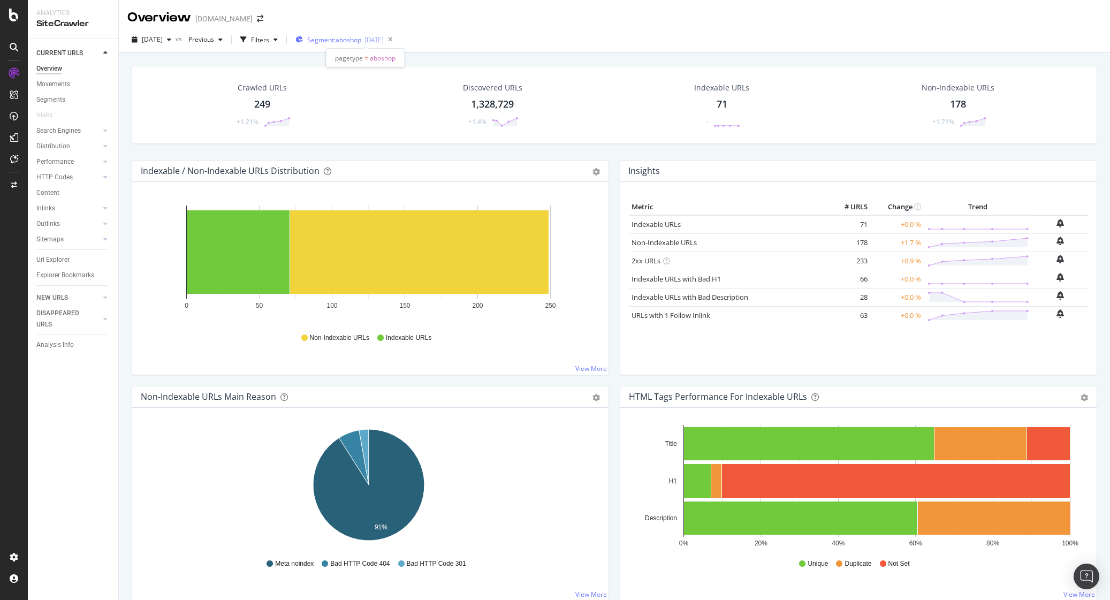
click at [384, 37] on div "[DATE]" at bounding box center [374, 39] width 19 height 9
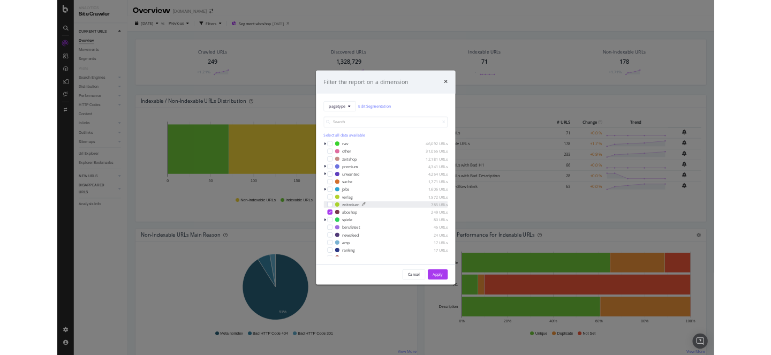
scroll to position [73, 0]
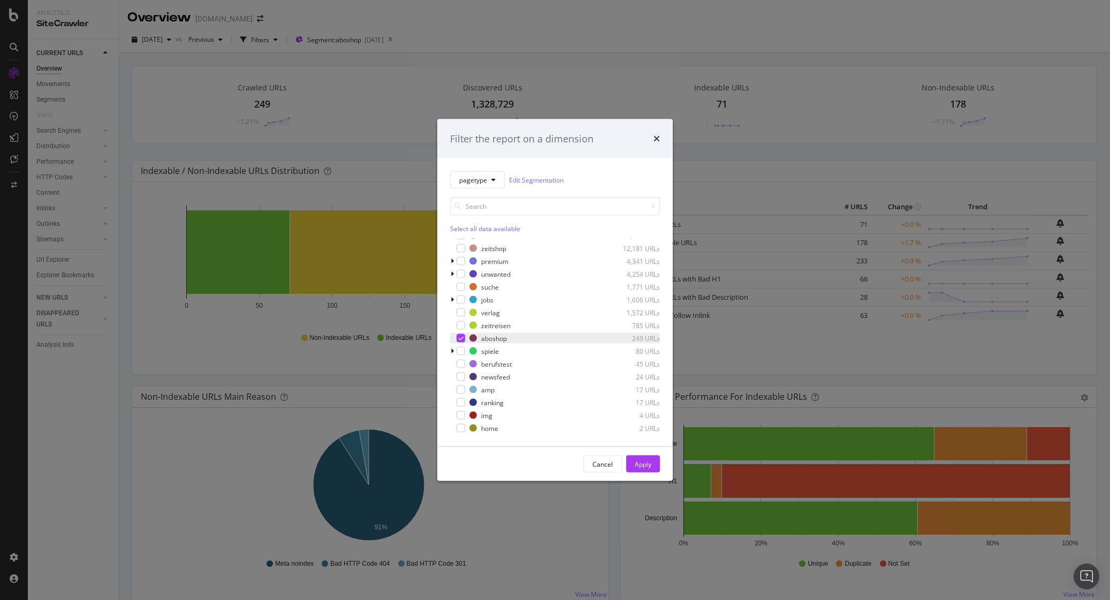
click at [462, 336] on icon "modal" at bounding box center [461, 338] width 5 height 5
click at [461, 366] on div "modal" at bounding box center [461, 364] width 9 height 9
click at [639, 462] on div "Apply" at bounding box center [643, 463] width 17 height 9
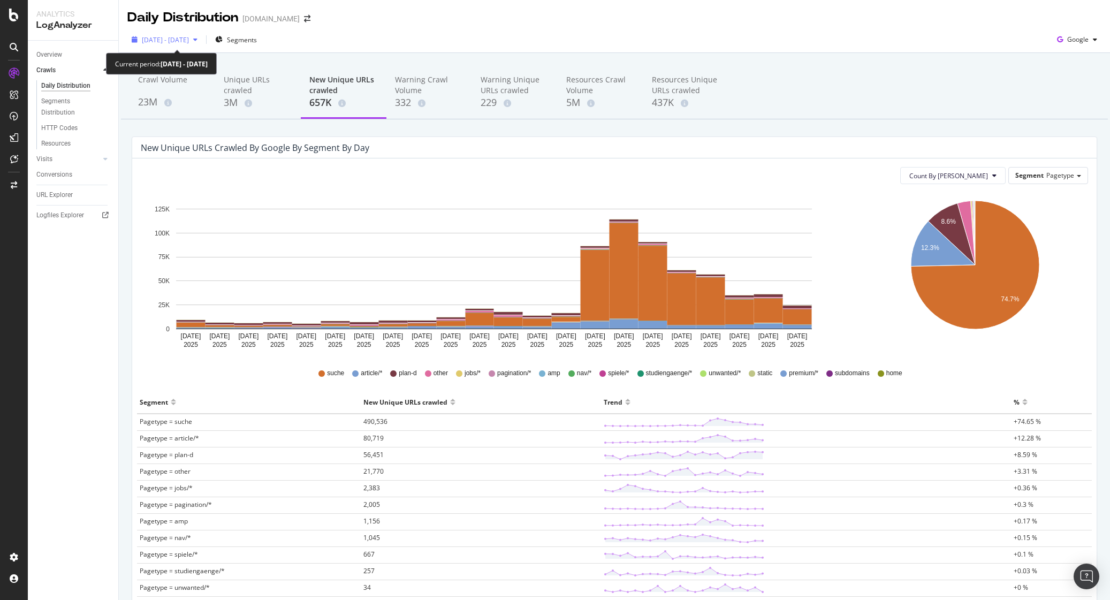
click at [189, 38] on span "2025 Jun. 26th - Jul. 17th" at bounding box center [165, 39] width 47 height 9
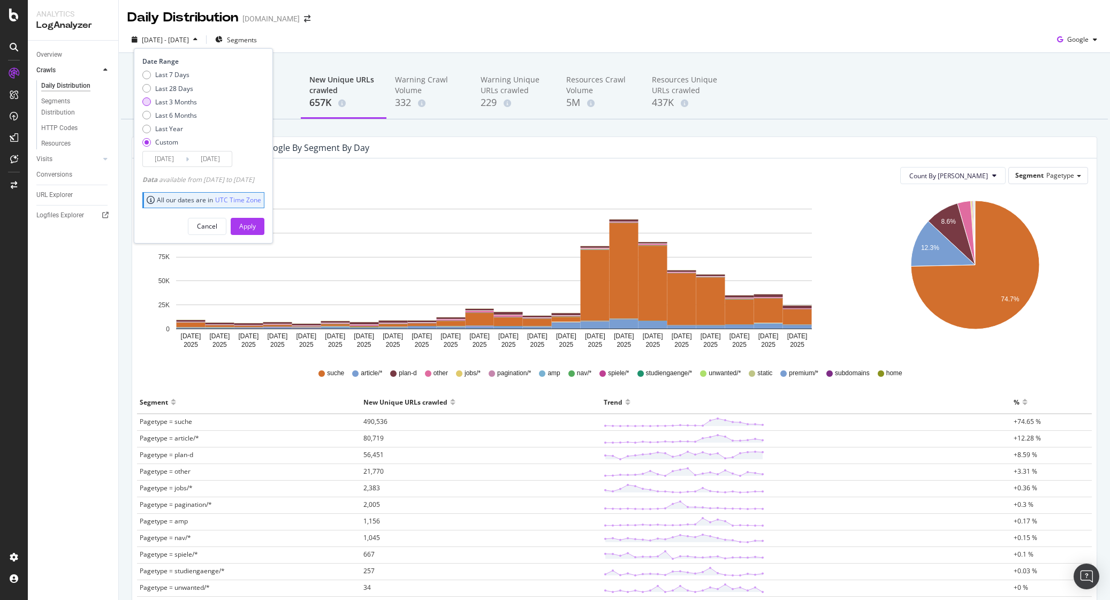
click at [149, 101] on div "Last 3 Months" at bounding box center [146, 101] width 9 height 9
type input "[DATE]"
click at [256, 225] on div "Apply" at bounding box center [247, 226] width 17 height 9
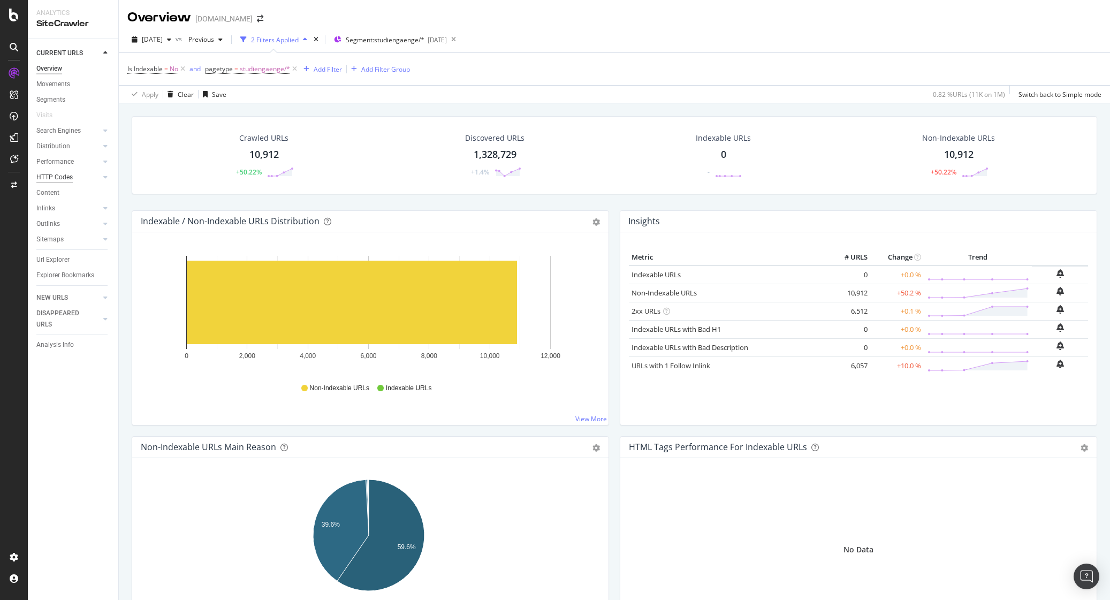
click at [51, 175] on div "HTTP Codes" at bounding box center [54, 177] width 36 height 11
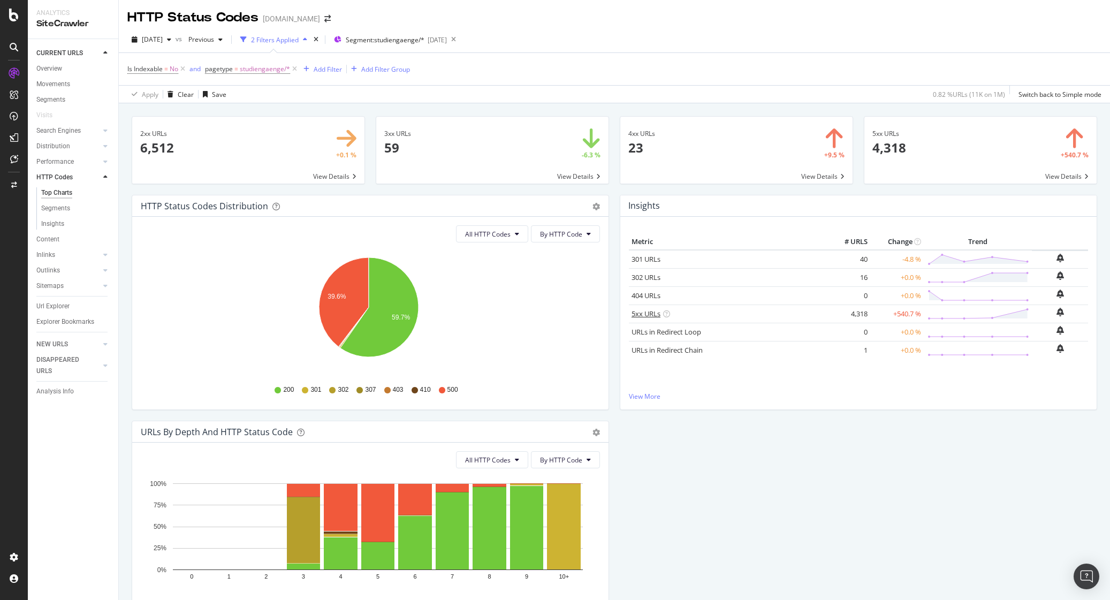
click at [646, 312] on link "5xx URLs" at bounding box center [646, 314] width 29 height 10
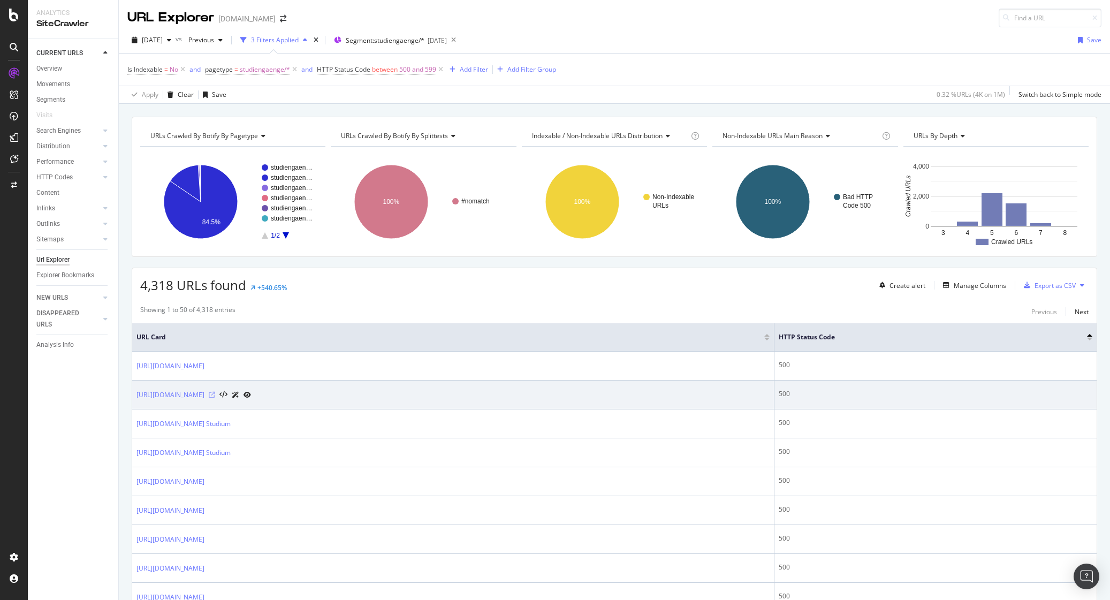
click at [215, 394] on icon at bounding box center [212, 395] width 6 height 6
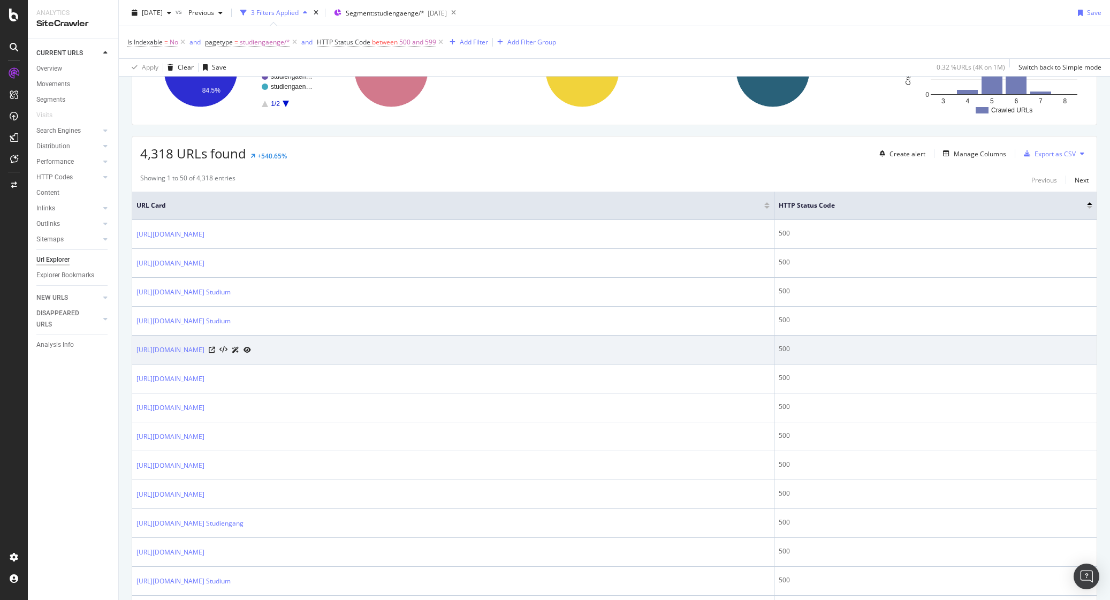
scroll to position [134, 0]
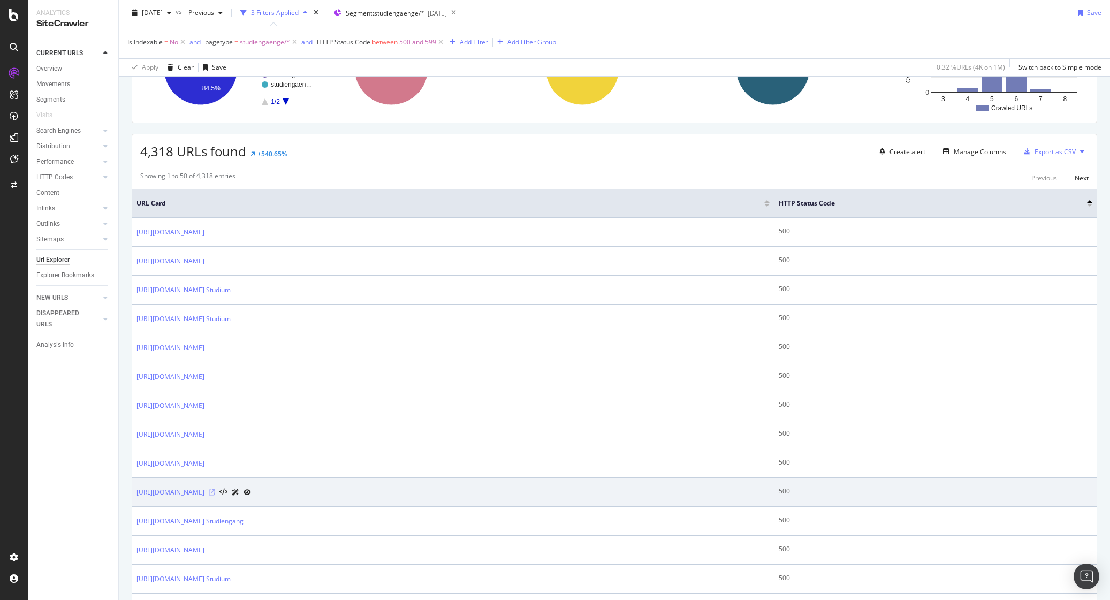
click at [215, 492] on icon at bounding box center [212, 492] width 6 height 6
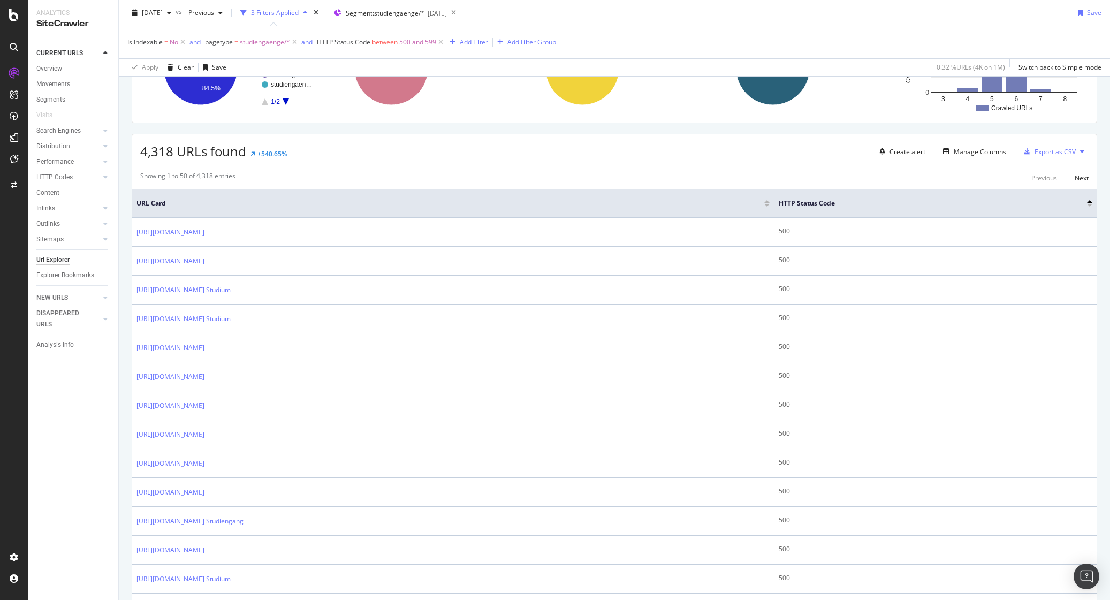
scroll to position [140, 0]
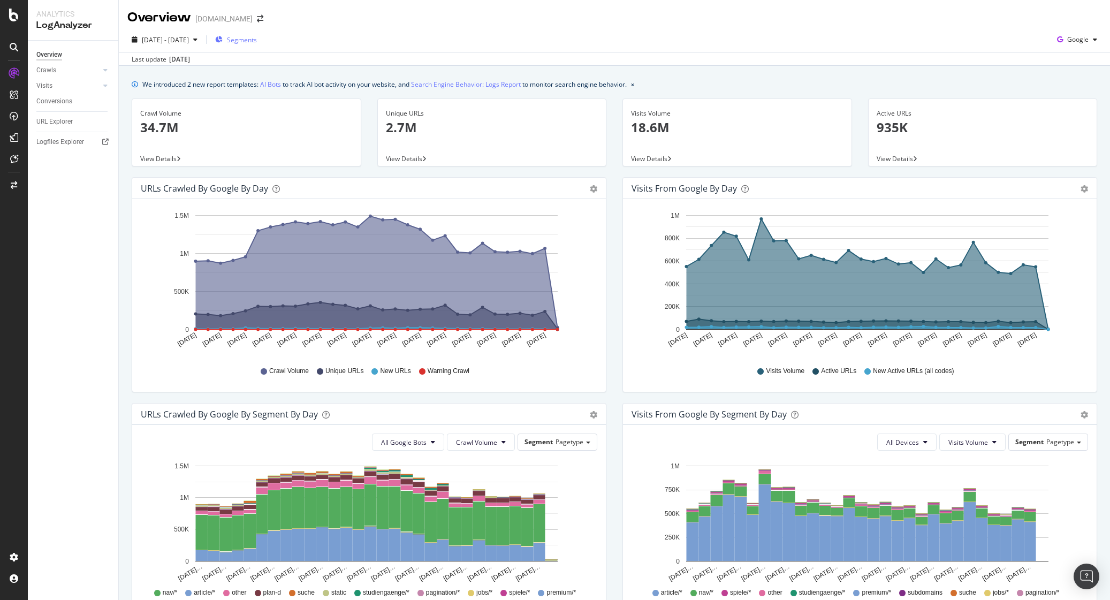
click at [257, 41] on span "Segments" at bounding box center [242, 39] width 30 height 9
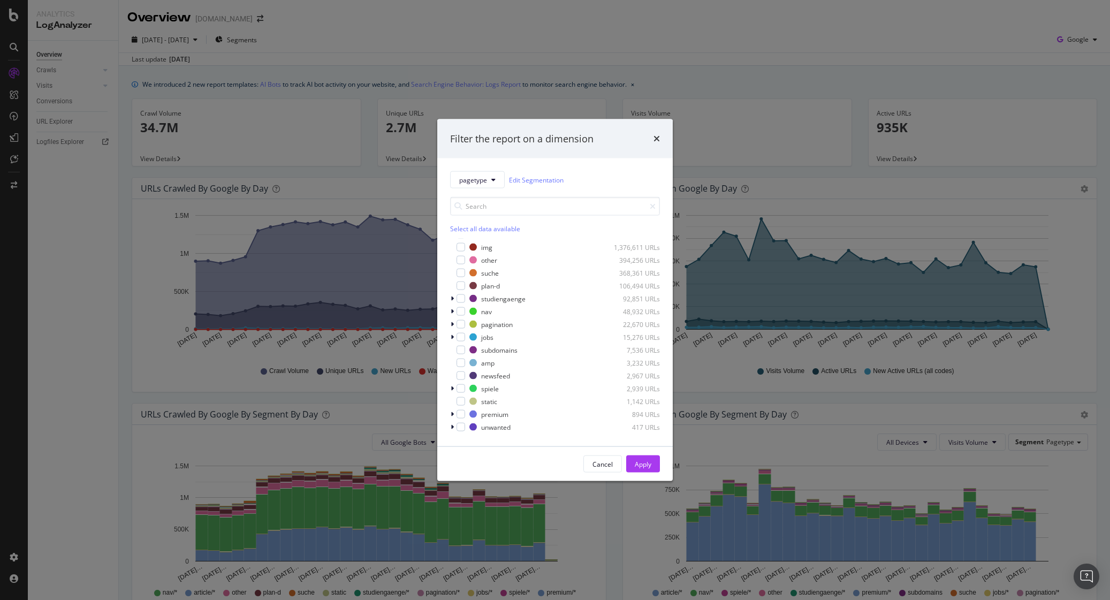
scroll to position [21, 0]
click at [459, 376] on div "modal" at bounding box center [461, 377] width 9 height 9
click at [652, 465] on button "Apply" at bounding box center [643, 463] width 34 height 17
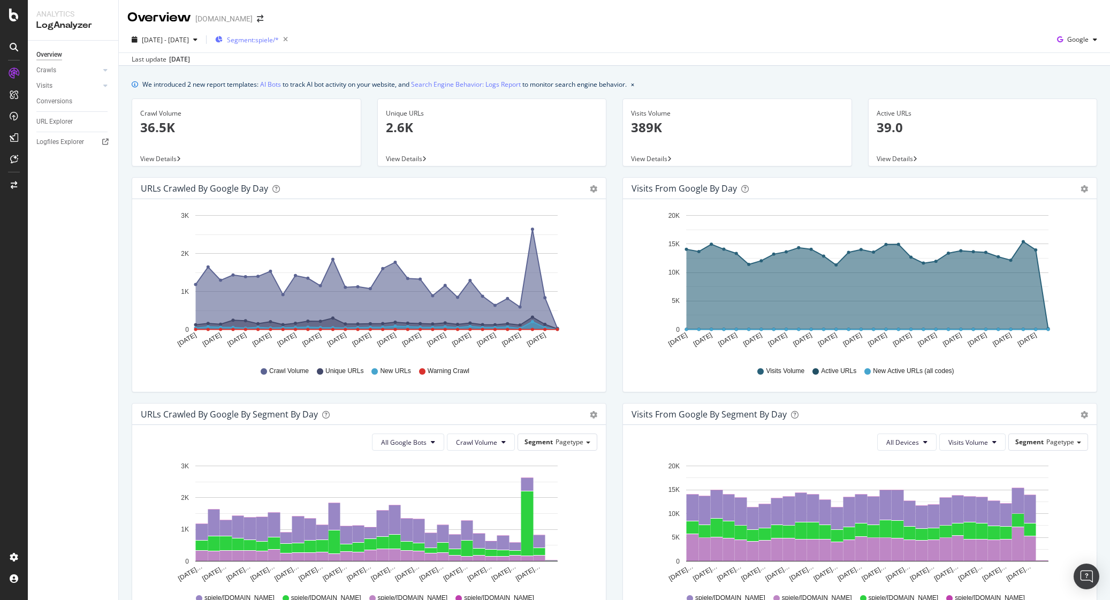
click at [284, 31] on button "Segment: spiele/*" at bounding box center [251, 39] width 81 height 17
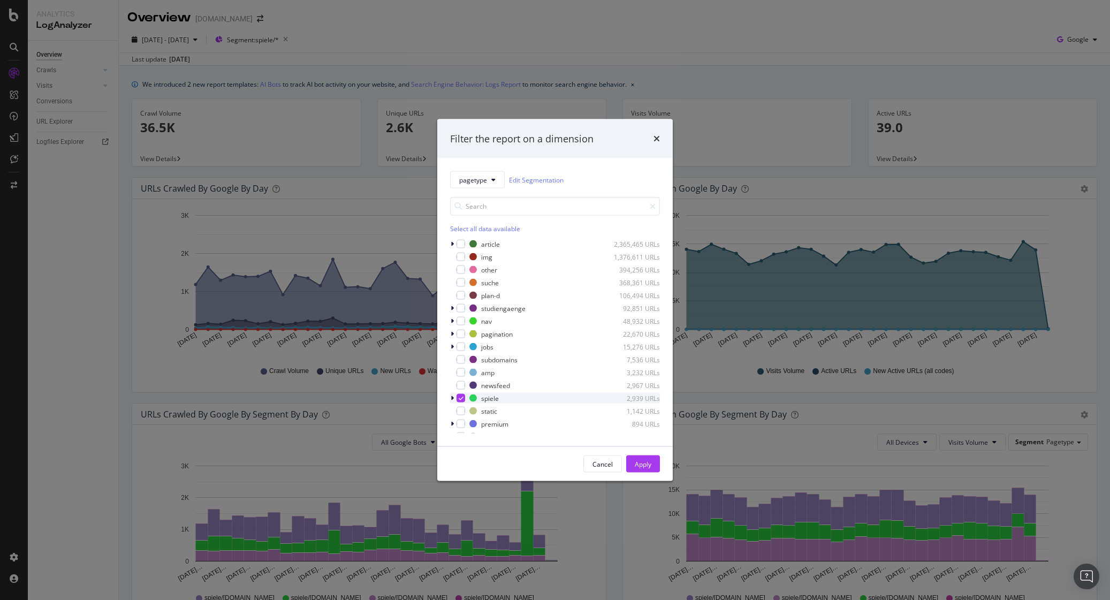
click at [454, 397] on div "modal" at bounding box center [453, 398] width 6 height 11
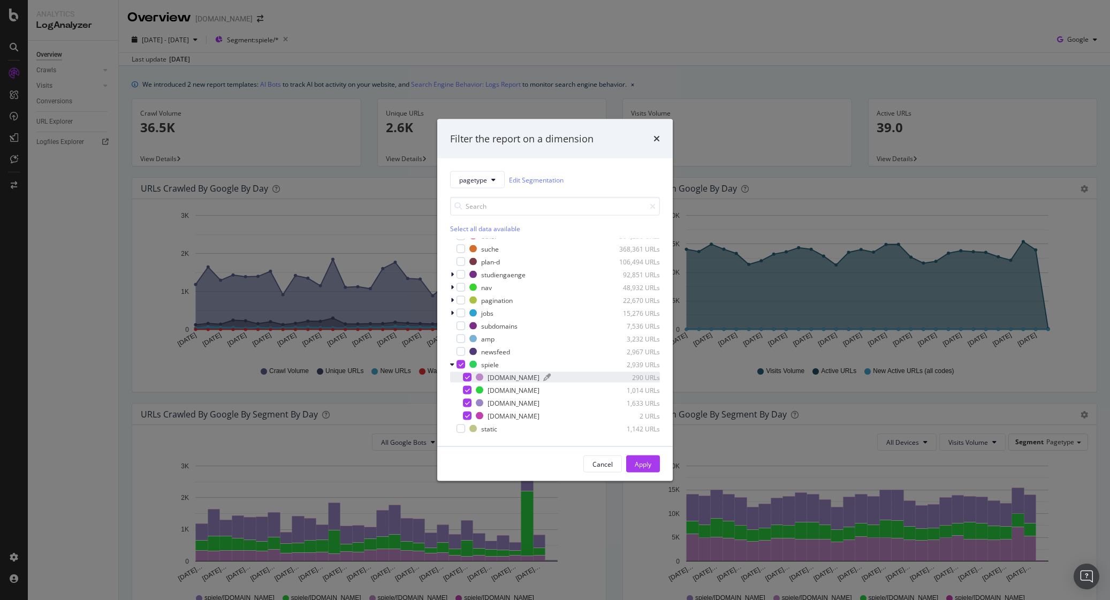
scroll to position [73, 0]
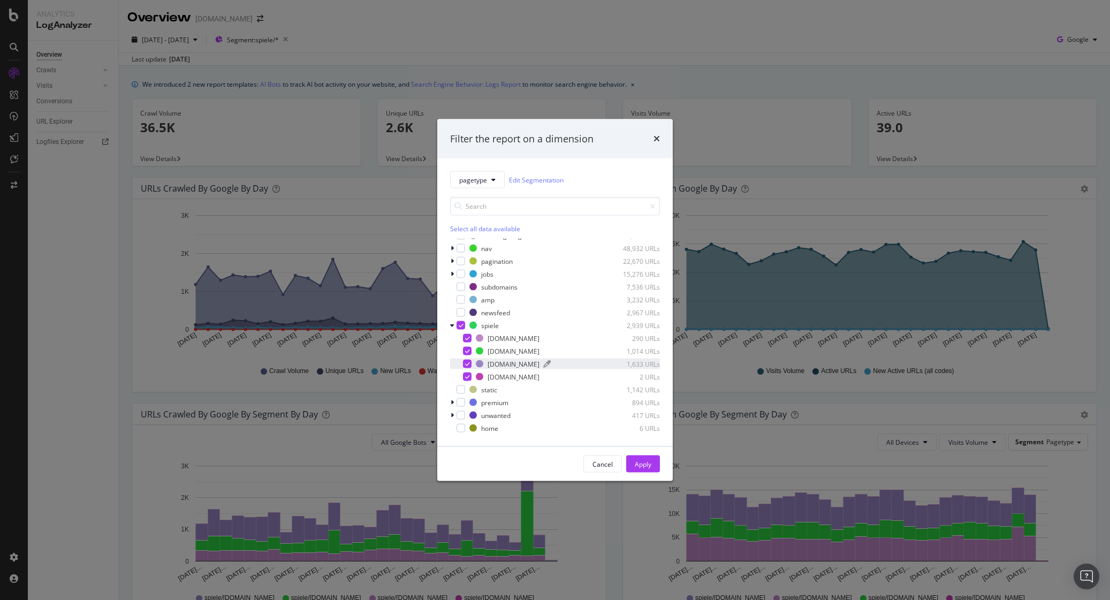
drag, startPoint x: 465, startPoint y: 332, endPoint x: 477, endPoint y: 362, distance: 32.1
click at [465, 333] on div "quiz.zeit.de 290 URLs" at bounding box center [555, 338] width 210 height 11
drag, startPoint x: 469, startPoint y: 365, endPoint x: 468, endPoint y: 375, distance: 9.7
click at [469, 365] on icon "modal" at bounding box center [467, 363] width 5 height 5
click at [468, 375] on icon "modal" at bounding box center [467, 376] width 5 height 5
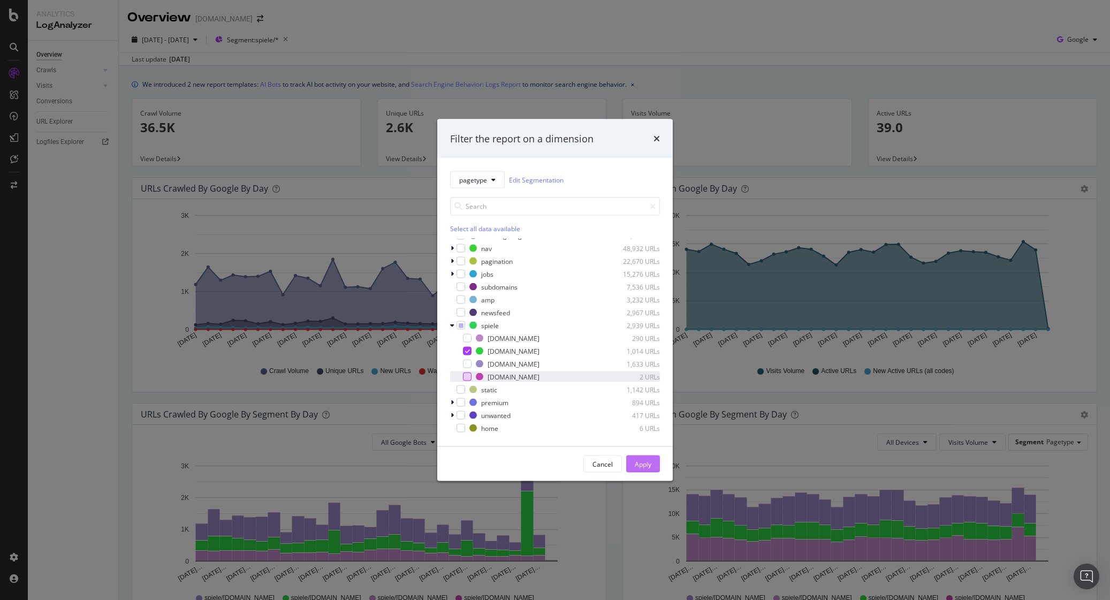
click at [641, 469] on div "Apply" at bounding box center [643, 464] width 17 height 16
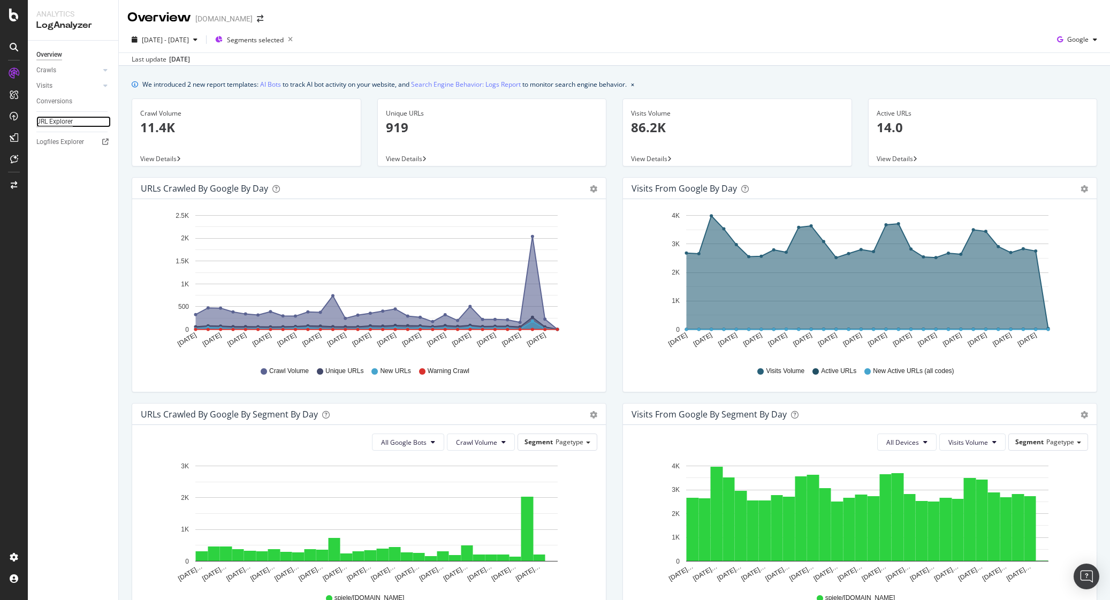
click at [63, 125] on div "URL Explorer" at bounding box center [54, 121] width 36 height 11
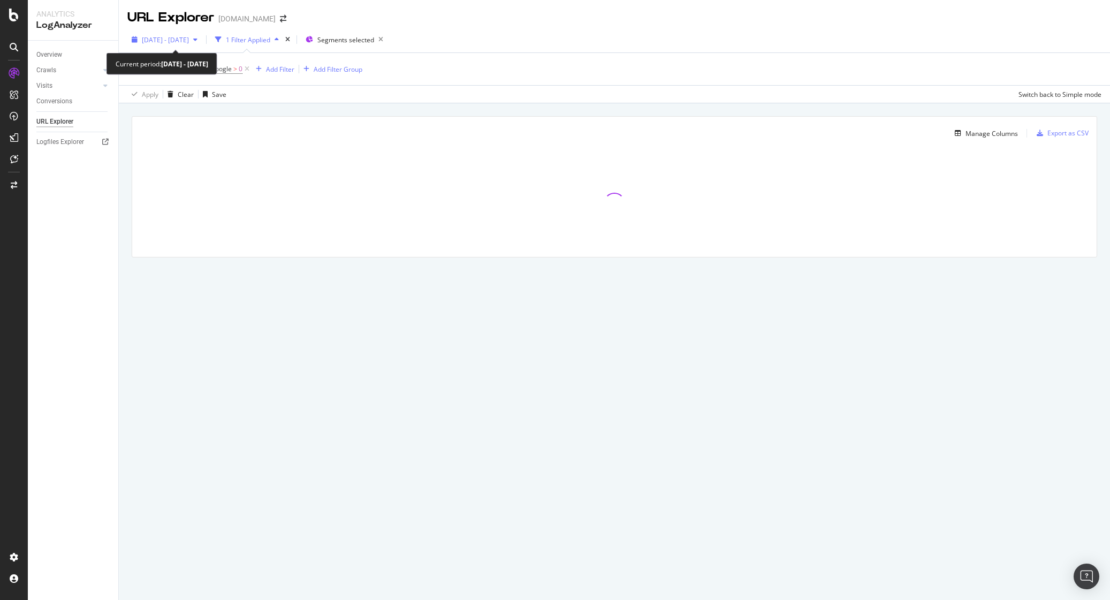
click at [189, 40] on span "2025 Sep. 8th - Oct. 7th" at bounding box center [165, 39] width 47 height 9
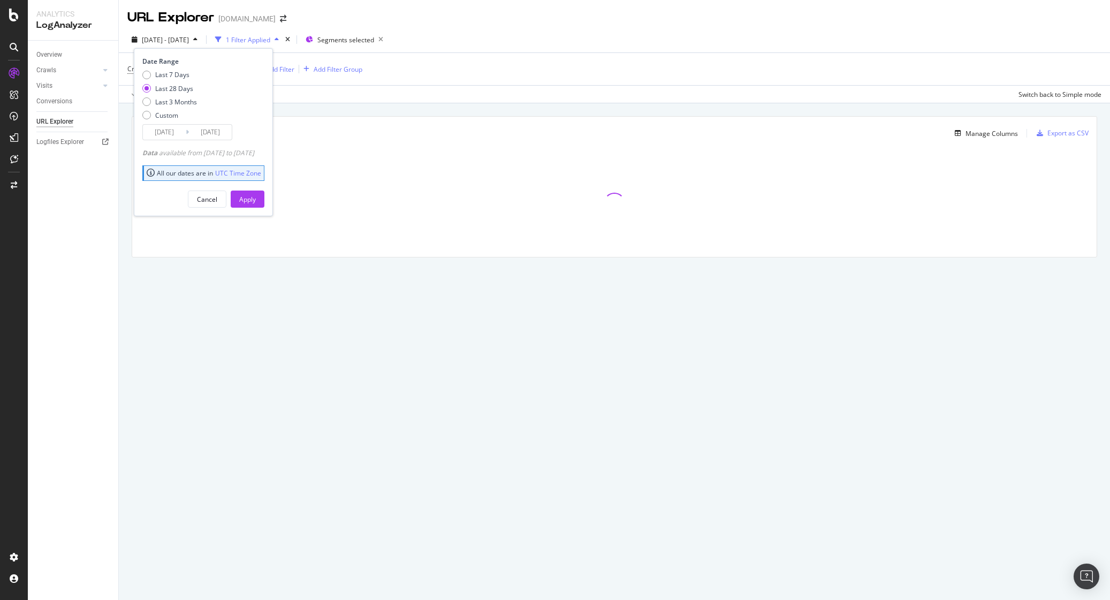
click at [177, 133] on input "2025/09/10" at bounding box center [164, 132] width 43 height 15
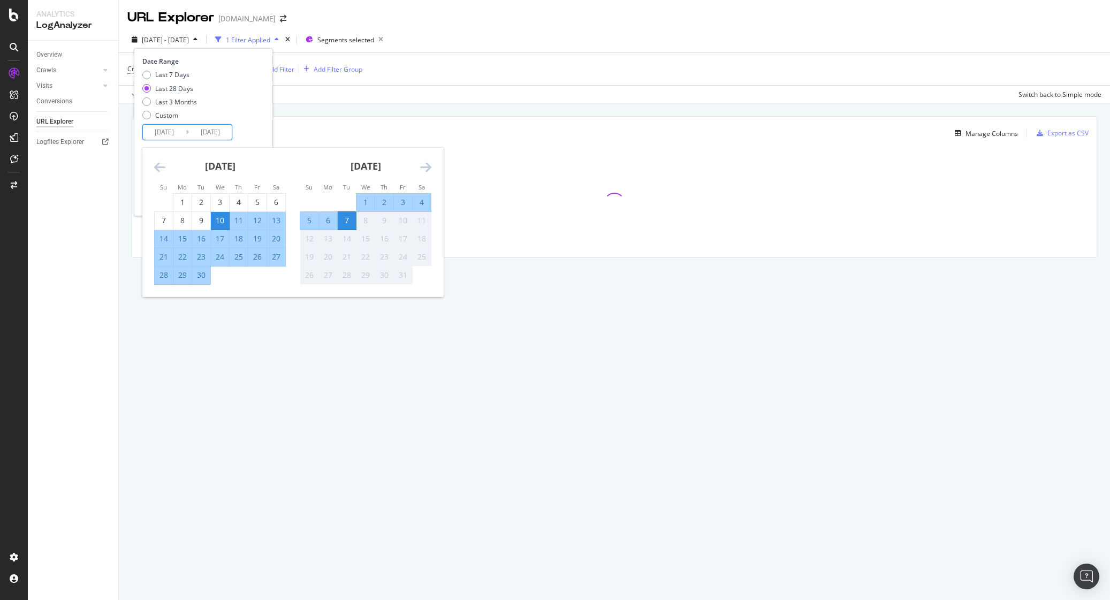
click at [309, 218] on div "5" at bounding box center [309, 220] width 18 height 11
type input "2025/10/05"
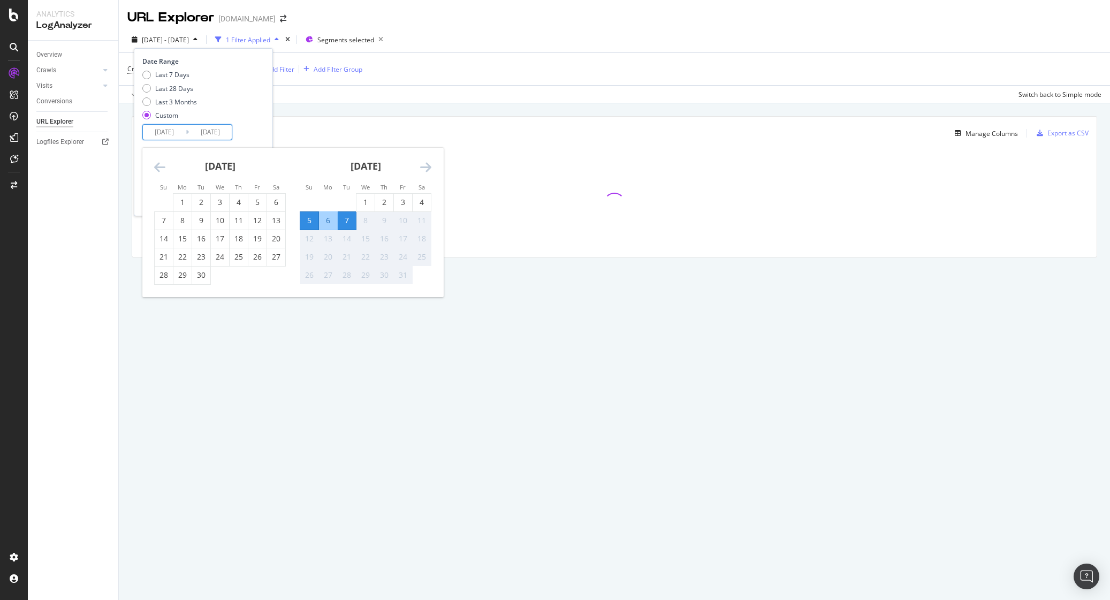
click at [309, 218] on div "5" at bounding box center [309, 220] width 18 height 11
type input "2025/10/05"
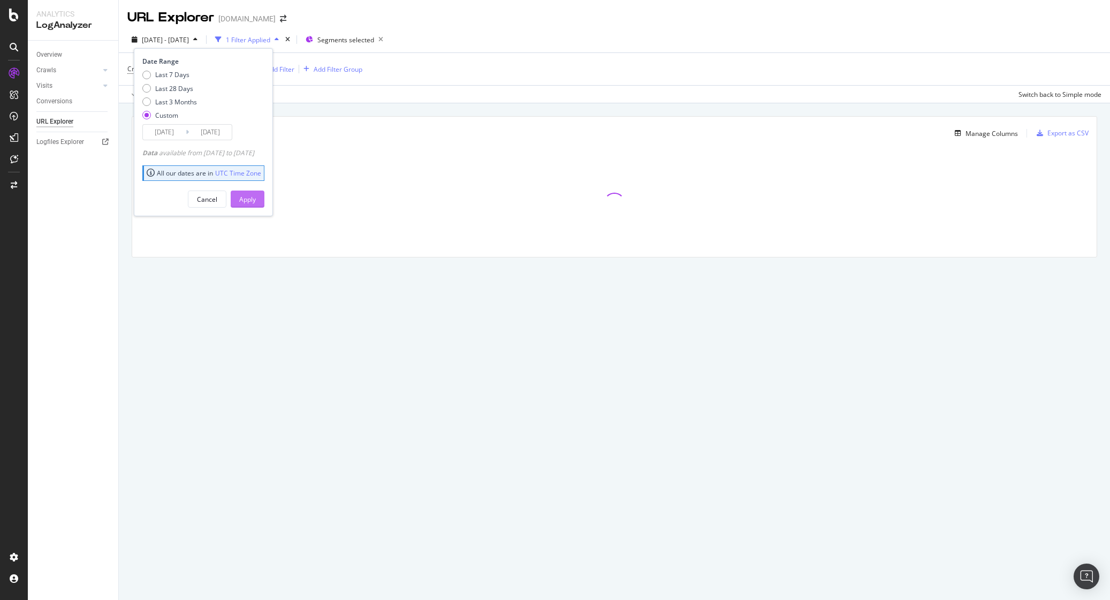
click at [255, 200] on button "Apply" at bounding box center [248, 199] width 34 height 17
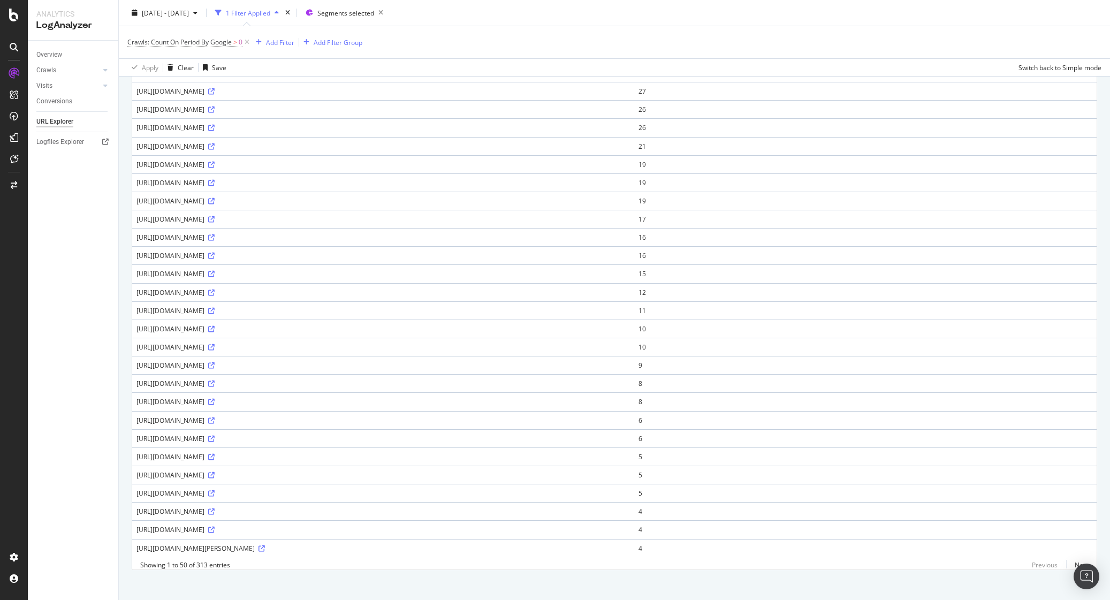
scroll to position [538, 0]
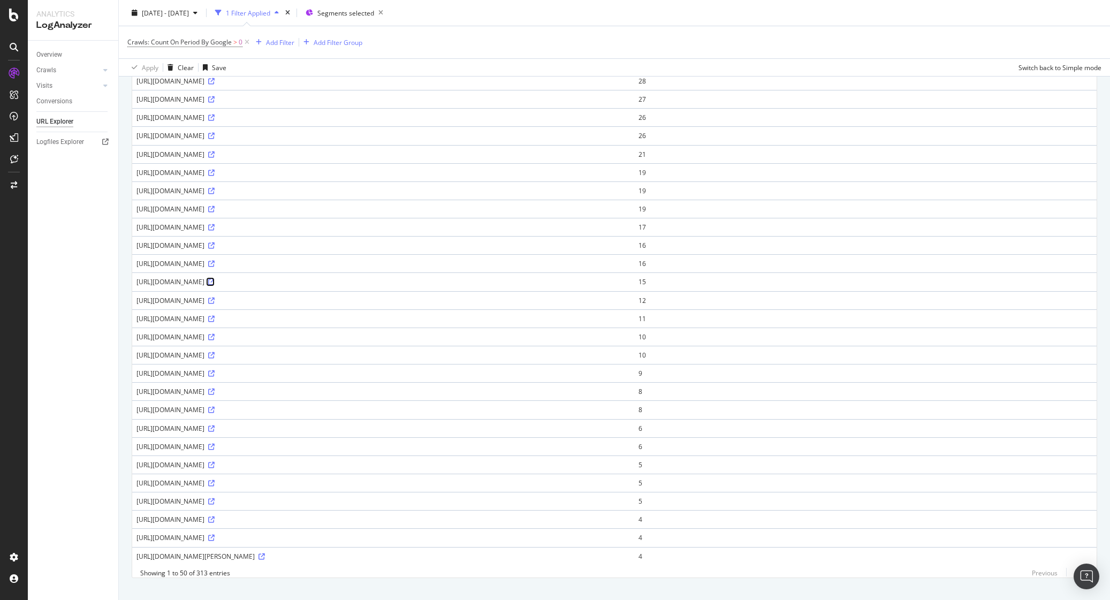
click at [215, 283] on icon at bounding box center [211, 282] width 6 height 6
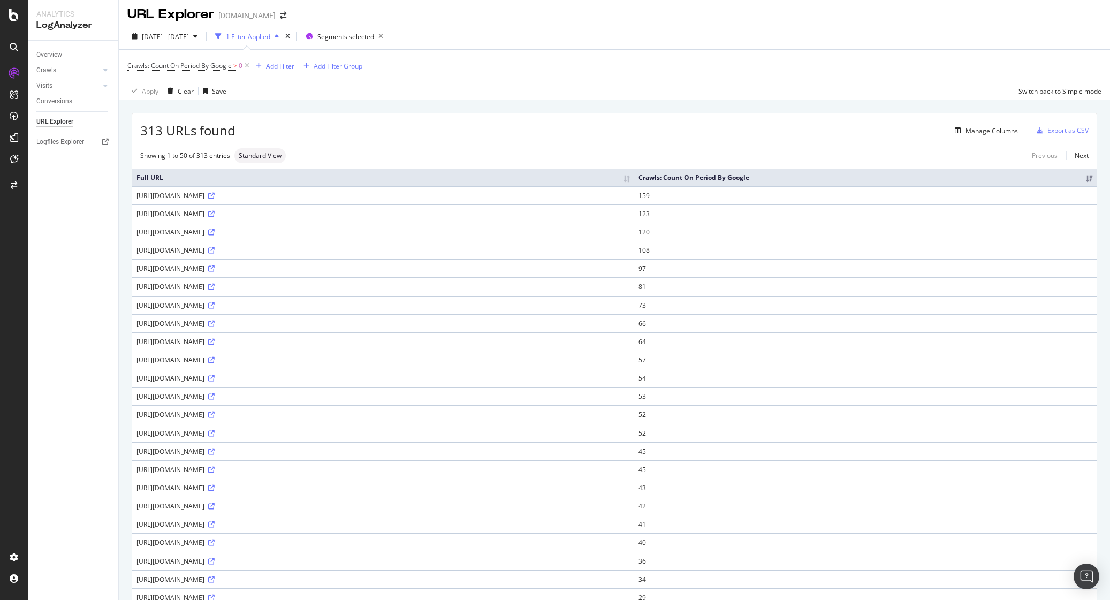
scroll to position [0, 0]
click at [987, 131] on div "Manage Columns" at bounding box center [992, 134] width 52 height 9
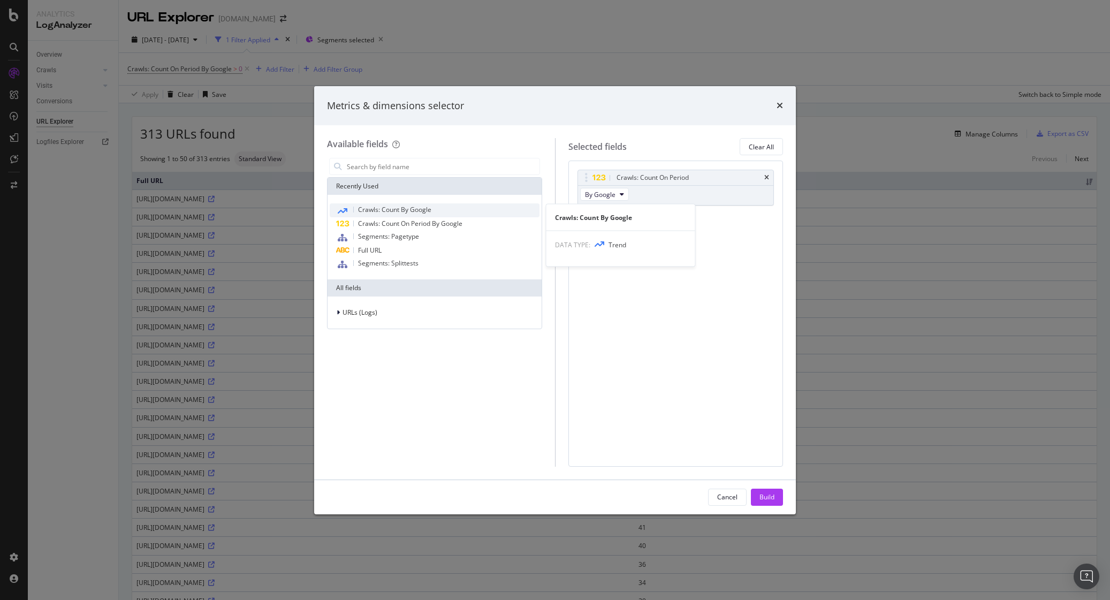
click at [423, 209] on span "Crawls: Count By Google" at bounding box center [394, 209] width 73 height 9
click at [769, 497] on div "Build" at bounding box center [767, 496] width 15 height 9
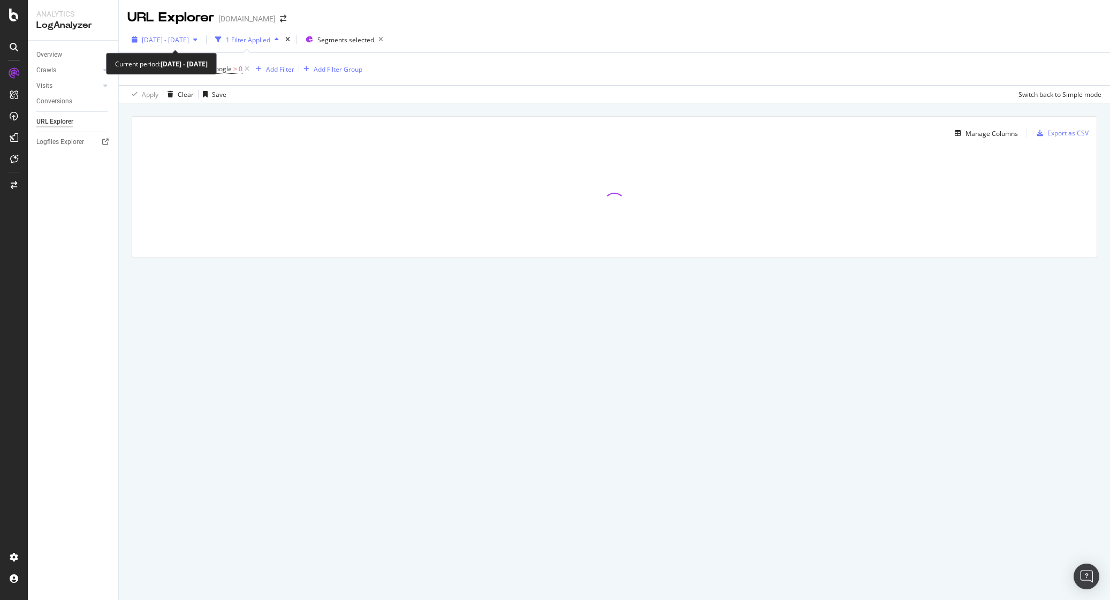
click at [174, 43] on span "2025 Oct. 5th - Oct. 5th" at bounding box center [165, 39] width 47 height 9
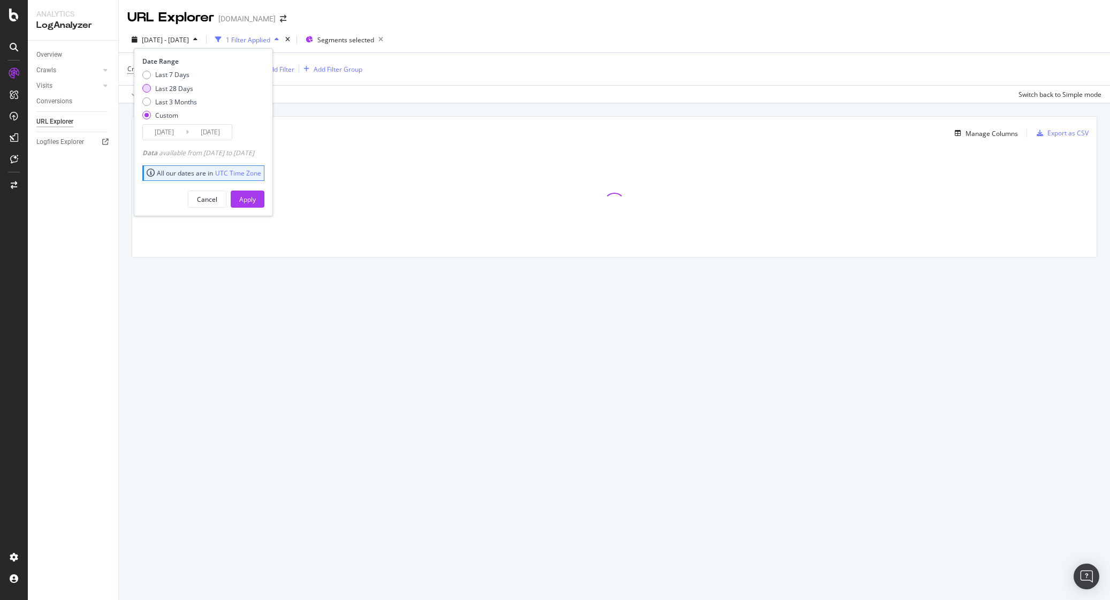
click at [151, 91] on div "Last 28 Days" at bounding box center [169, 88] width 55 height 9
type input "2025/09/10"
type input "2025/10/07"
click at [256, 198] on div "Apply" at bounding box center [247, 199] width 17 height 9
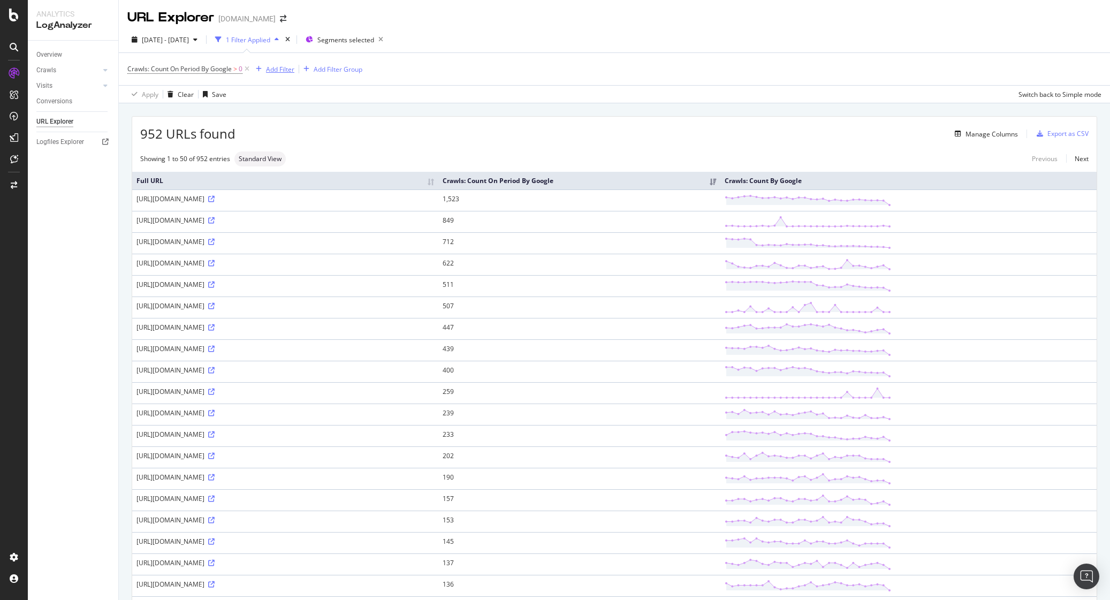
click at [285, 67] on div "Add Filter" at bounding box center [280, 69] width 28 height 9
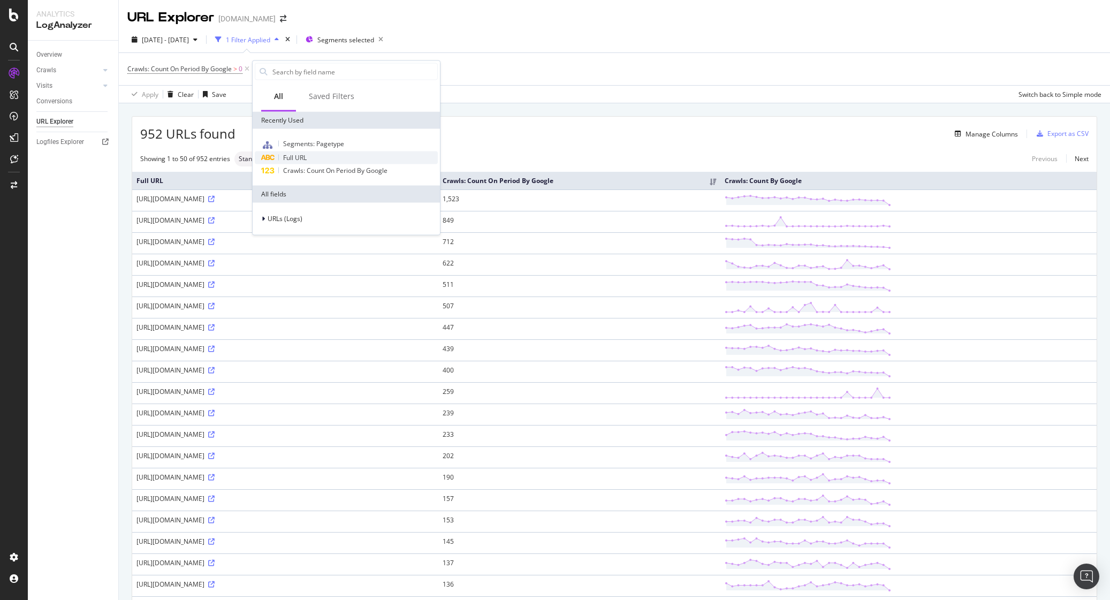
click at [308, 153] on div "Full URL" at bounding box center [346, 157] width 183 height 13
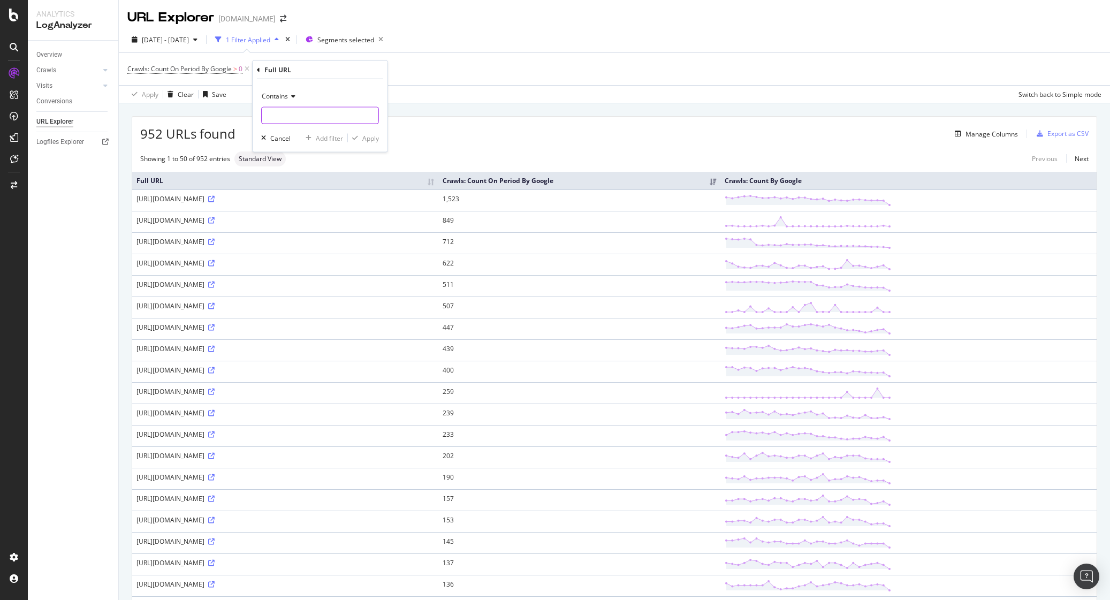
click at [293, 116] on input "text" at bounding box center [320, 115] width 117 height 17
type input "/bridges"
click at [375, 134] on div "Apply" at bounding box center [370, 137] width 17 height 9
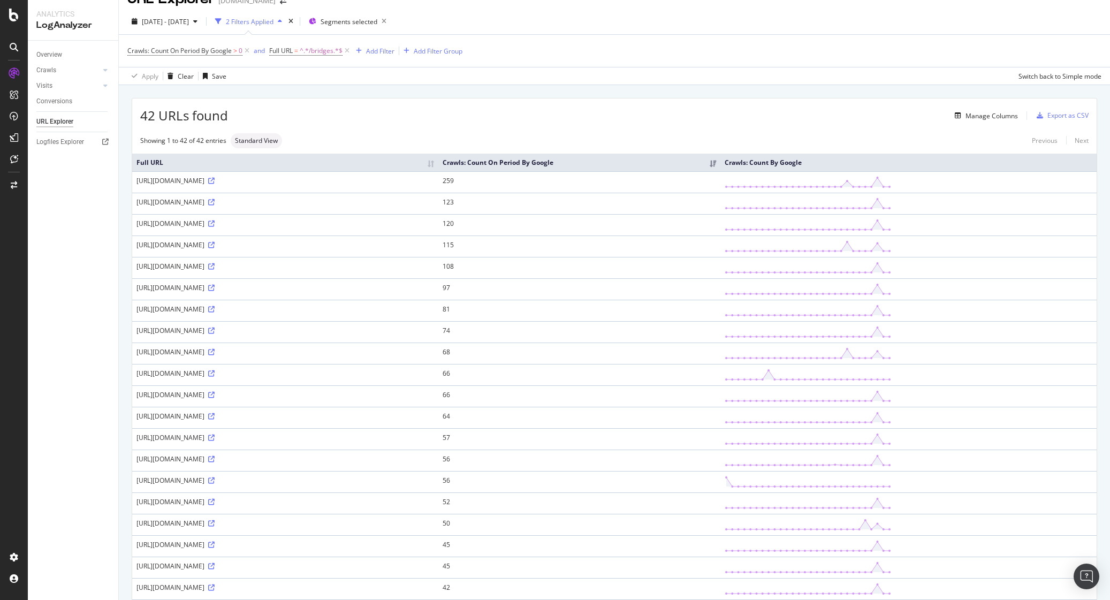
scroll to position [16, 0]
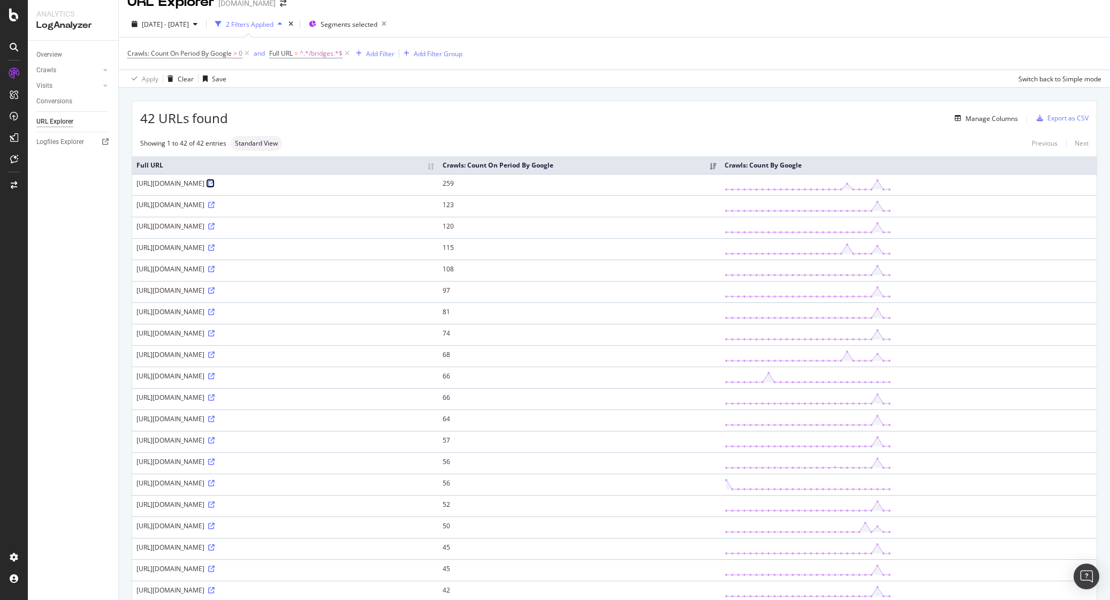
click at [215, 185] on icon at bounding box center [211, 183] width 6 height 6
click at [215, 313] on icon at bounding box center [211, 312] width 6 height 6
drag, startPoint x: 302, startPoint y: 184, endPoint x: 132, endPoint y: 185, distance: 170.2
click at [135, 186] on td "https://spiele.zeit.de/hashiwokakero/game/925/bridges" at bounding box center [285, 184] width 306 height 21
copy div "https://spiele.zeit.de/hashiwokakero/game/925/bridges"
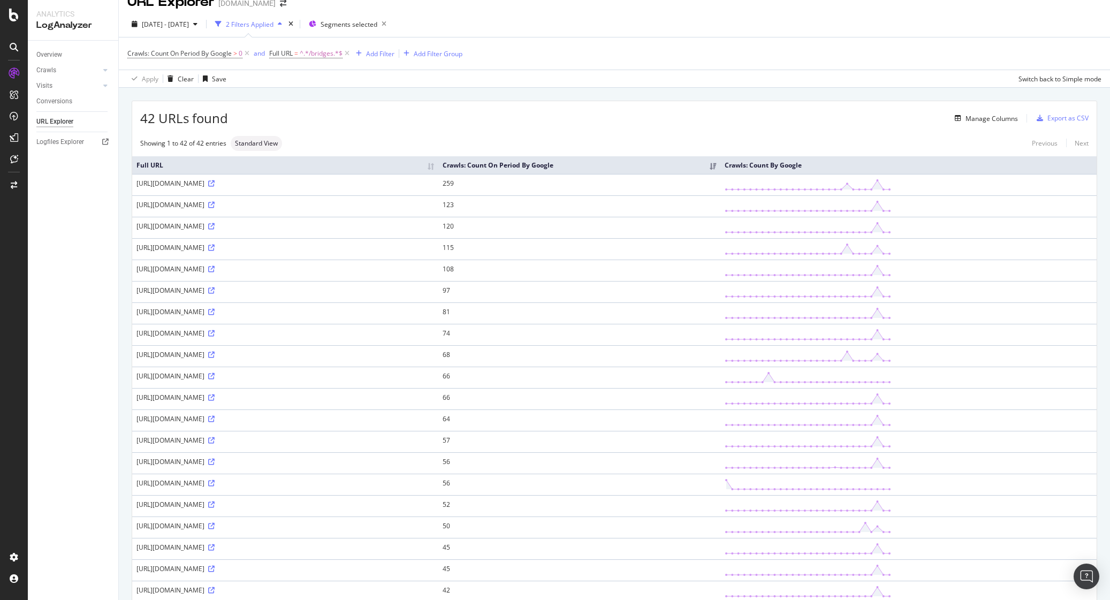
drag, startPoint x: 136, startPoint y: 483, endPoint x: 301, endPoint y: 484, distance: 164.9
click at [301, 484] on div "https://spiele.zeit.de/hashiwokakero/game/868/bridges" at bounding box center [285, 483] width 298 height 9
copy div "https://spiele.zeit.de/hashiwokakero/game/868/bridges"
drag, startPoint x: 139, startPoint y: 570, endPoint x: 301, endPoint y: 567, distance: 162.7
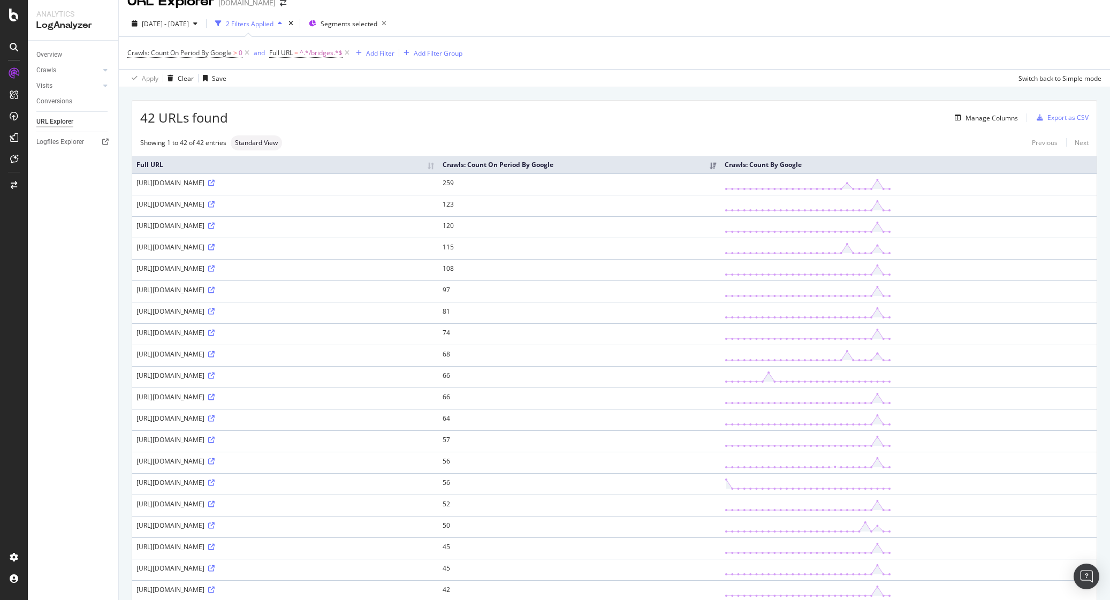
click at [301, 567] on div "https://spiele.zeit.de/hashiwokakero/game/936/bridges" at bounding box center [285, 568] width 298 height 9
copy div "https://spiele.zeit.de/hashiwokakero/game/936/bridges"
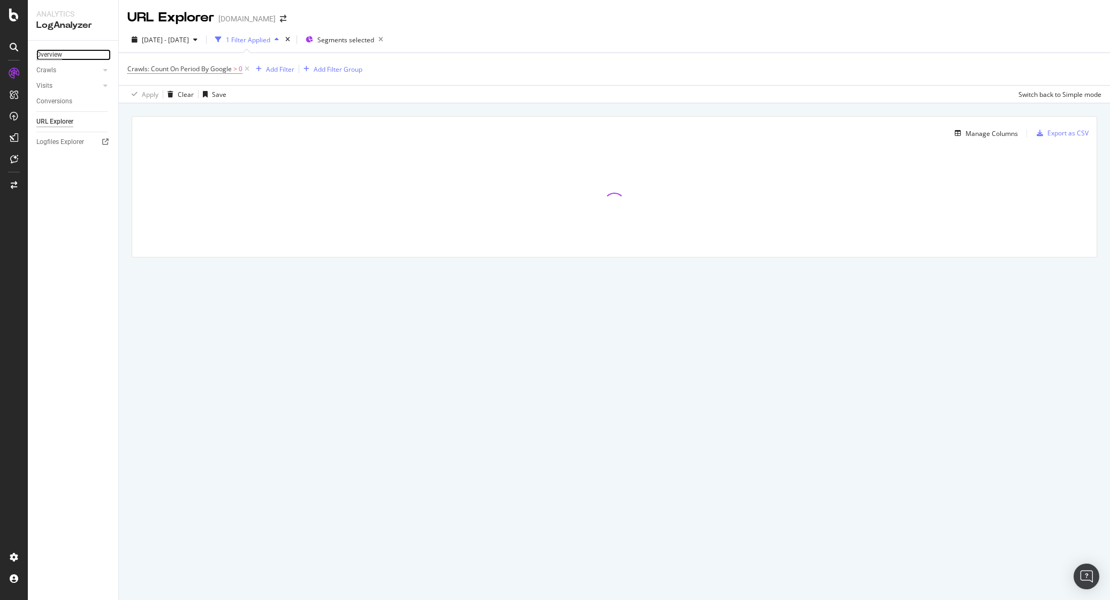
click at [50, 56] on div "Overview" at bounding box center [49, 54] width 26 height 11
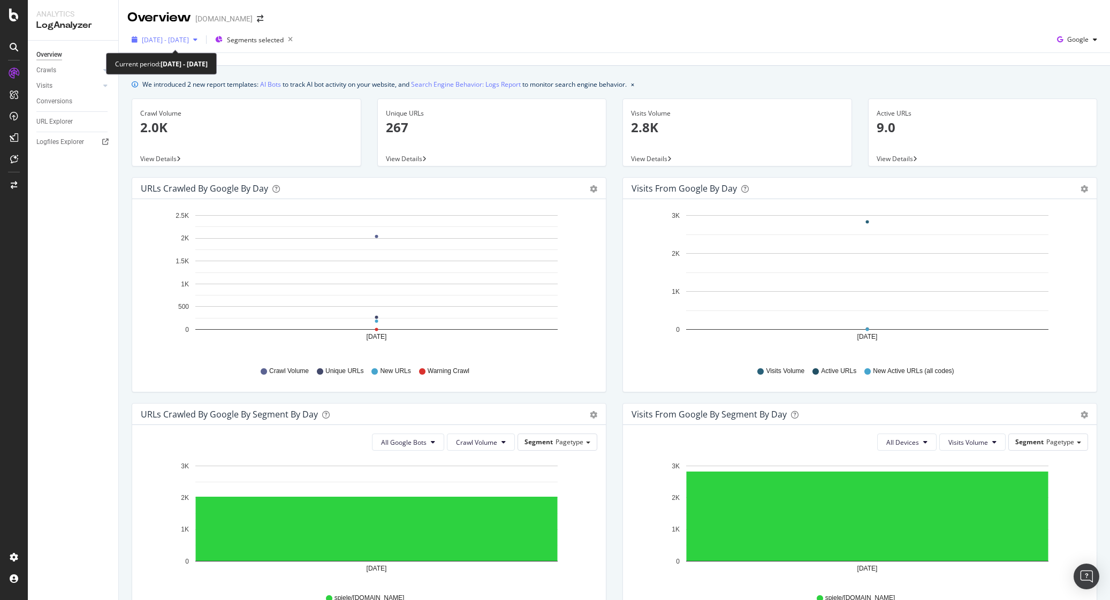
click at [189, 41] on span "2025 Oct. 5th - Oct. 5th" at bounding box center [165, 39] width 47 height 9
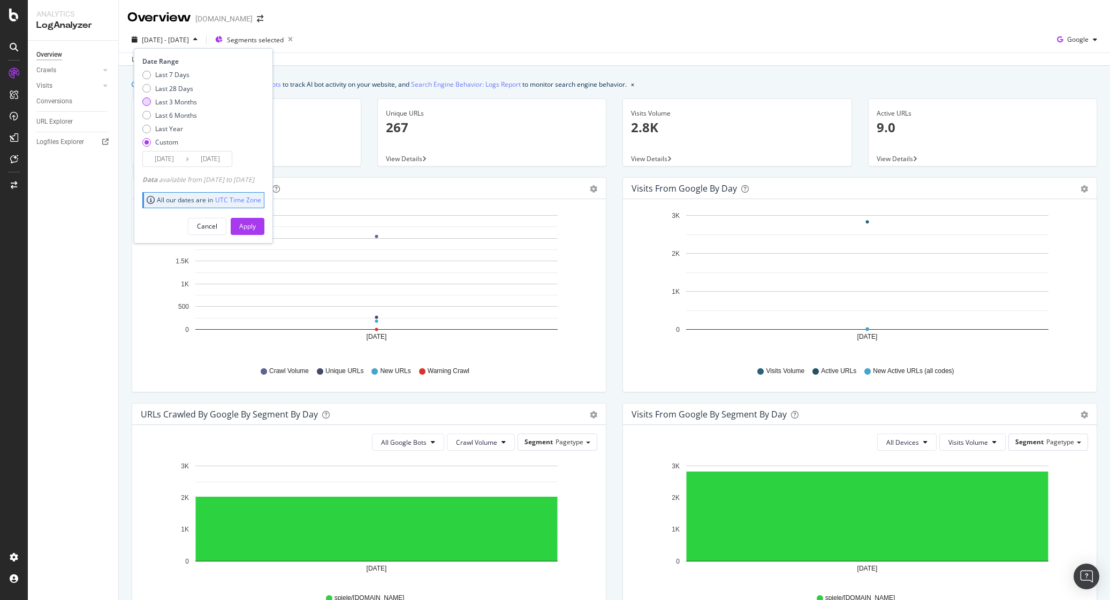
click at [145, 103] on div "Last 3 Months" at bounding box center [146, 101] width 9 height 9
type input "2025/07/08"
type input "2025/10/07"
click at [254, 223] on button "Apply" at bounding box center [248, 226] width 34 height 17
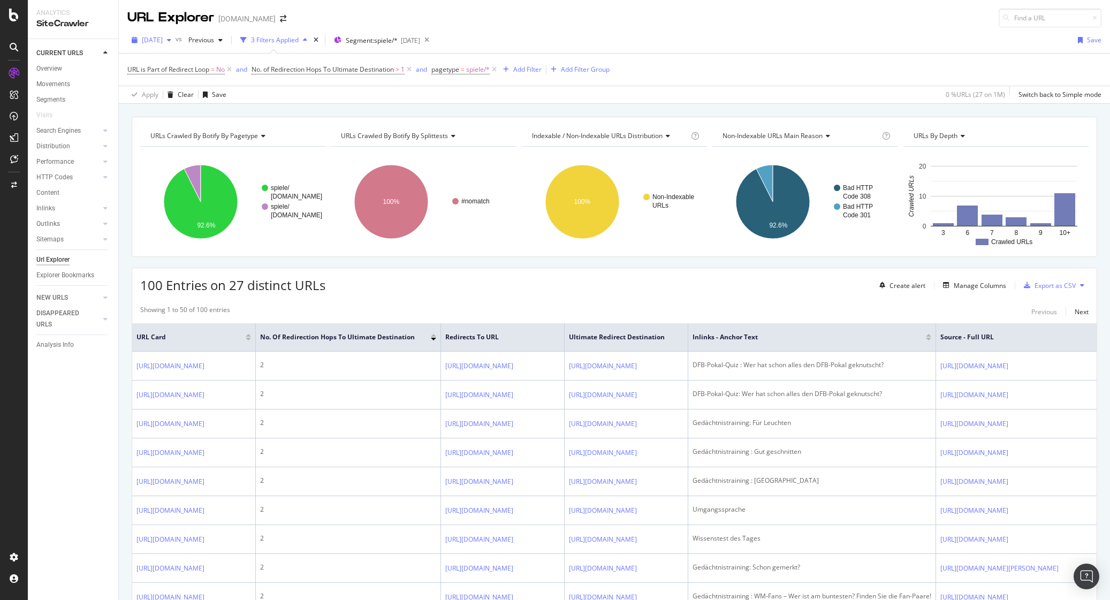
click at [163, 39] on span "[DATE]" at bounding box center [152, 39] width 21 height 9
click at [186, 83] on div "2025 Oct. 7th 1.3M URLs" at bounding box center [197, 79] width 127 height 16
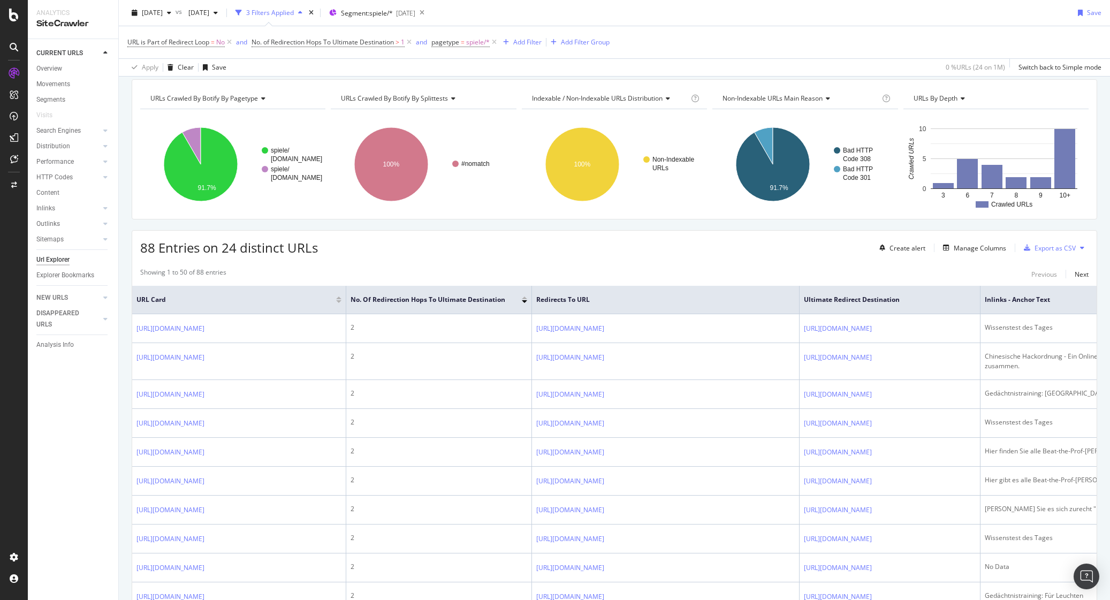
scroll to position [40, 0]
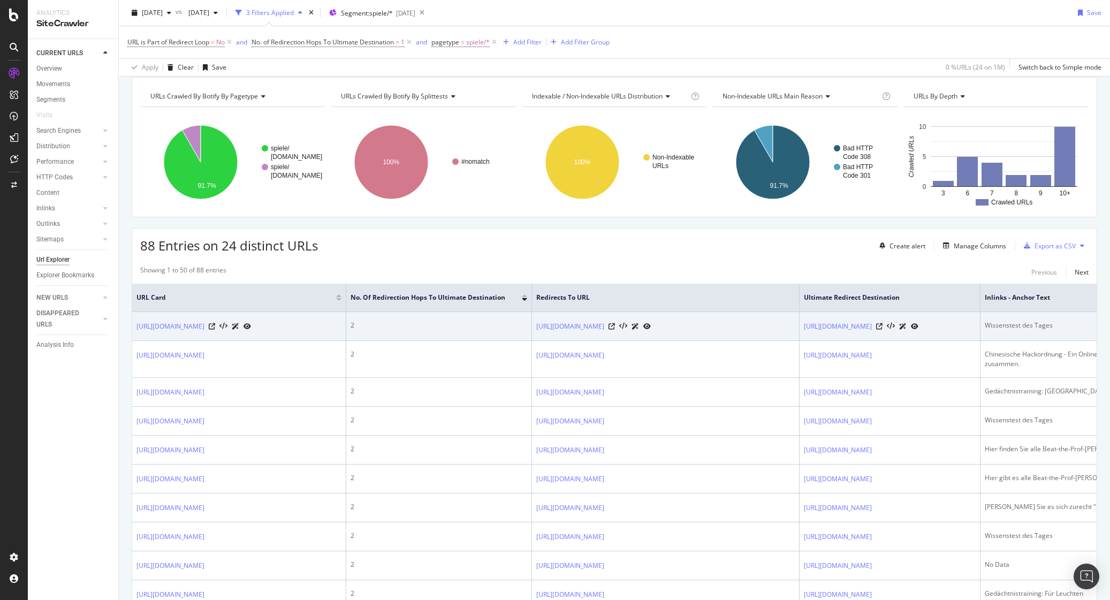
drag, startPoint x: 620, startPoint y: 272, endPoint x: 651, endPoint y: 341, distance: 75.5
click at [620, 272] on div "Showing 1 to 50 of 88 entries Previous Next" at bounding box center [614, 271] width 965 height 13
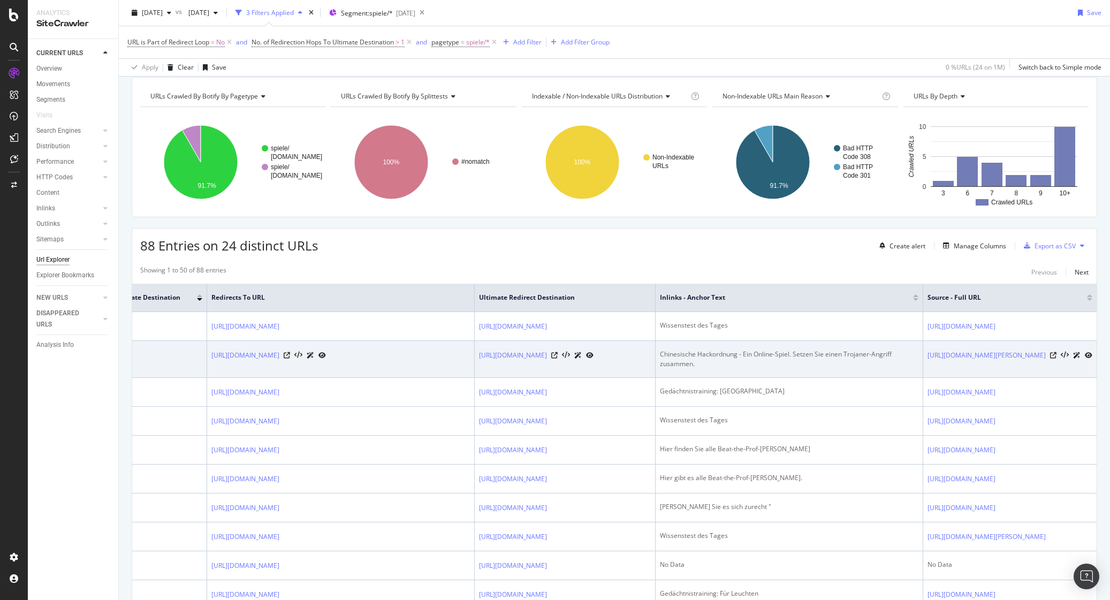
scroll to position [0, 427]
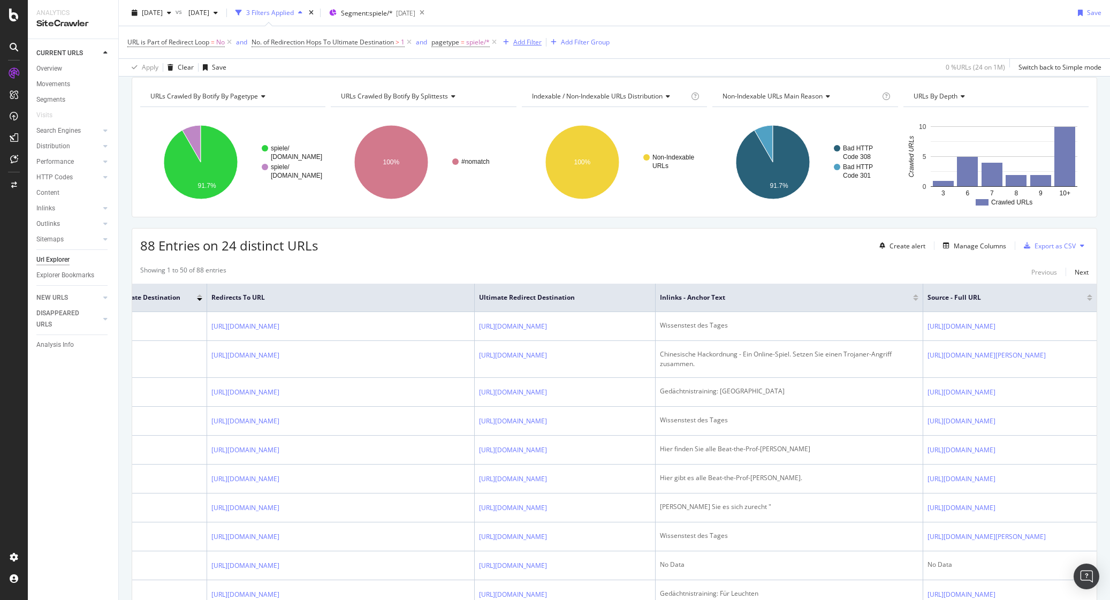
click at [530, 43] on div "Add Filter" at bounding box center [527, 41] width 28 height 9
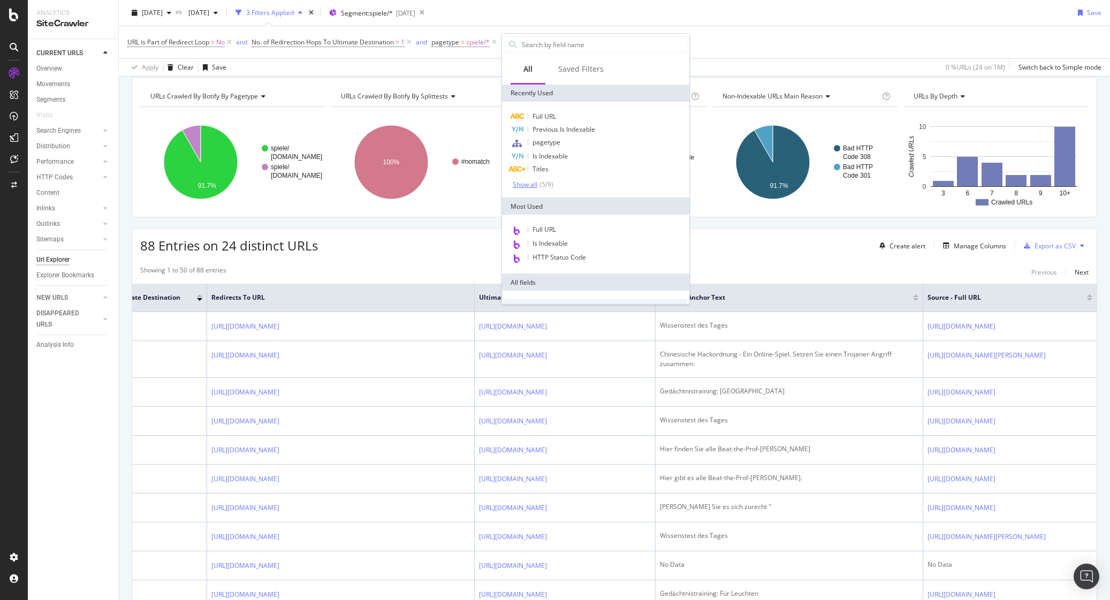
click at [540, 181] on div "( 5 / 9 )" at bounding box center [545, 184] width 16 height 9
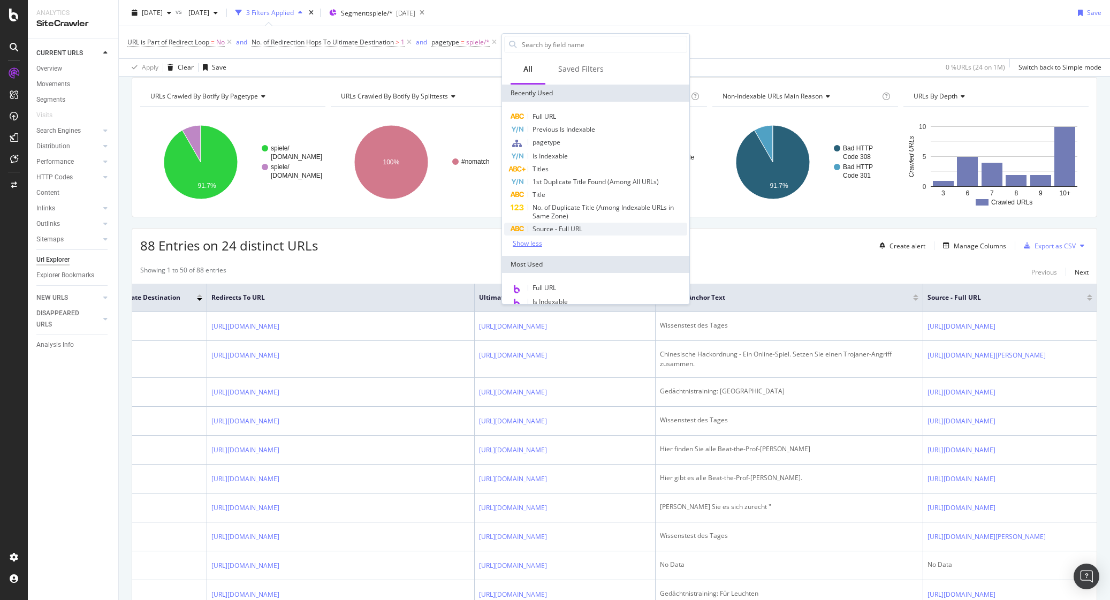
click at [589, 232] on div "Source - Full URL" at bounding box center [595, 229] width 183 height 13
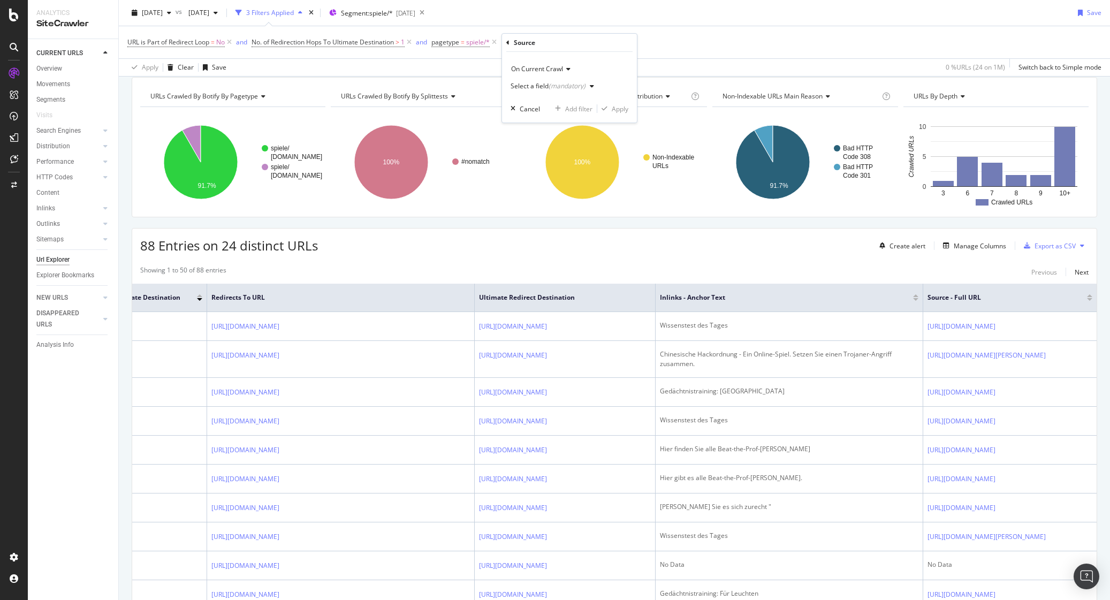
click at [561, 83] on div "(mandatory)" at bounding box center [567, 85] width 37 height 9
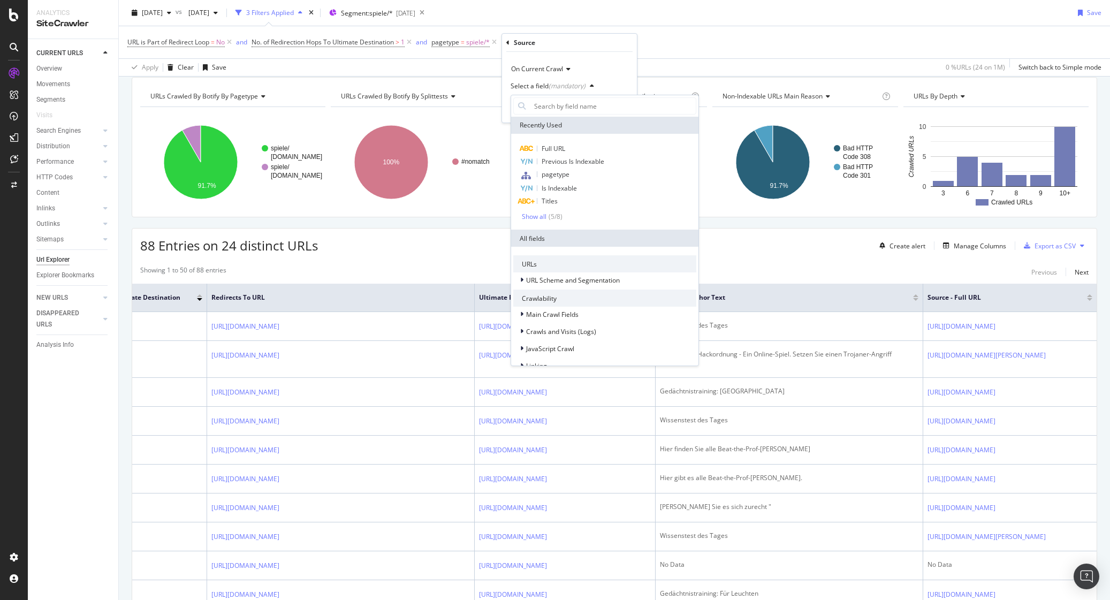
click at [563, 151] on span "Full URL" at bounding box center [554, 148] width 24 height 9
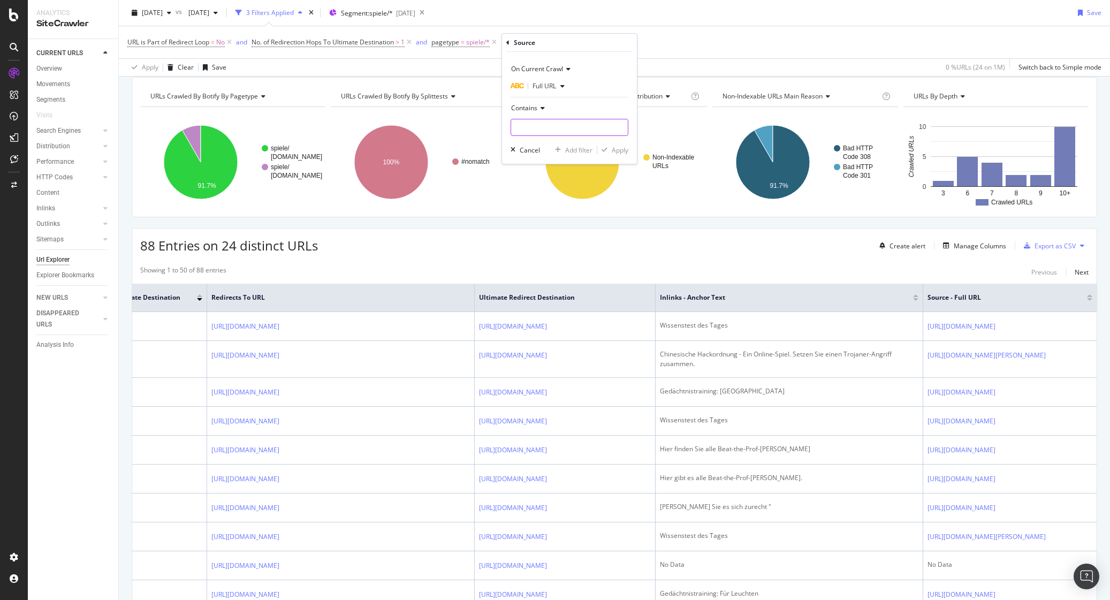
click at [548, 126] on input "text" at bounding box center [569, 127] width 117 height 17
type input "/thema/"
click at [625, 151] on div "Apply" at bounding box center [620, 150] width 17 height 9
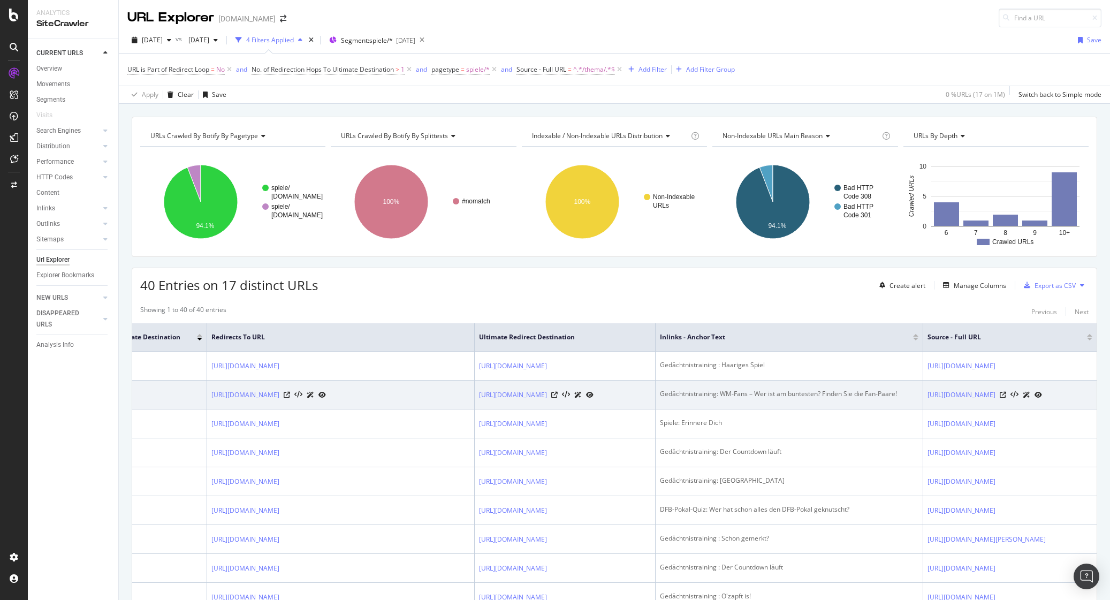
scroll to position [0, 367]
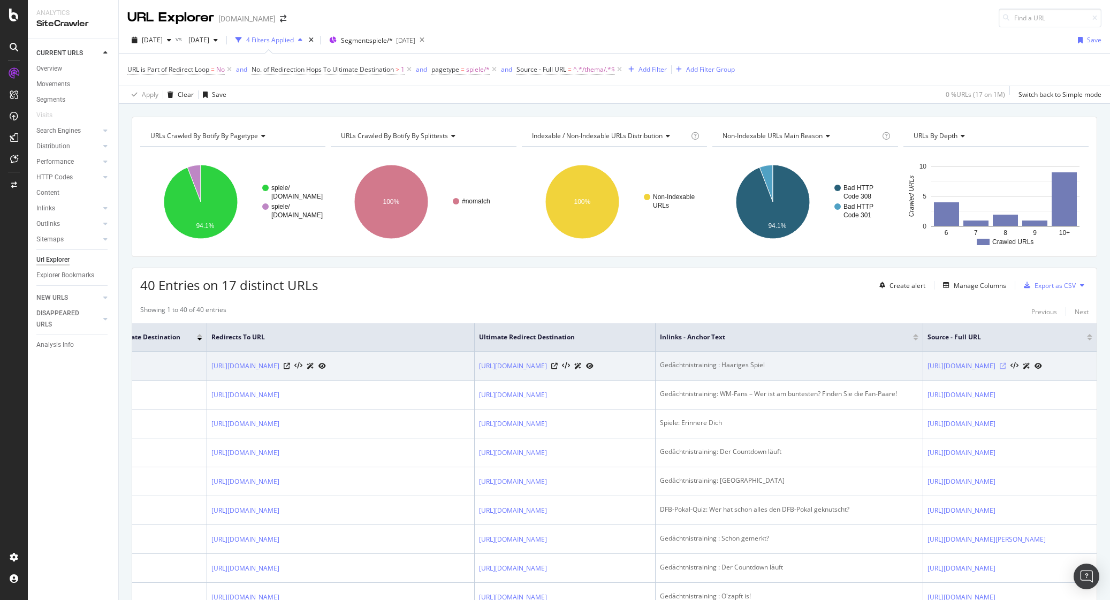
click at [1006, 369] on icon at bounding box center [1003, 366] width 6 height 6
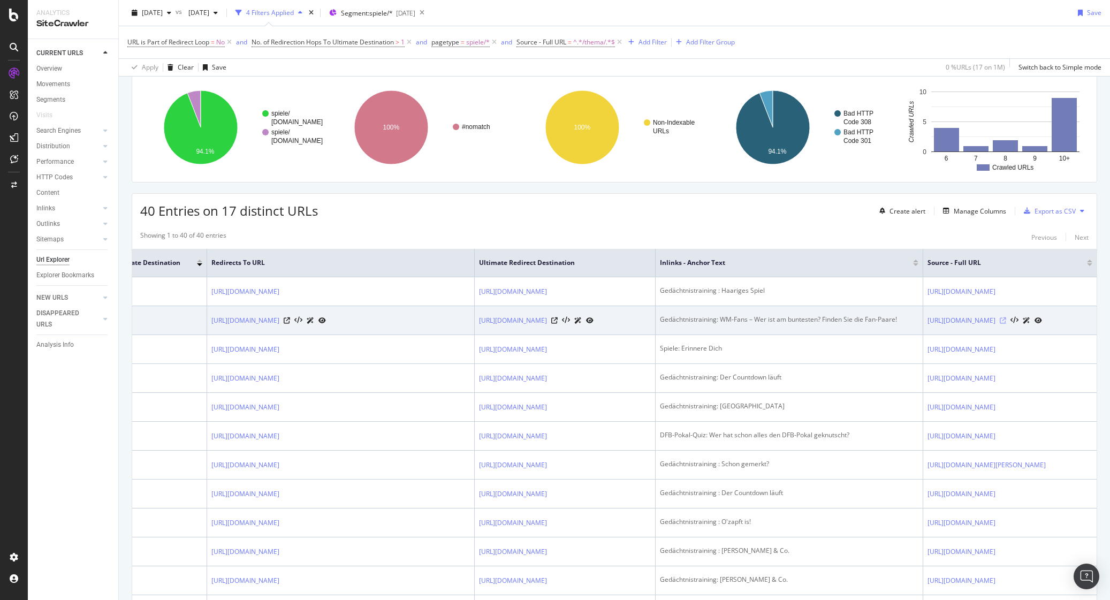
scroll to position [0, 366]
click at [1006, 324] on icon at bounding box center [1003, 320] width 6 height 6
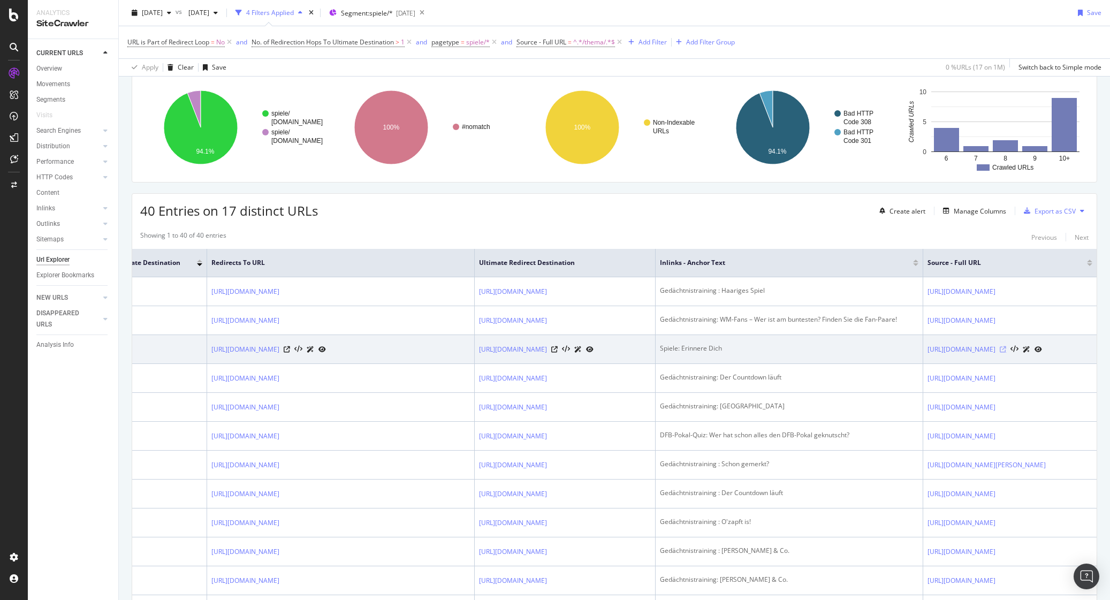
click at [1006, 353] on icon at bounding box center [1003, 349] width 6 height 6
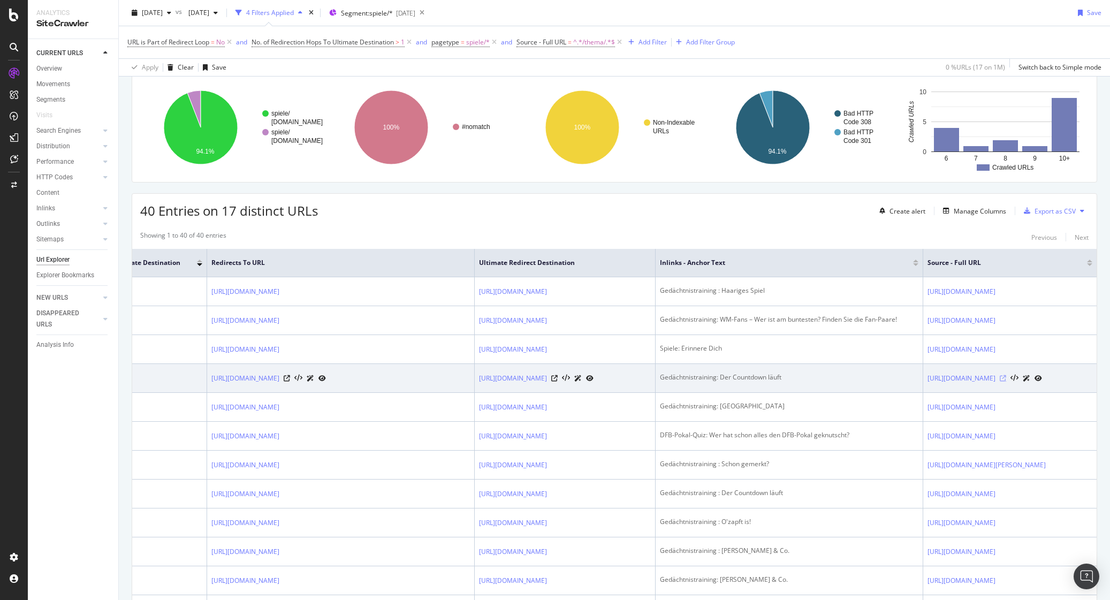
click at [1006, 382] on icon at bounding box center [1003, 378] width 6 height 6
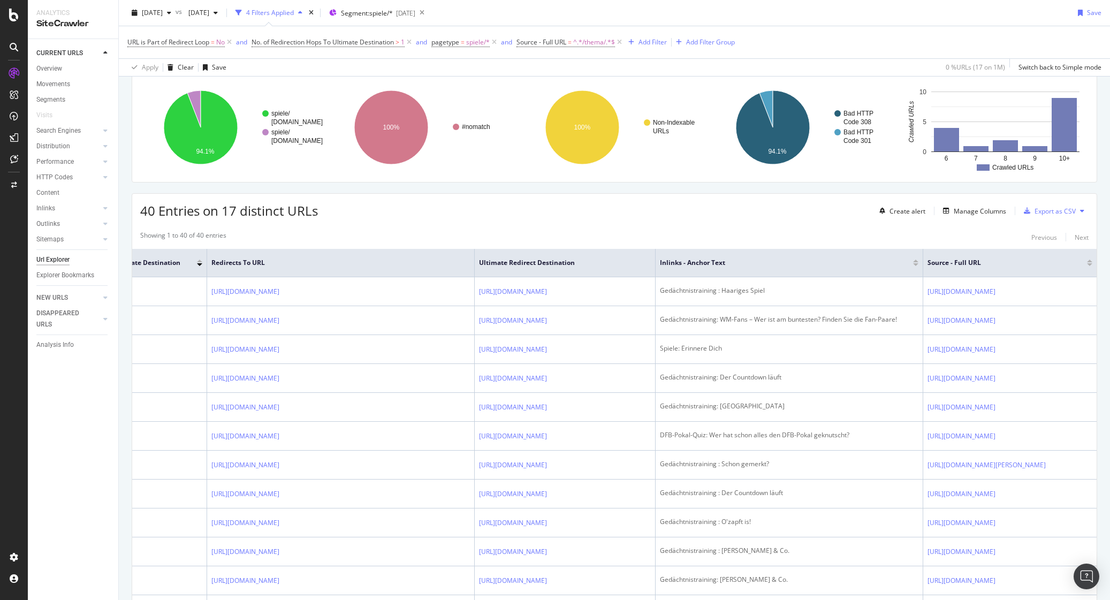
scroll to position [76, 0]
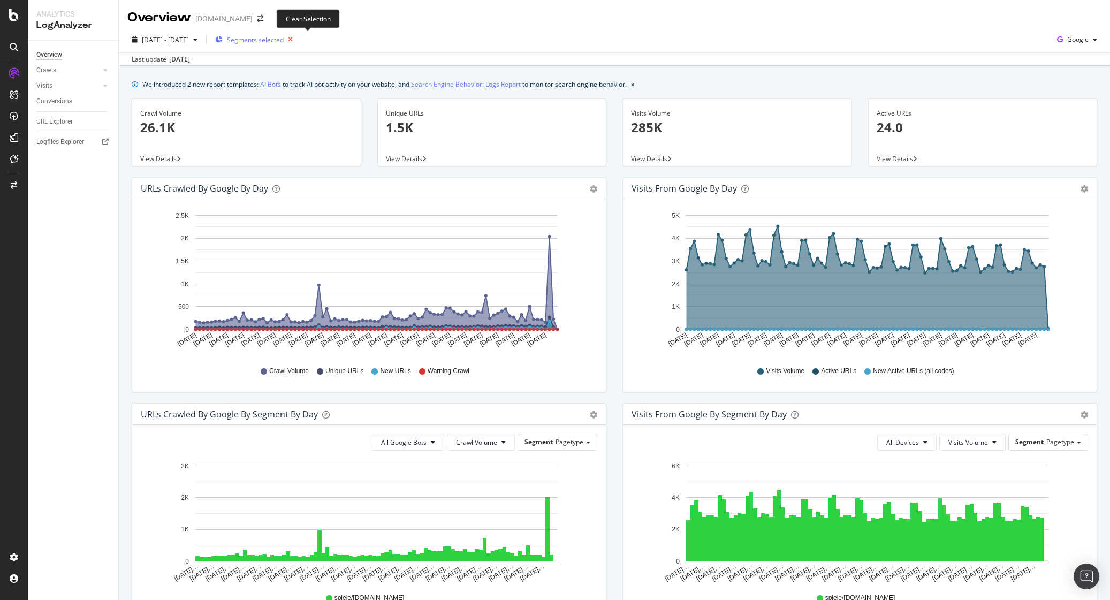
click at [297, 39] on icon "button" at bounding box center [290, 39] width 13 height 15
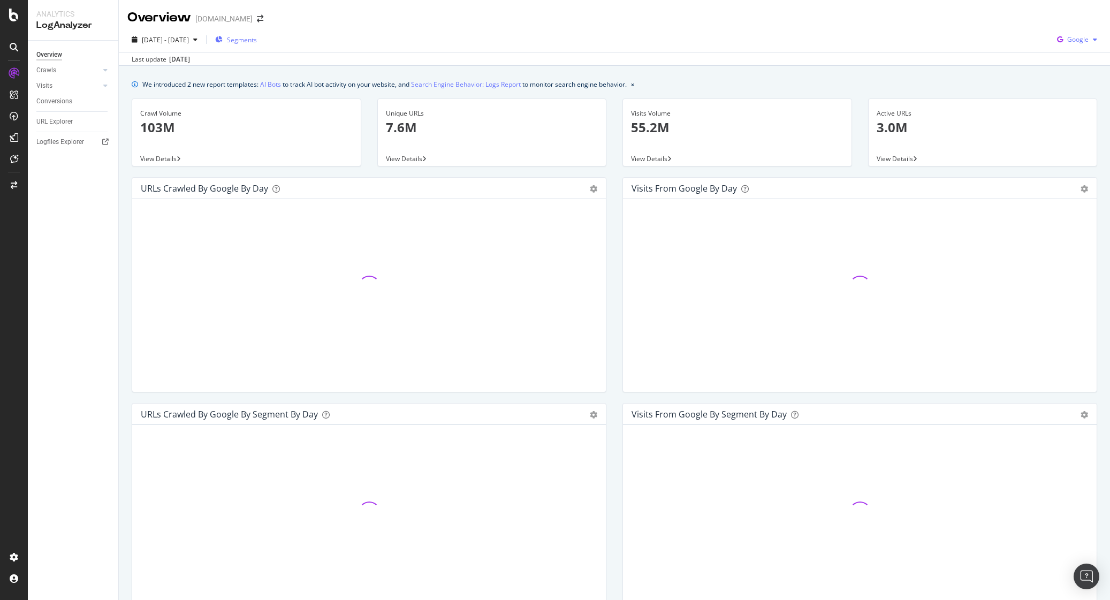
click at [1067, 38] on span "Google" at bounding box center [1077, 39] width 21 height 9
click at [965, 53] on div "Last update [DATE]" at bounding box center [614, 58] width 991 height 13
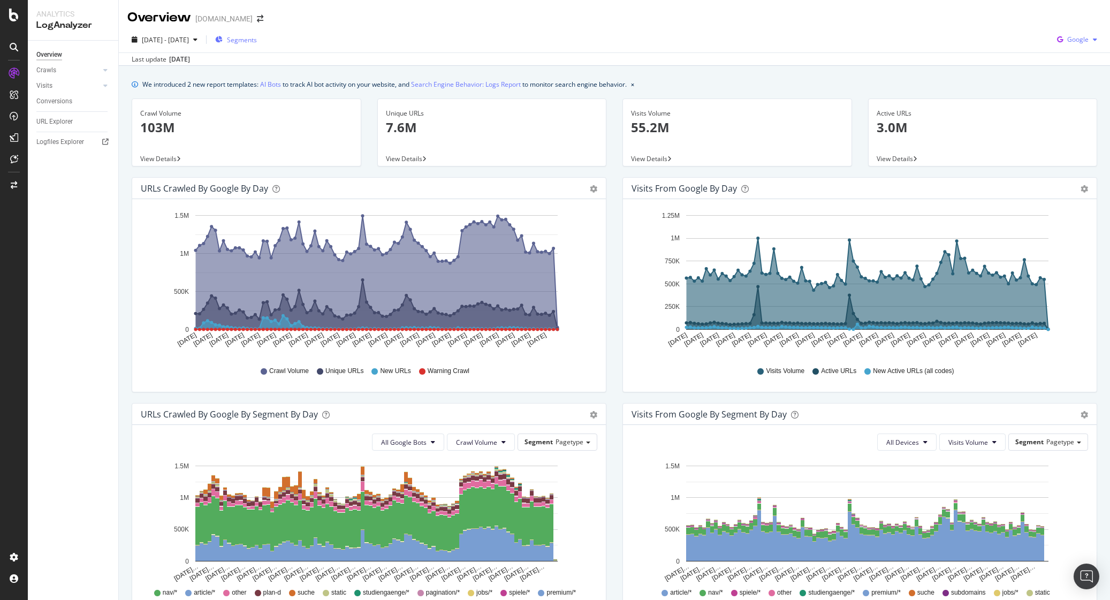
click at [1075, 41] on span "Google" at bounding box center [1077, 39] width 21 height 9
click at [1073, 81] on span "Bing" at bounding box center [1078, 81] width 40 height 10
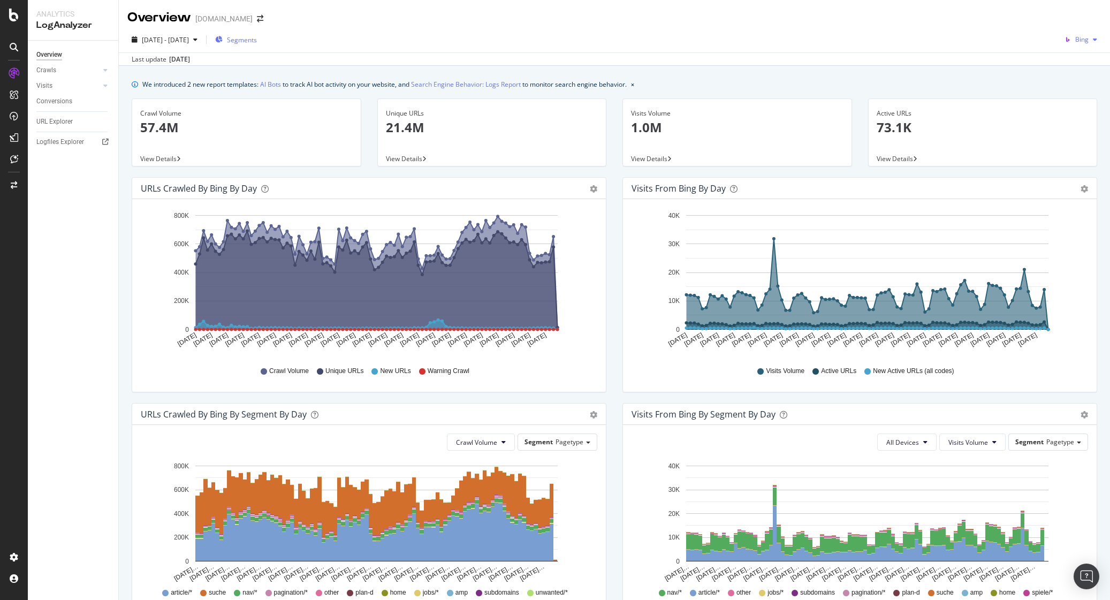
click at [1077, 43] on span "Bing" at bounding box center [1081, 39] width 13 height 9
click at [1072, 96] on span "OpenAI" at bounding box center [1078, 101] width 40 height 10
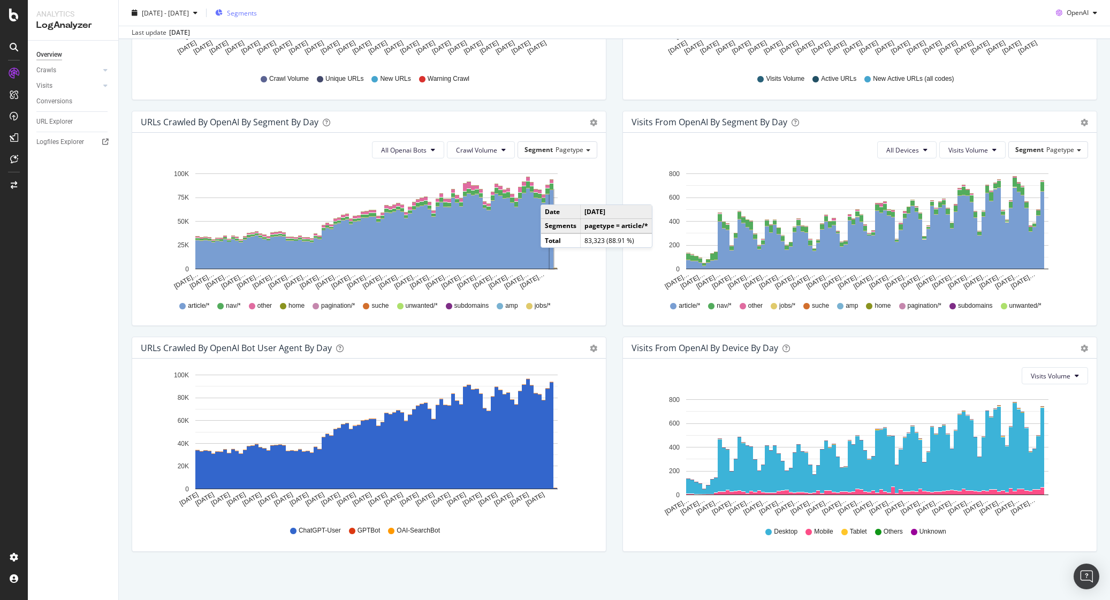
scroll to position [280, 0]
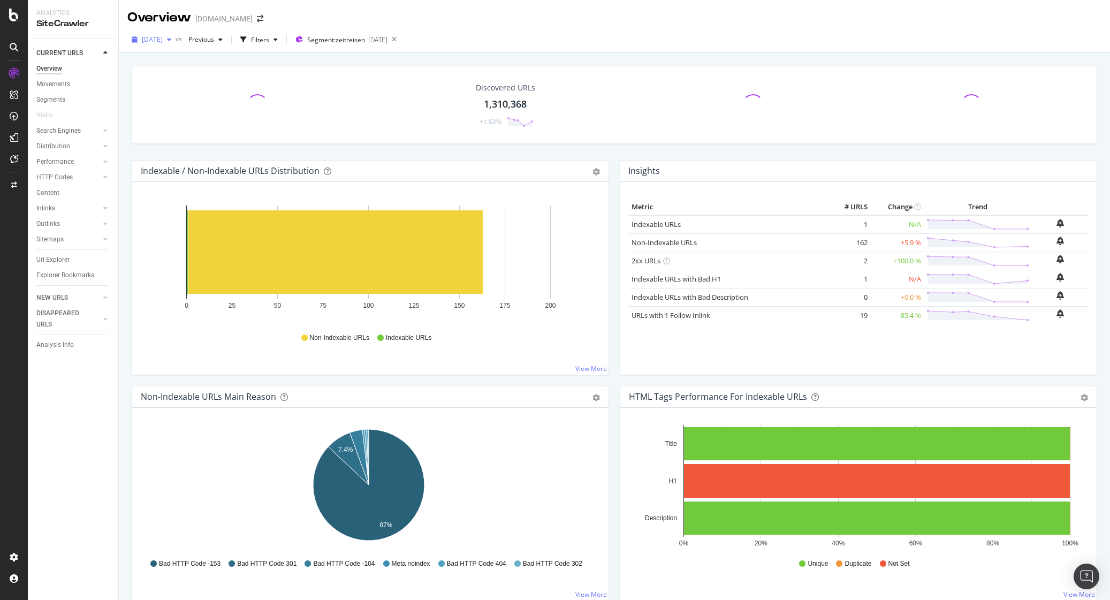
click at [163, 41] on span "[DATE]" at bounding box center [152, 39] width 21 height 9
click at [185, 81] on div "[DATE]" at bounding box center [171, 78] width 57 height 10
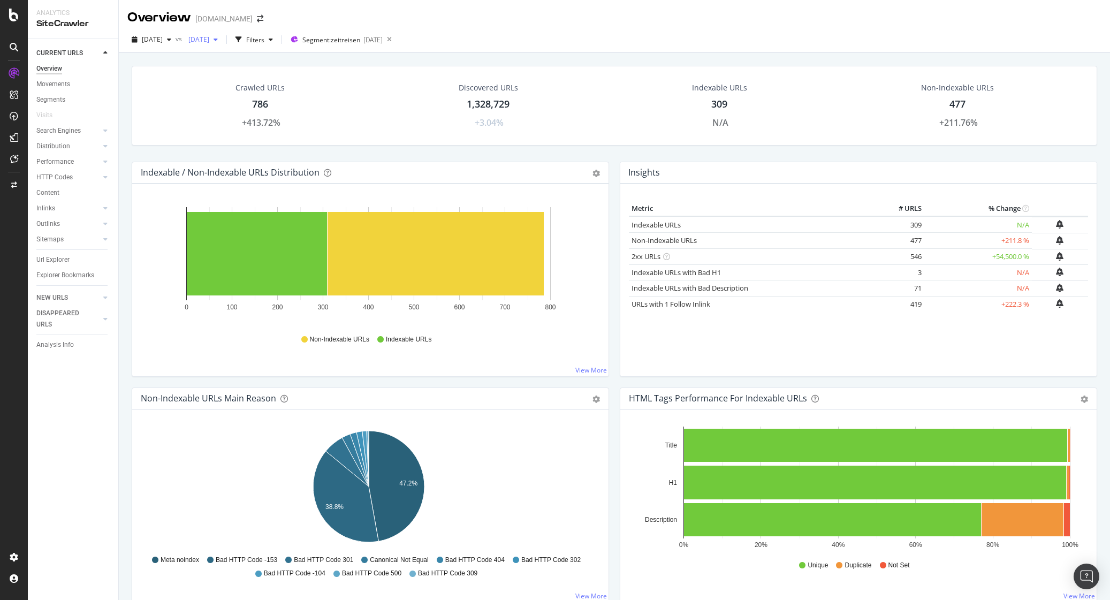
click at [209, 40] on span "[DATE]" at bounding box center [196, 39] width 25 height 9
click at [249, 93] on div "[DATE]" at bounding box center [232, 98] width 57 height 10
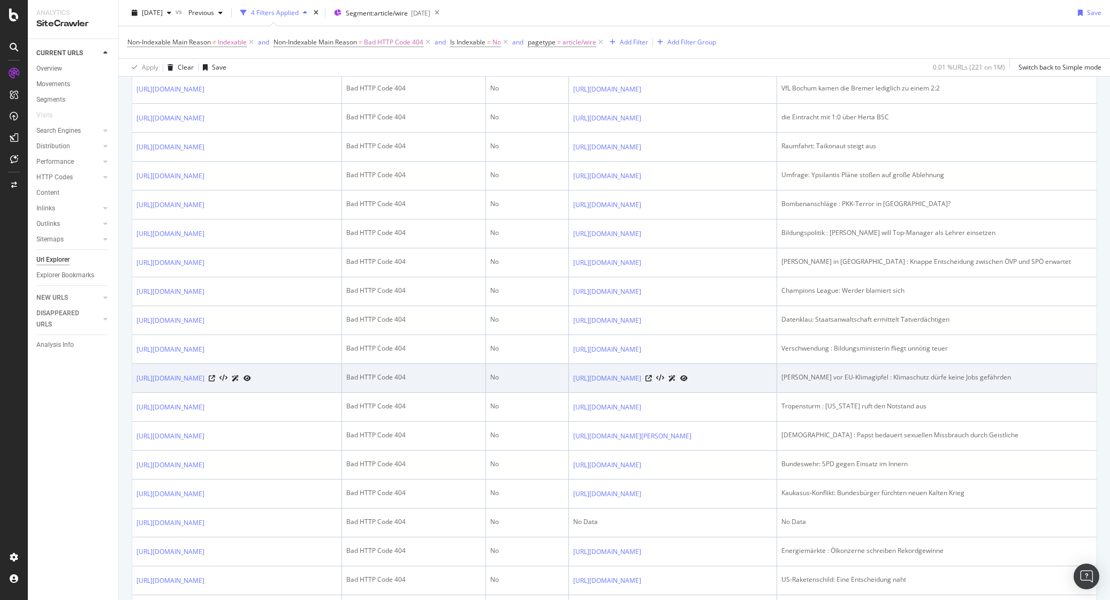
scroll to position [1088, 0]
click at [652, 380] on icon at bounding box center [649, 377] width 6 height 6
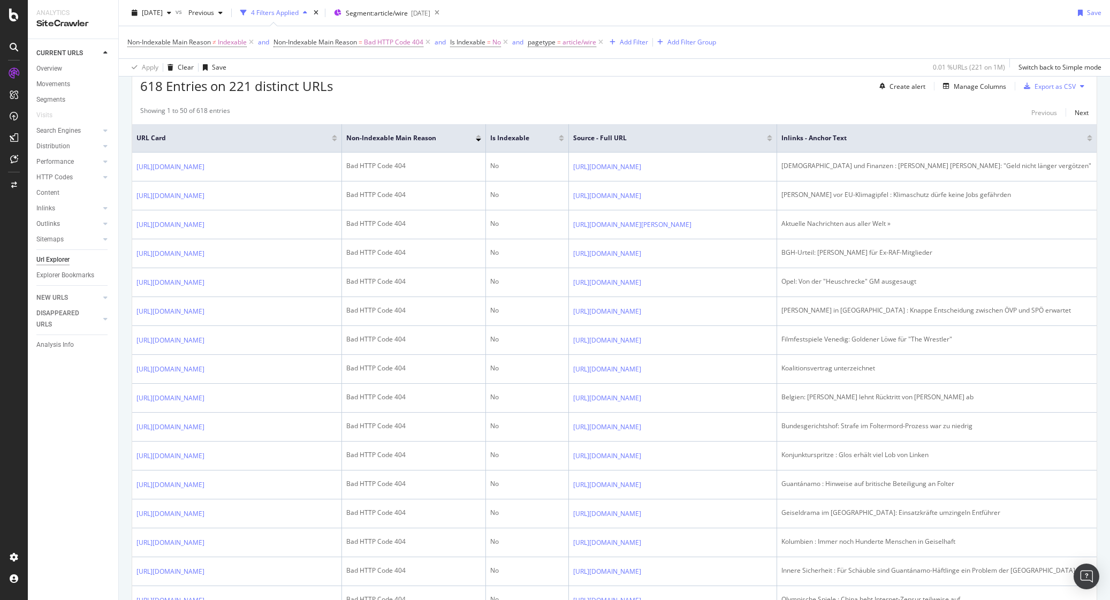
scroll to position [197, 0]
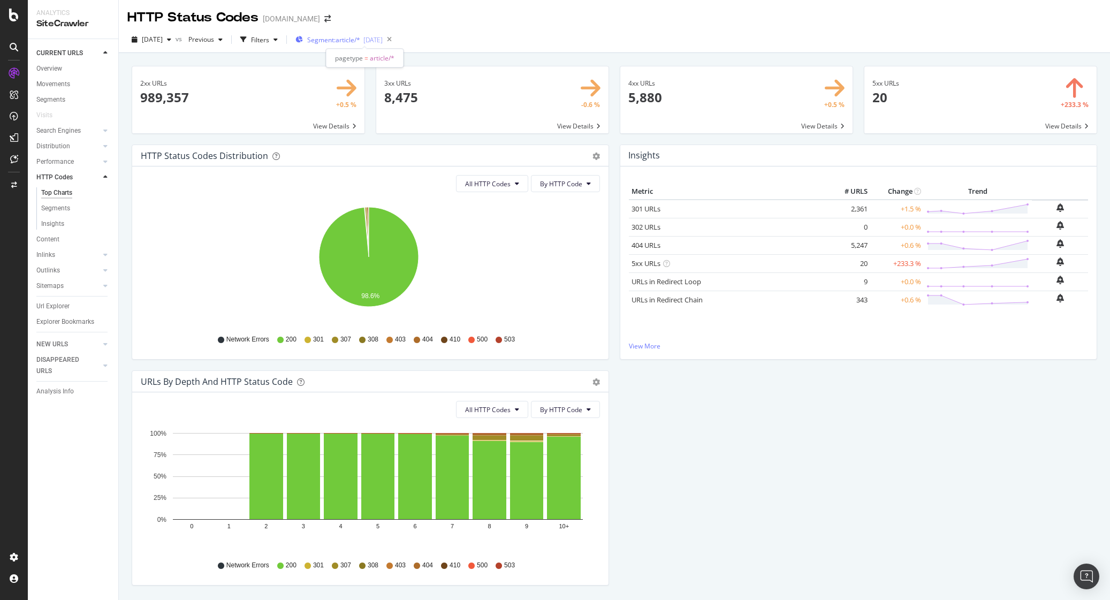
click at [360, 37] on span "Segment: article/*" at bounding box center [333, 39] width 53 height 9
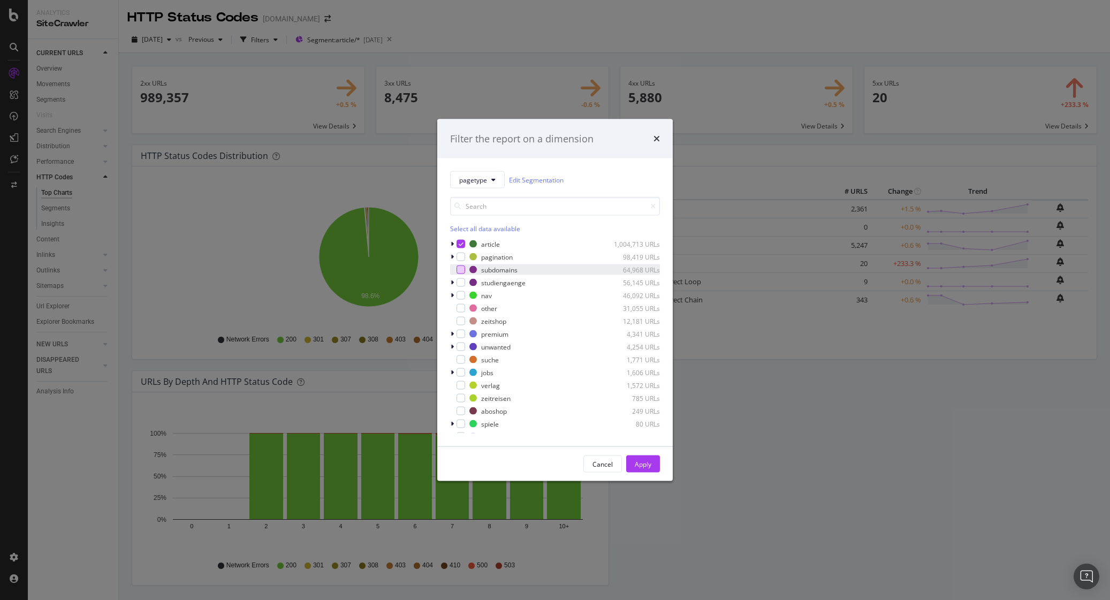
click at [460, 270] on div "modal" at bounding box center [461, 269] width 9 height 9
click at [647, 466] on div "Apply" at bounding box center [643, 463] width 17 height 9
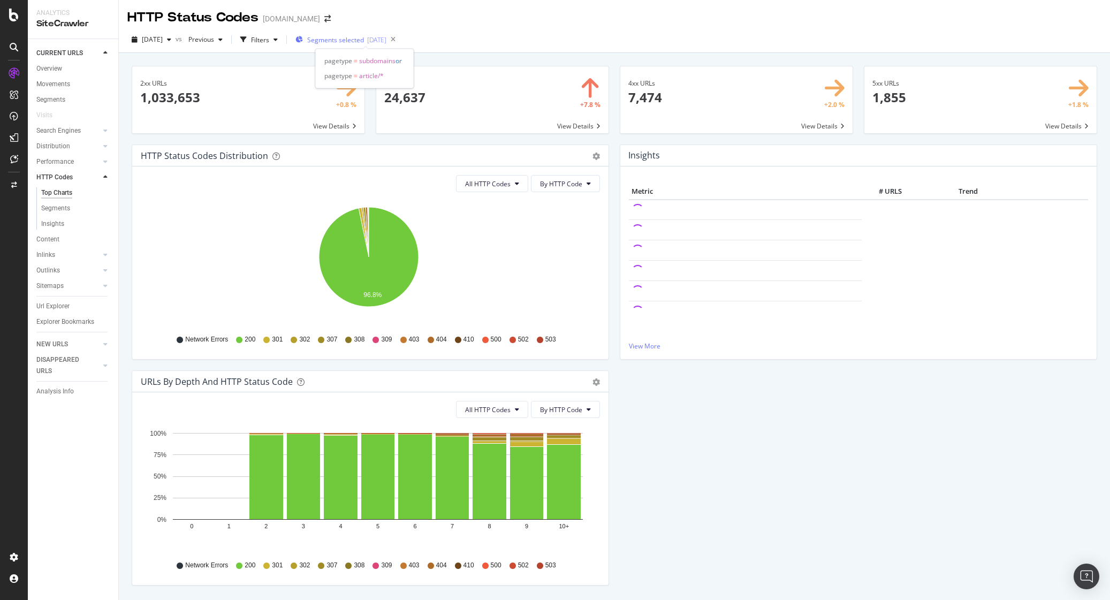
click at [386, 39] on div "[DATE]" at bounding box center [376, 39] width 19 height 9
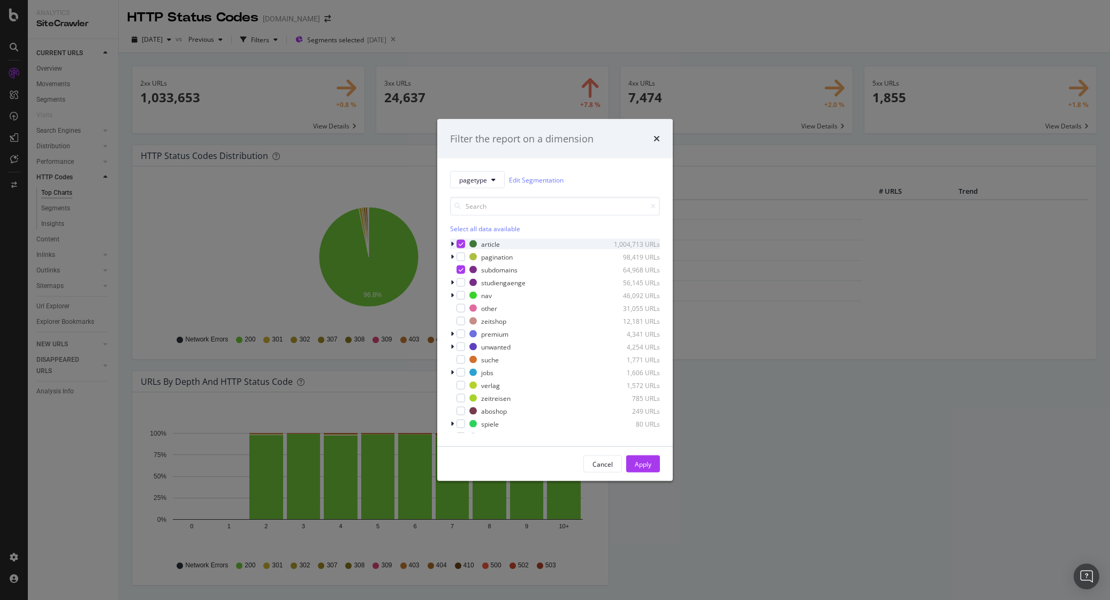
click at [459, 244] on icon "modal" at bounding box center [461, 243] width 5 height 5
click at [640, 462] on div "Apply" at bounding box center [643, 463] width 17 height 9
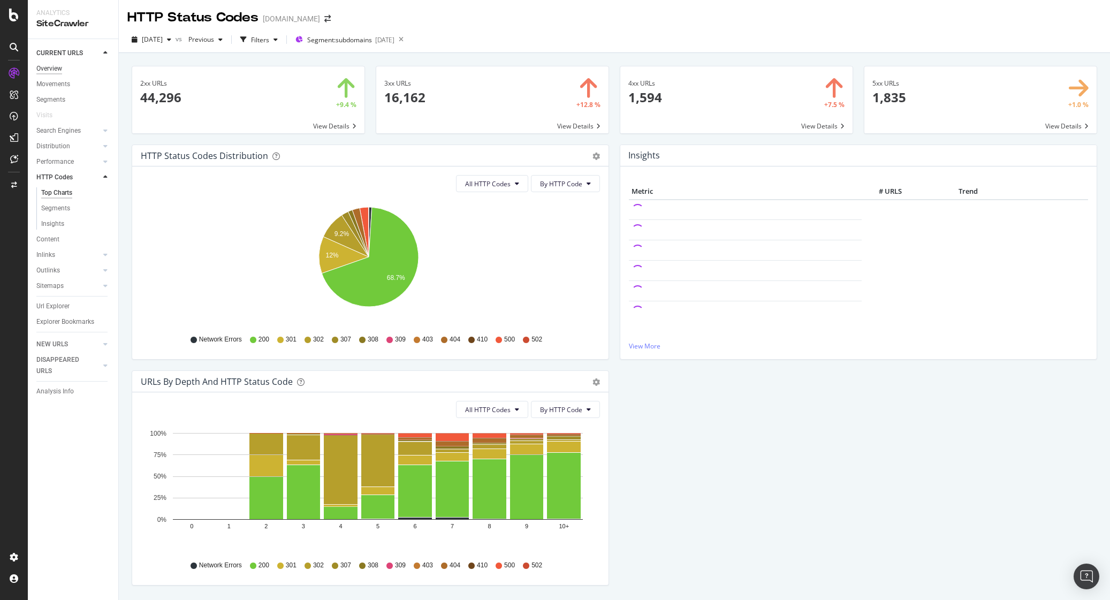
click at [58, 69] on div "Overview" at bounding box center [49, 68] width 26 height 11
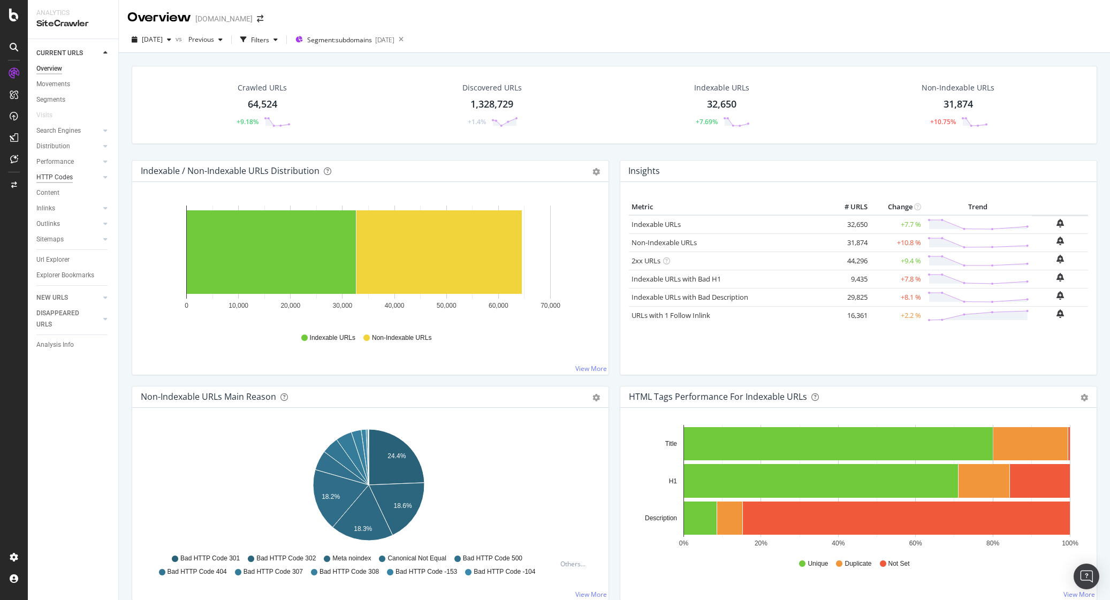
click at [60, 178] on div "HTTP Codes" at bounding box center [54, 177] width 36 height 11
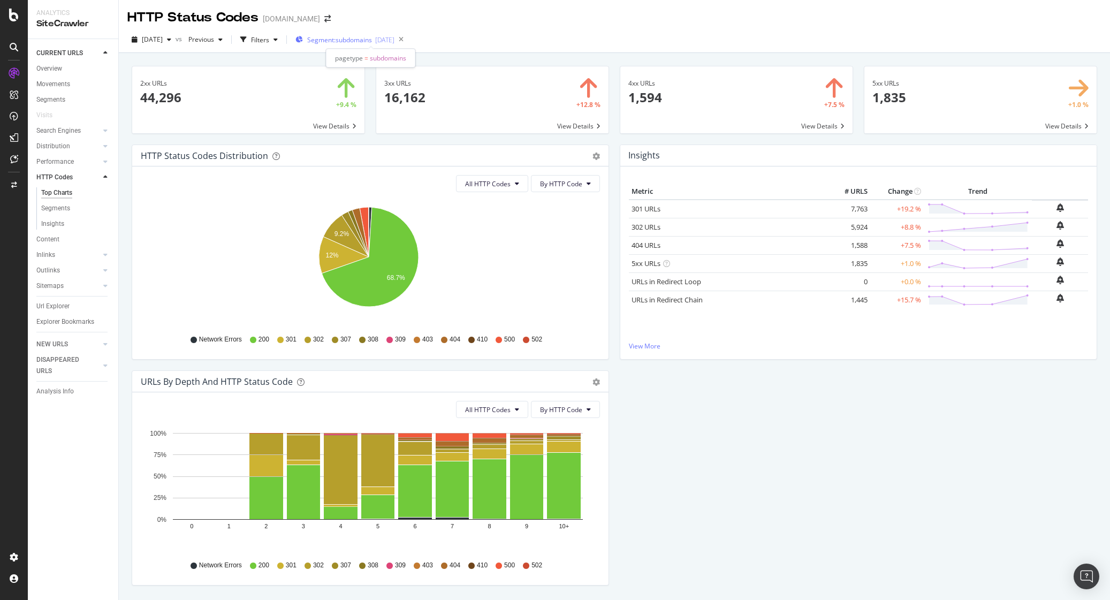
click at [372, 40] on span "Segment: subdomains" at bounding box center [339, 39] width 65 height 9
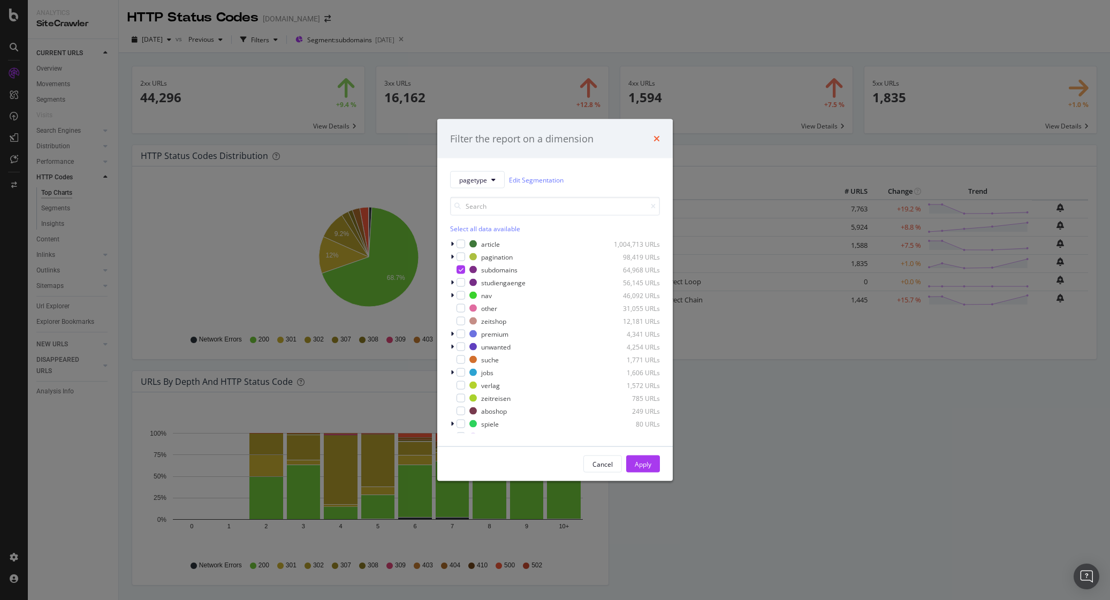
click at [657, 137] on icon "times" at bounding box center [657, 138] width 6 height 9
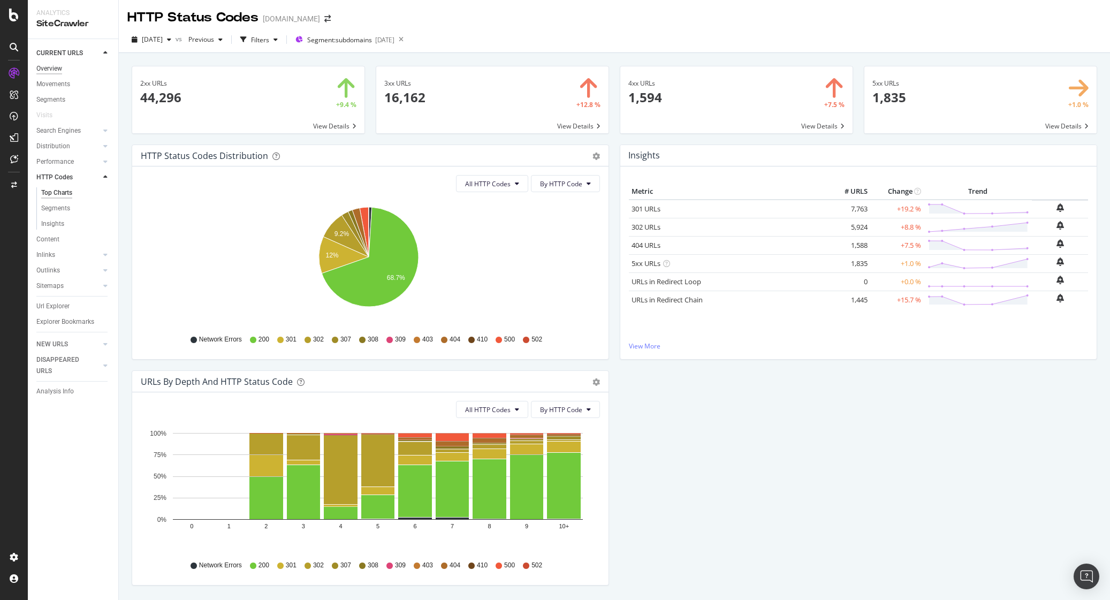
click at [50, 67] on div "Overview" at bounding box center [49, 68] width 26 height 11
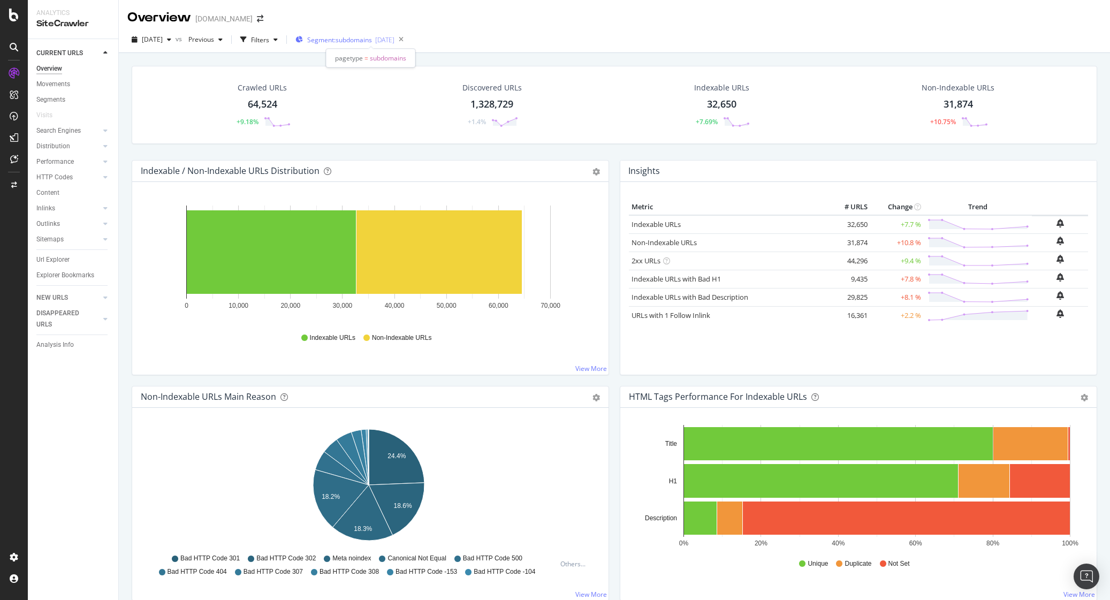
click at [372, 36] on span "Segment: subdomains" at bounding box center [339, 39] width 65 height 9
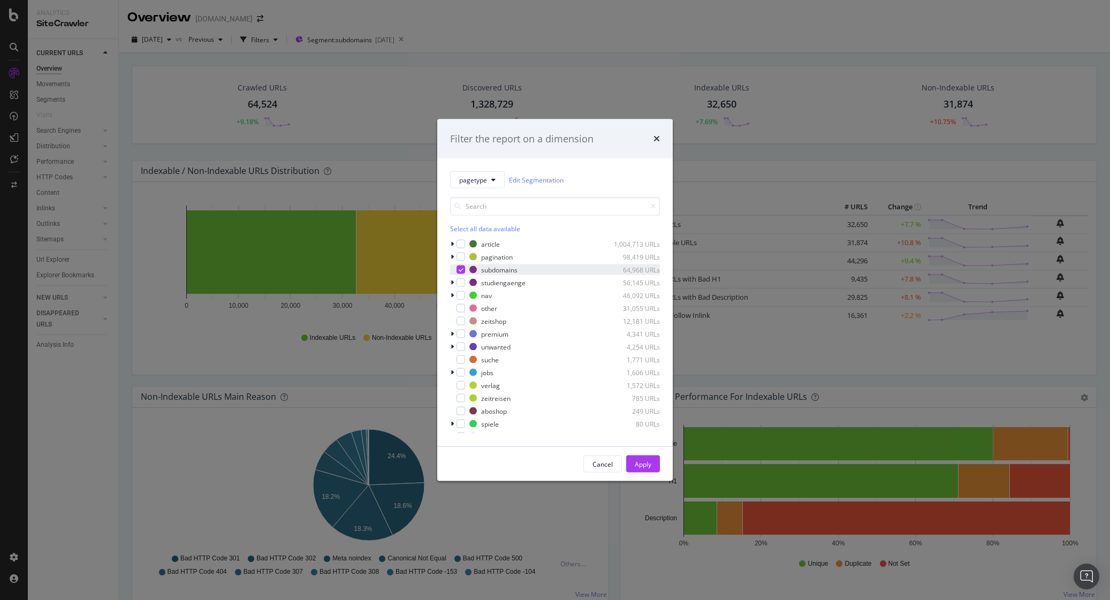
click at [462, 269] on icon "modal" at bounding box center [461, 269] width 5 height 5
click at [462, 308] on div "modal" at bounding box center [461, 308] width 9 height 9
click at [646, 460] on div "Apply" at bounding box center [643, 463] width 17 height 9
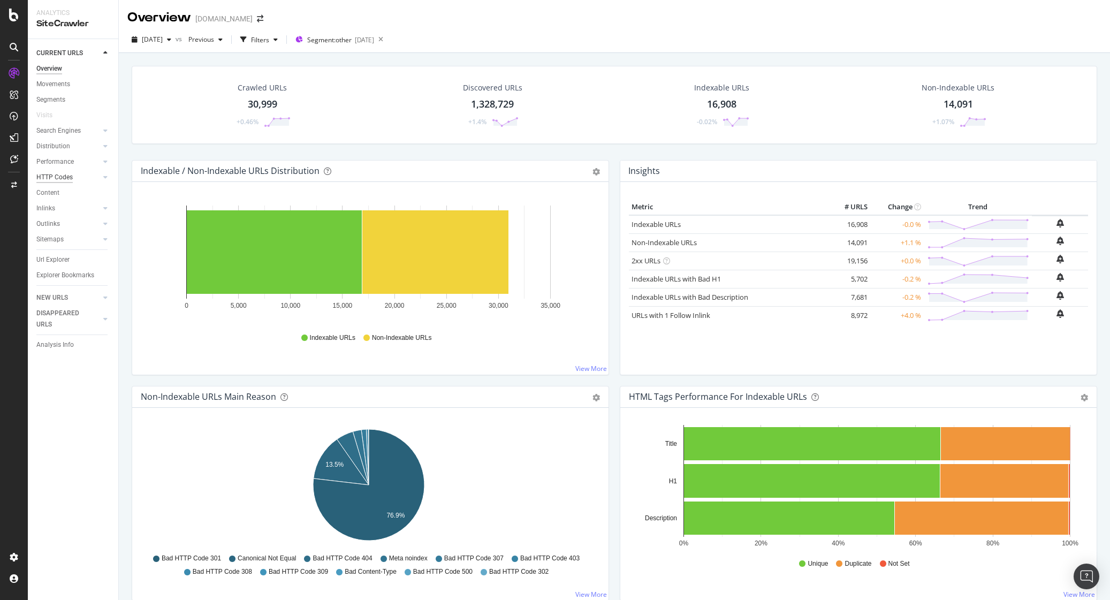
click at [54, 174] on div "HTTP Codes" at bounding box center [54, 177] width 36 height 11
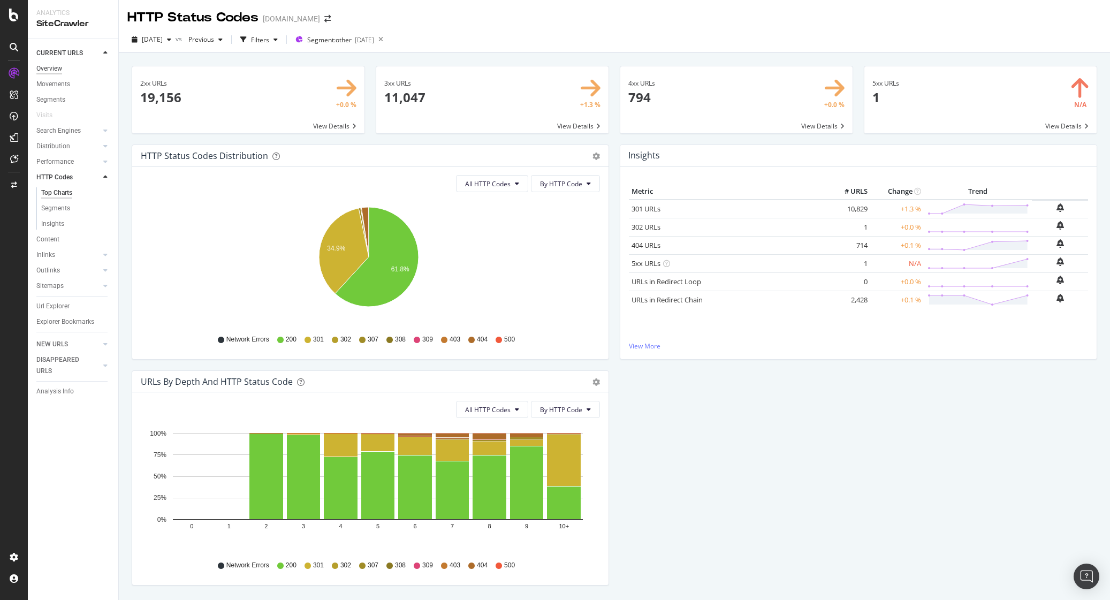
click at [55, 69] on div "Overview" at bounding box center [49, 68] width 26 height 11
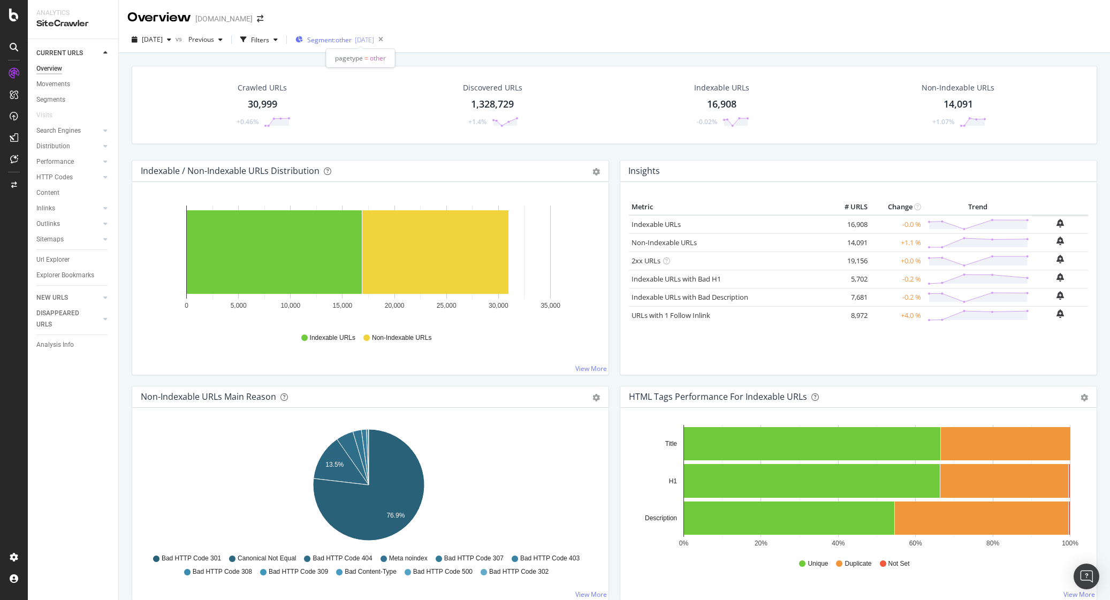
click at [373, 36] on div "Segment: other 2025-09-22" at bounding box center [334, 39] width 79 height 9
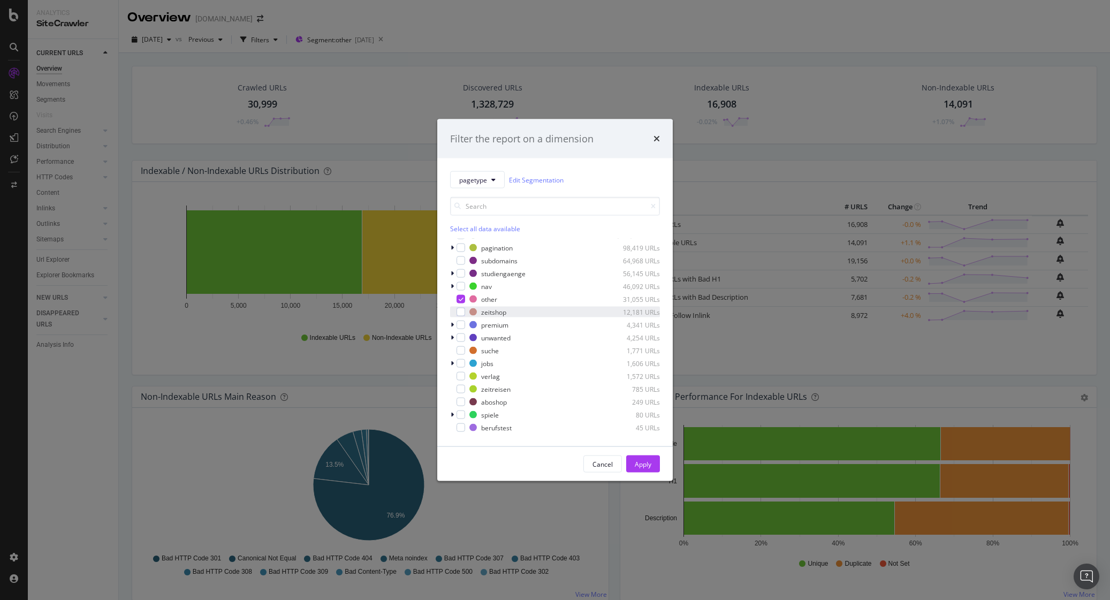
scroll to position [7, 0]
click at [462, 313] on div "modal" at bounding box center [461, 313] width 9 height 9
click at [464, 301] on div "modal" at bounding box center [461, 301] width 9 height 9
click at [460, 315] on icon "modal" at bounding box center [461, 313] width 5 height 5
click at [461, 328] on div "modal" at bounding box center [461, 326] width 9 height 9
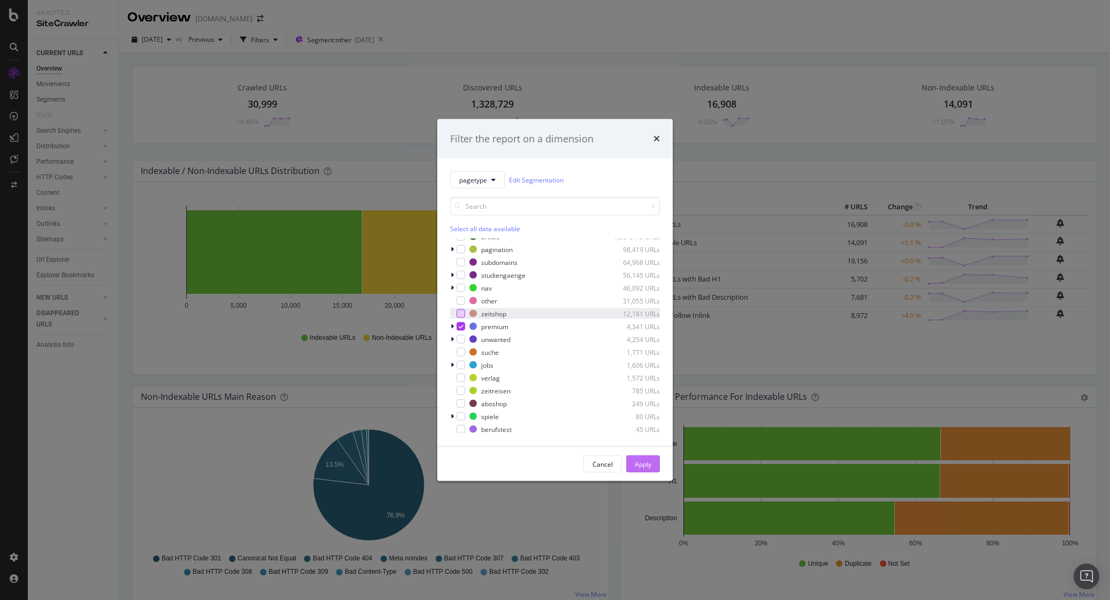
click at [639, 460] on div "Apply" at bounding box center [643, 463] width 17 height 9
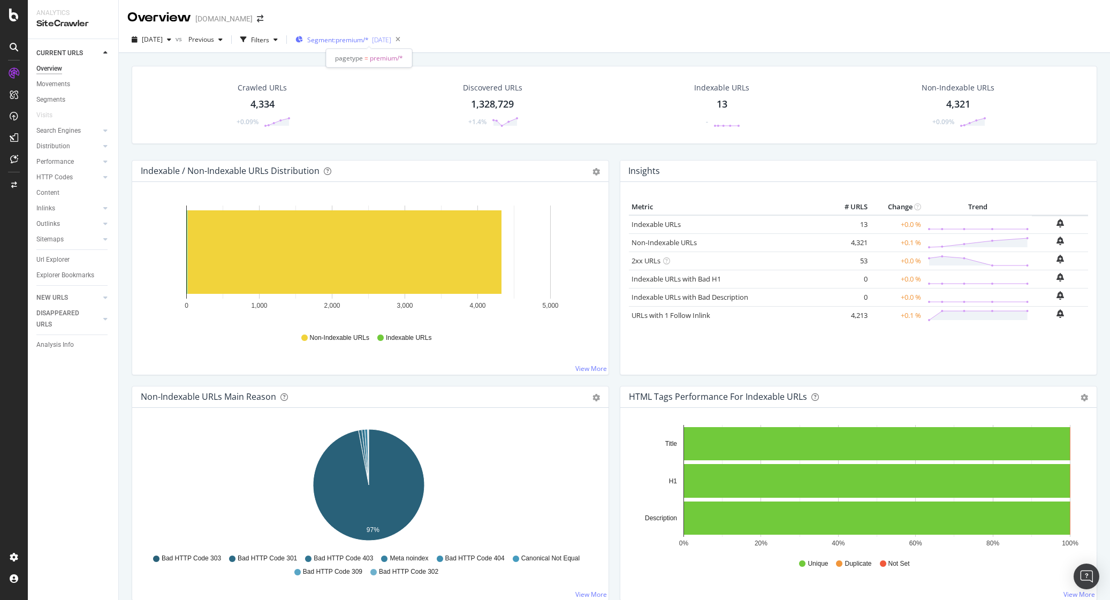
click at [369, 38] on span "Segment: premium/*" at bounding box center [338, 39] width 62 height 9
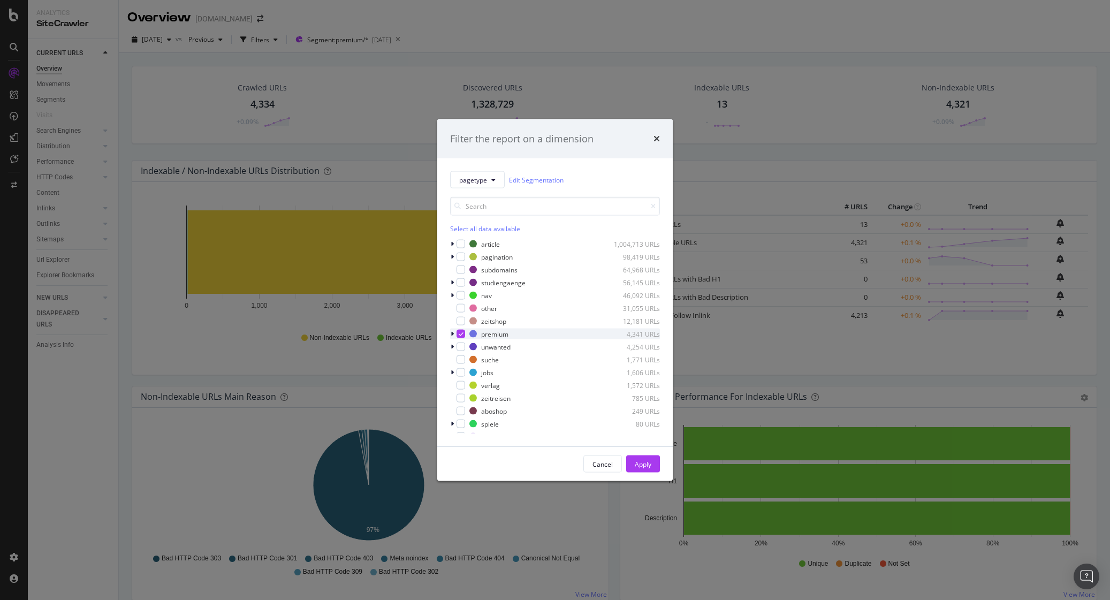
click at [459, 331] on icon "modal" at bounding box center [461, 333] width 5 height 5
click at [462, 403] on div "modal" at bounding box center [461, 402] width 9 height 9
click at [651, 463] on button "Apply" at bounding box center [643, 463] width 34 height 17
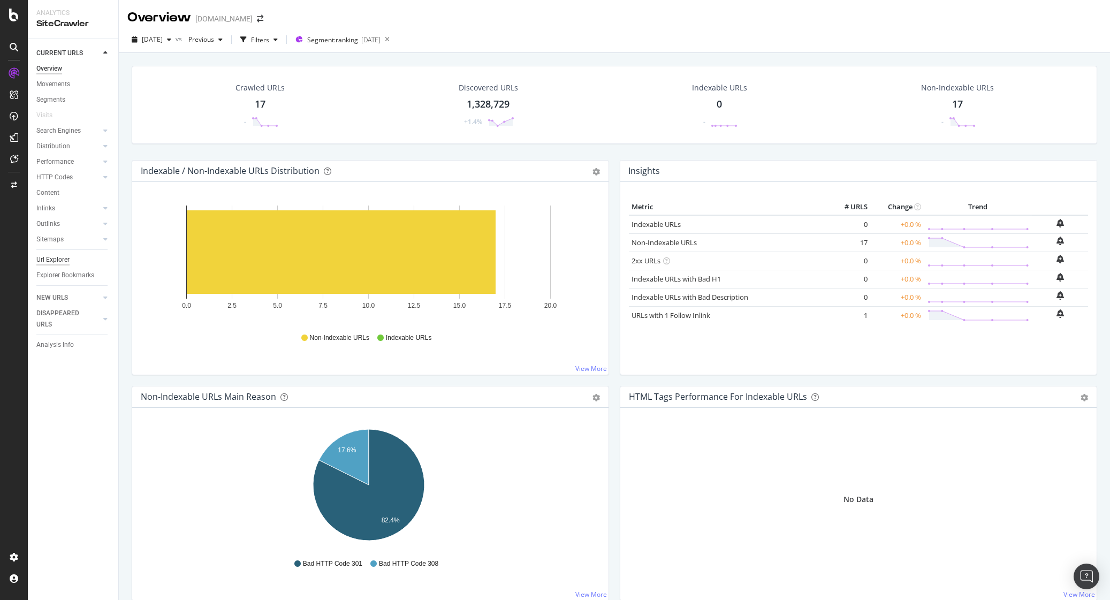
click at [47, 259] on div "Url Explorer" at bounding box center [52, 259] width 33 height 11
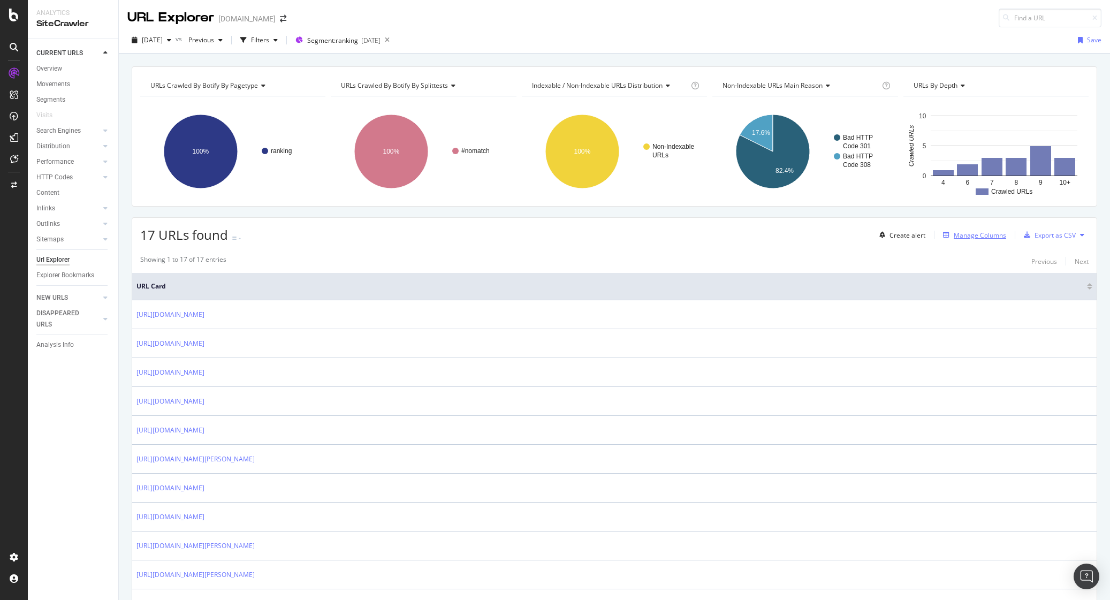
click at [960, 240] on div "Manage Columns" at bounding box center [972, 235] width 67 height 12
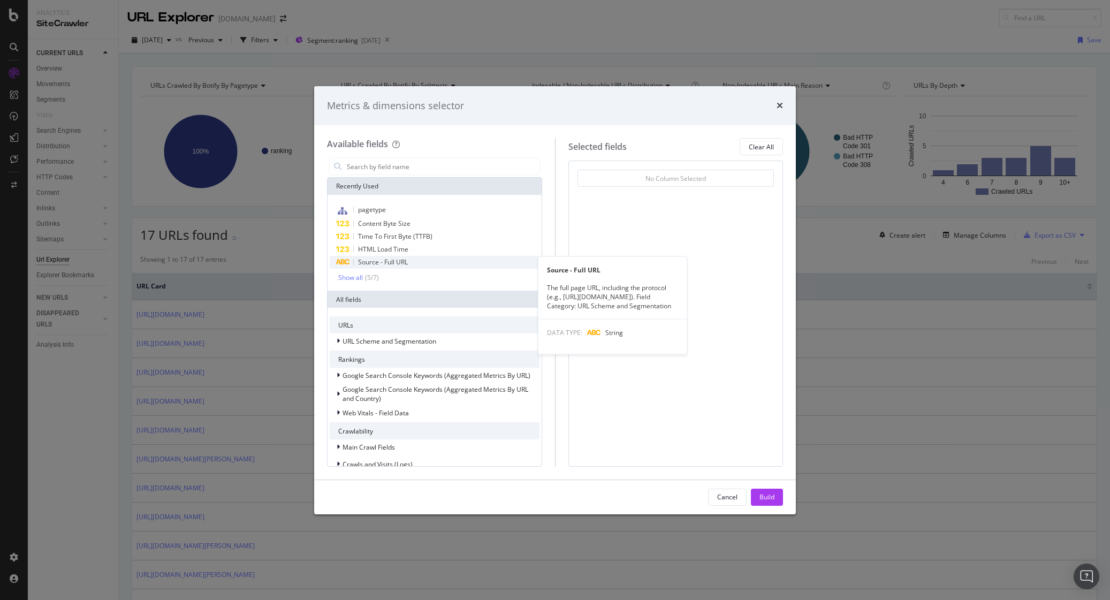
click at [422, 260] on div "Source - Full URL" at bounding box center [435, 262] width 210 height 13
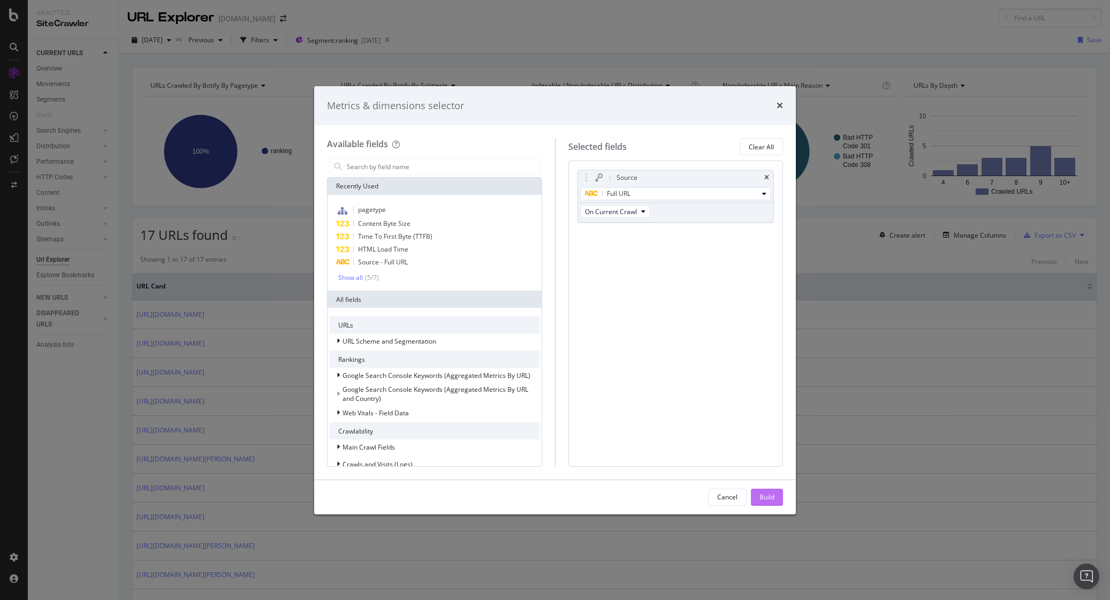
click at [775, 497] on button "Build" at bounding box center [767, 497] width 32 height 17
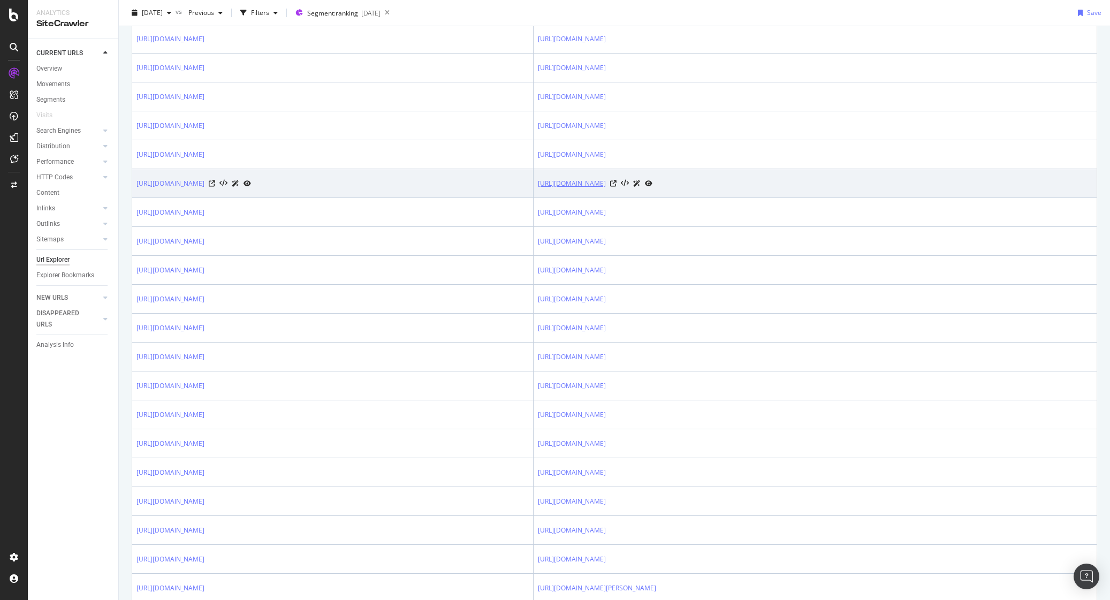
scroll to position [653, 0]
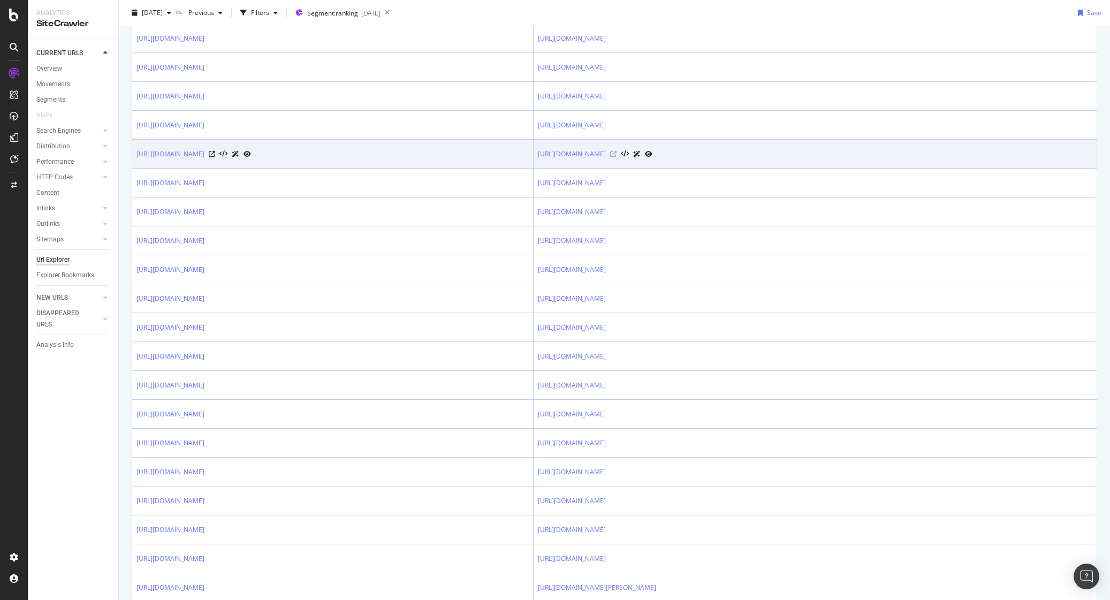
click at [617, 157] on icon at bounding box center [613, 154] width 6 height 6
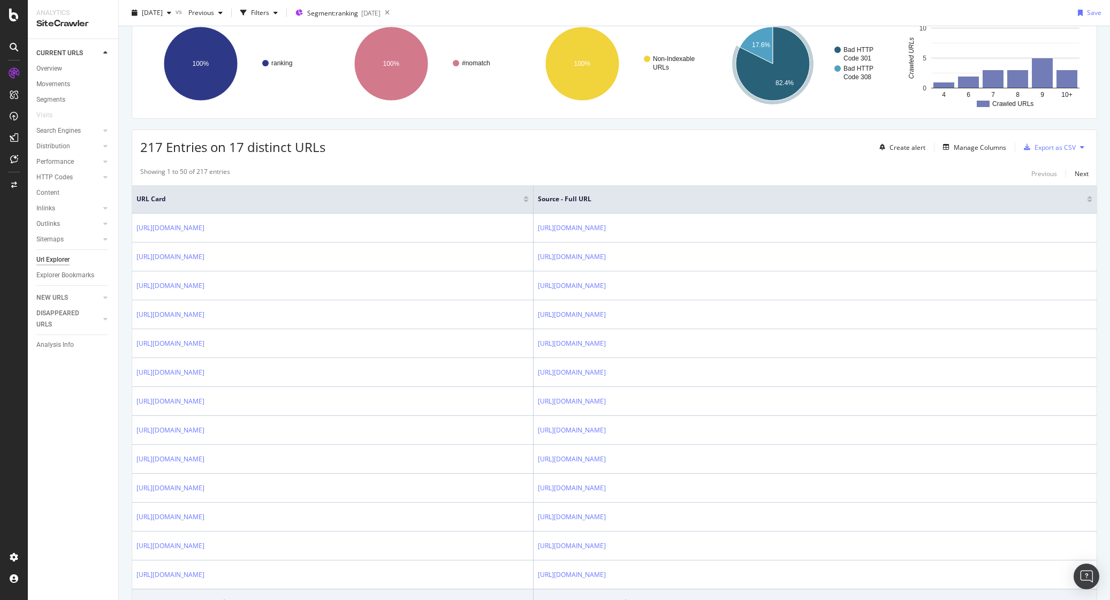
scroll to position [0, 0]
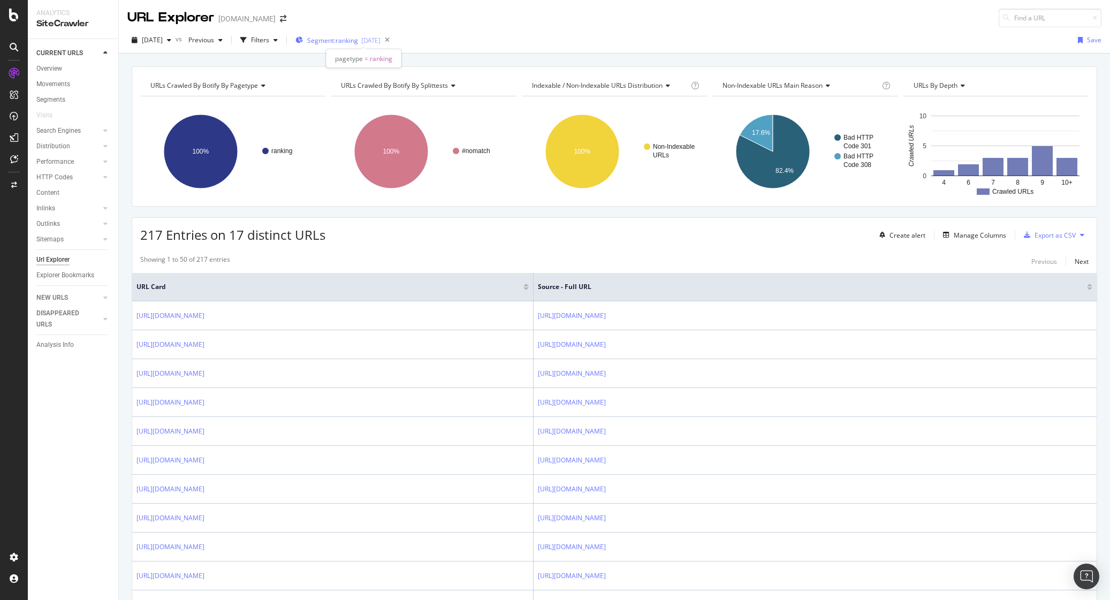
click at [380, 39] on div "[DATE]" at bounding box center [370, 40] width 19 height 9
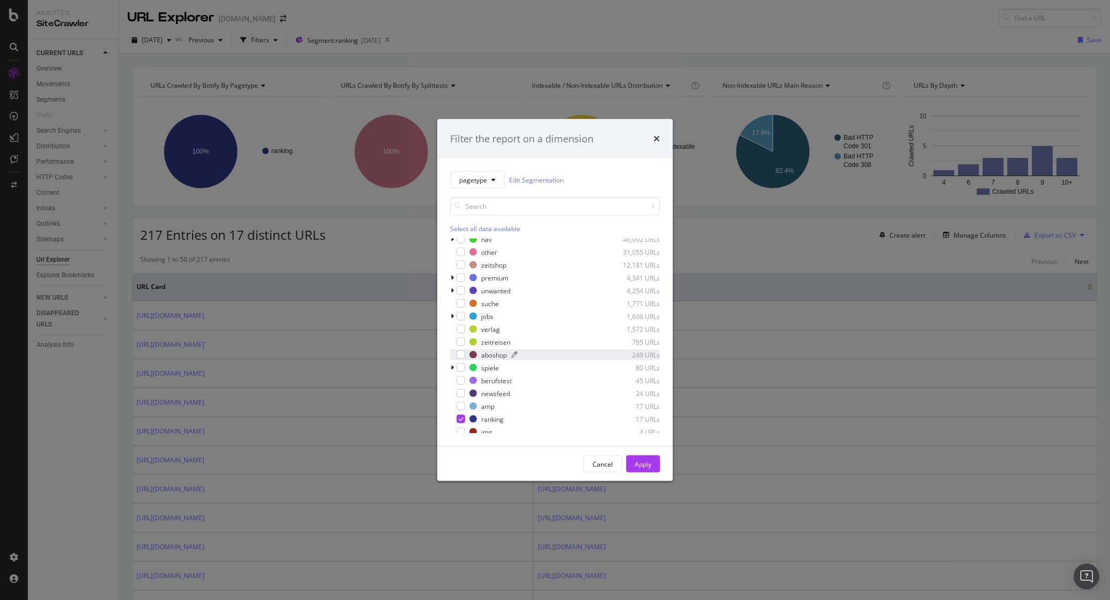
scroll to position [73, 0]
click at [461, 402] on icon "modal" at bounding box center [461, 402] width 5 height 5
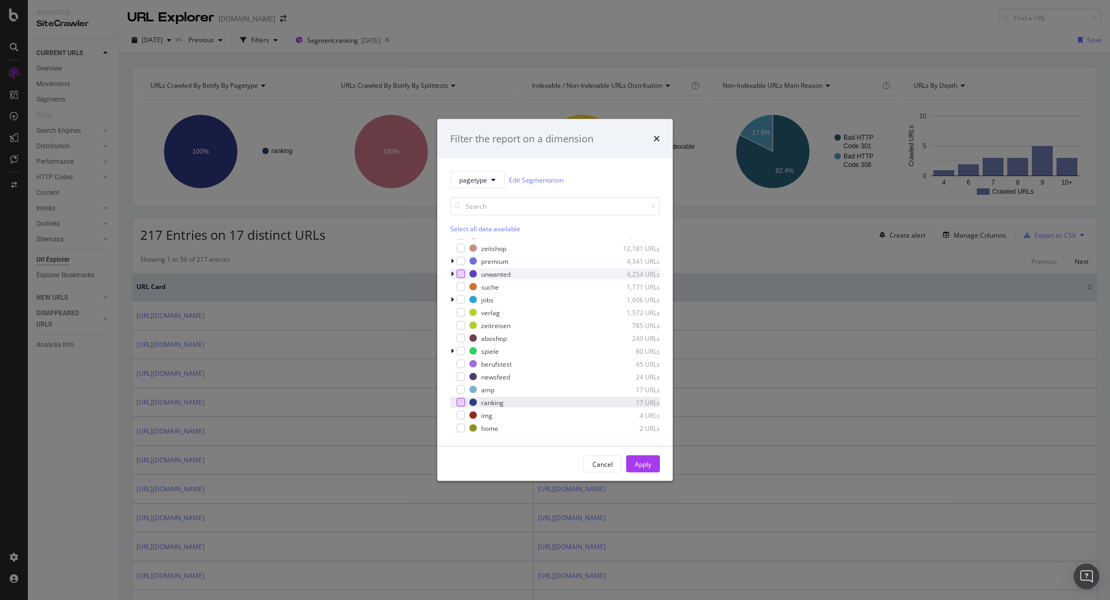
click at [457, 271] on div "modal" at bounding box center [461, 274] width 9 height 9
click at [644, 464] on div "Apply" at bounding box center [643, 463] width 17 height 9
